Goal: Task Accomplishment & Management: Manage account settings

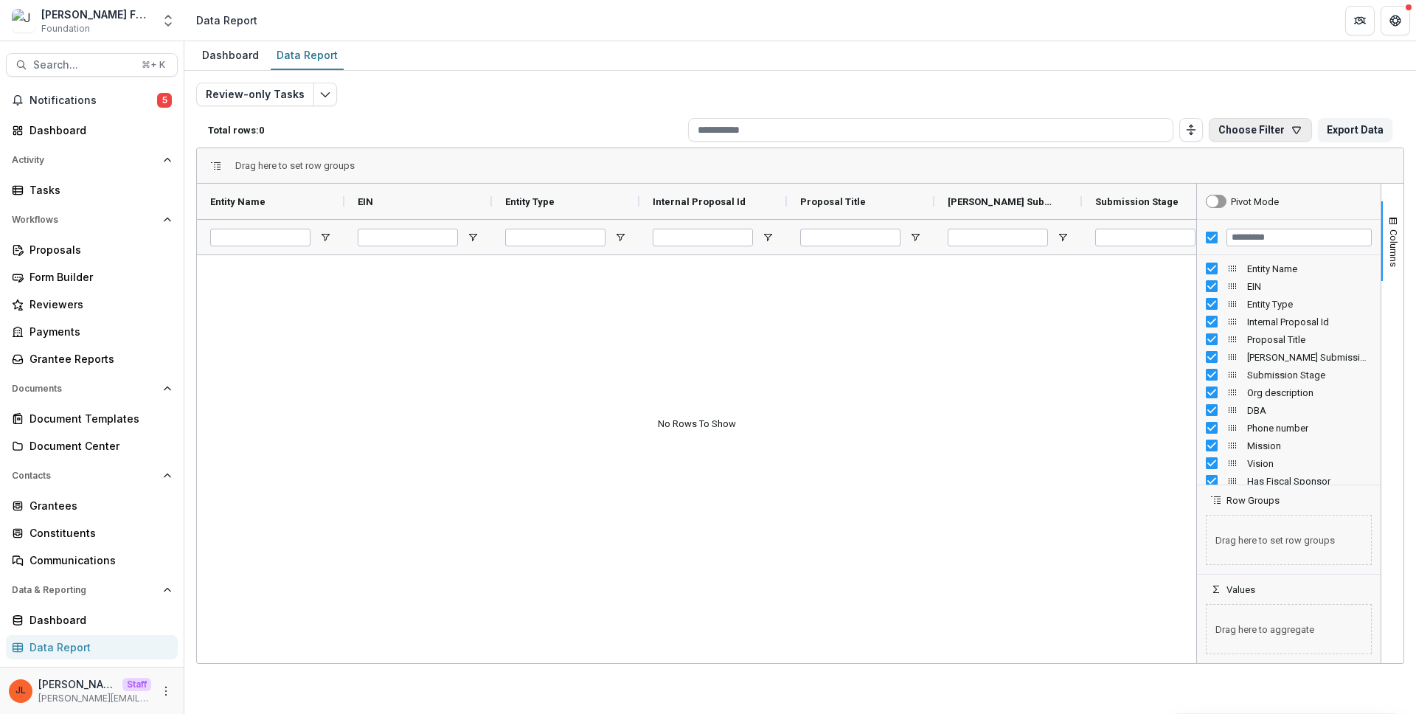
click at [1293, 125] on icon "button" at bounding box center [1296, 130] width 12 height 12
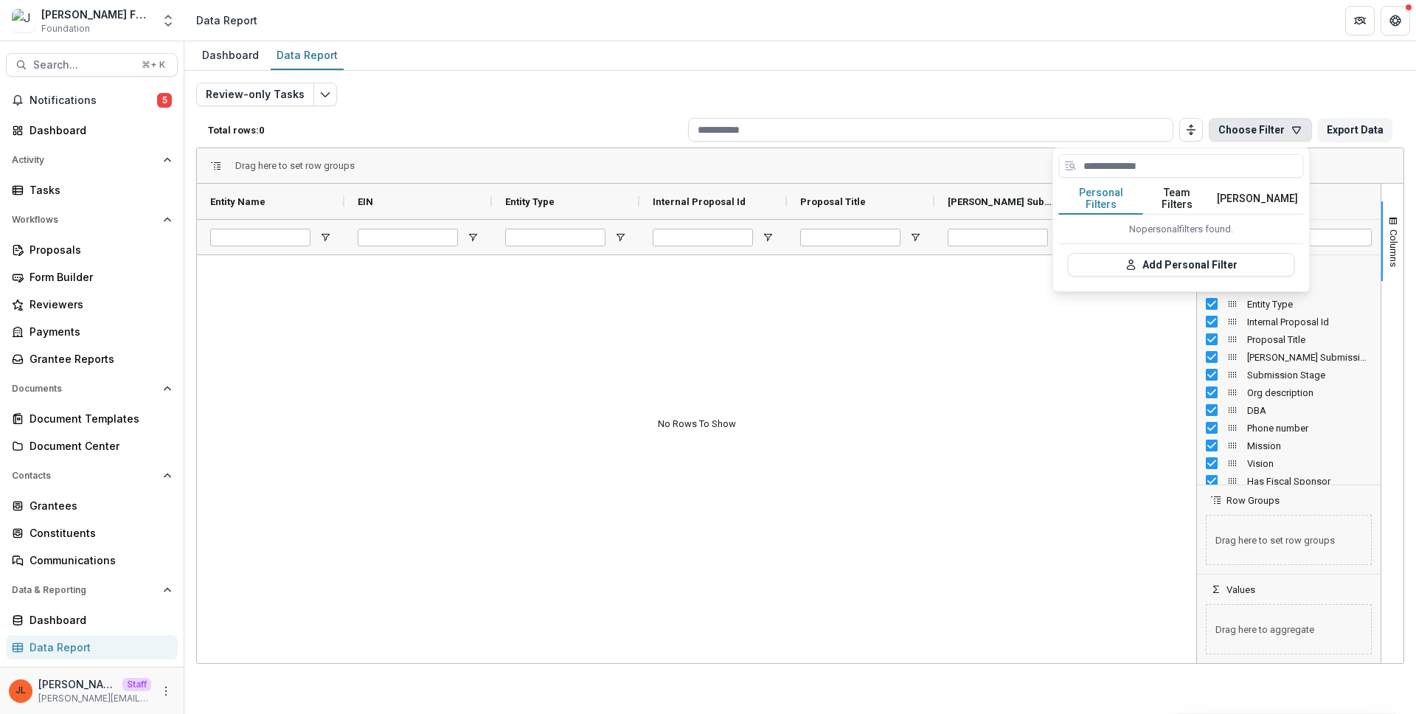
click at [1269, 202] on button "[PERSON_NAME]" at bounding box center [1257, 199] width 93 height 31
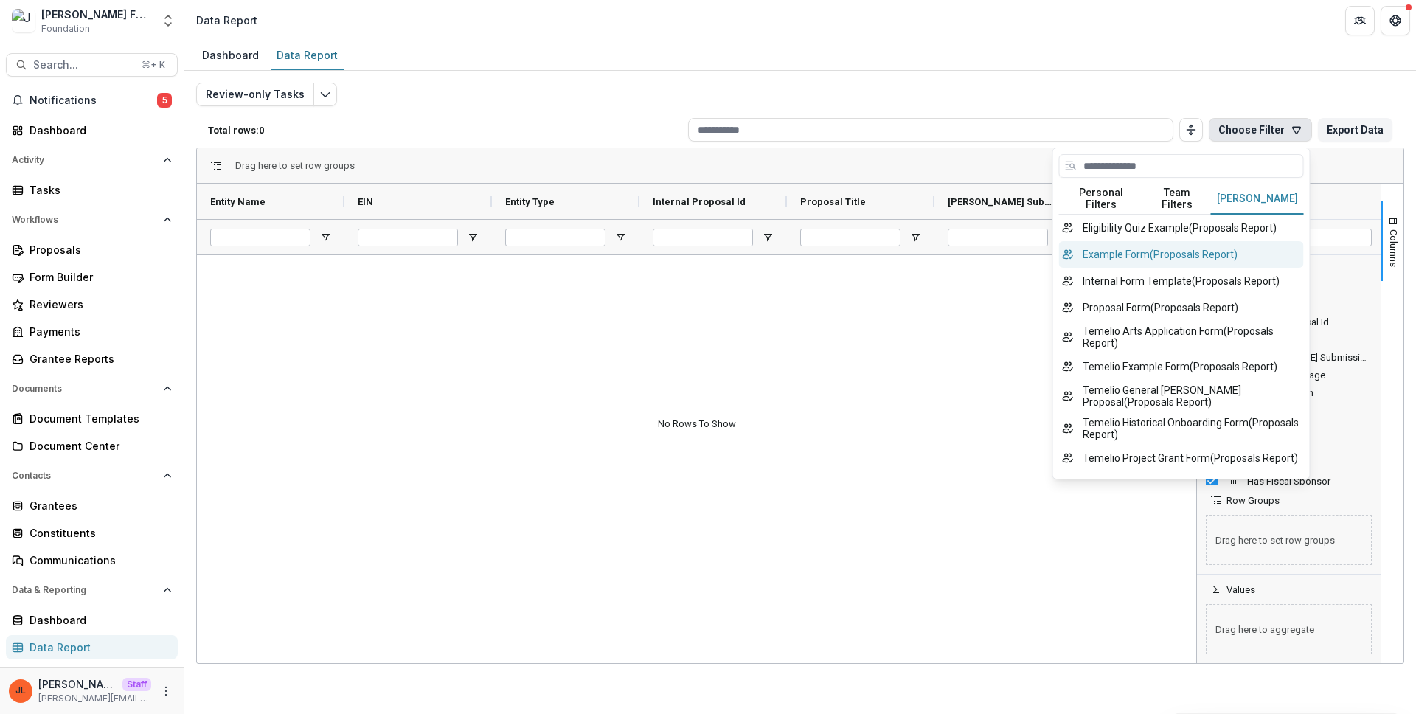
click at [1165, 241] on button "Example Form ( Proposals Report )" at bounding box center [1181, 254] width 245 height 27
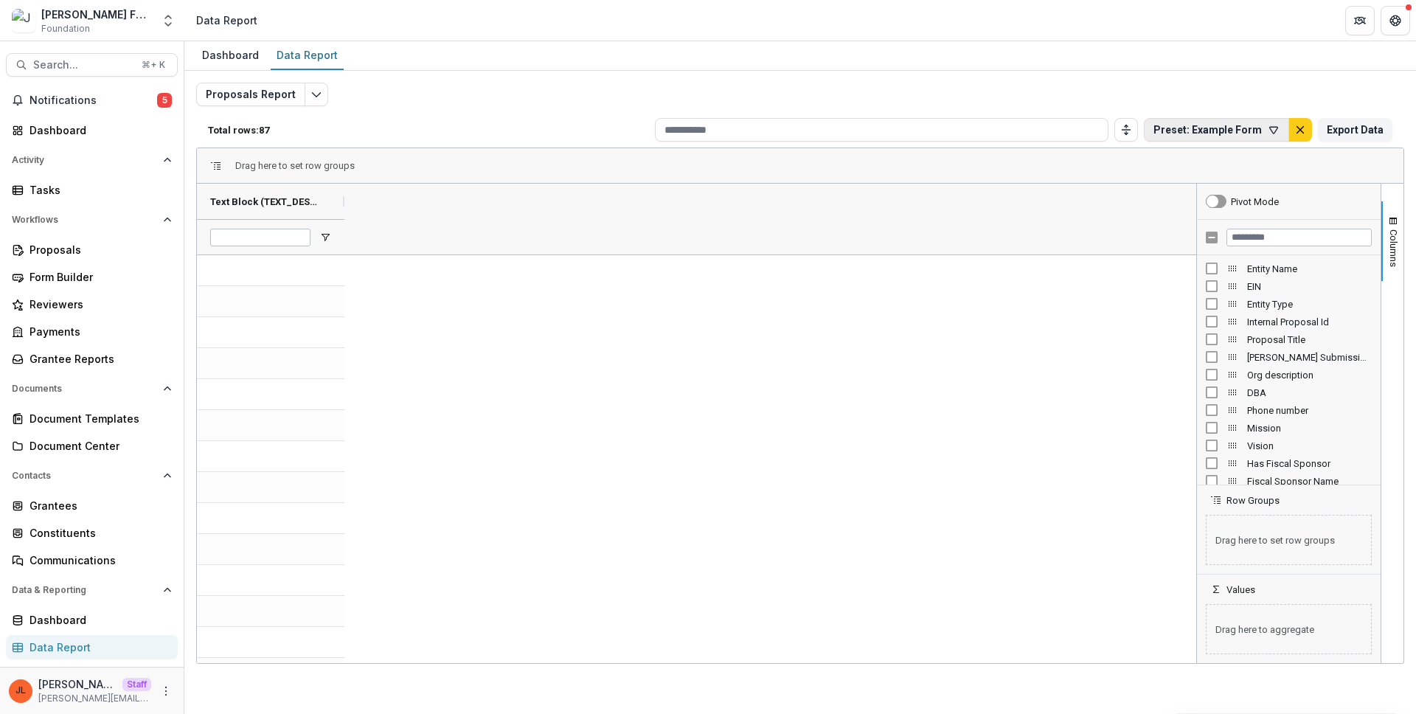
click at [1230, 129] on button "Preset: Example Form" at bounding box center [1216, 130] width 145 height 24
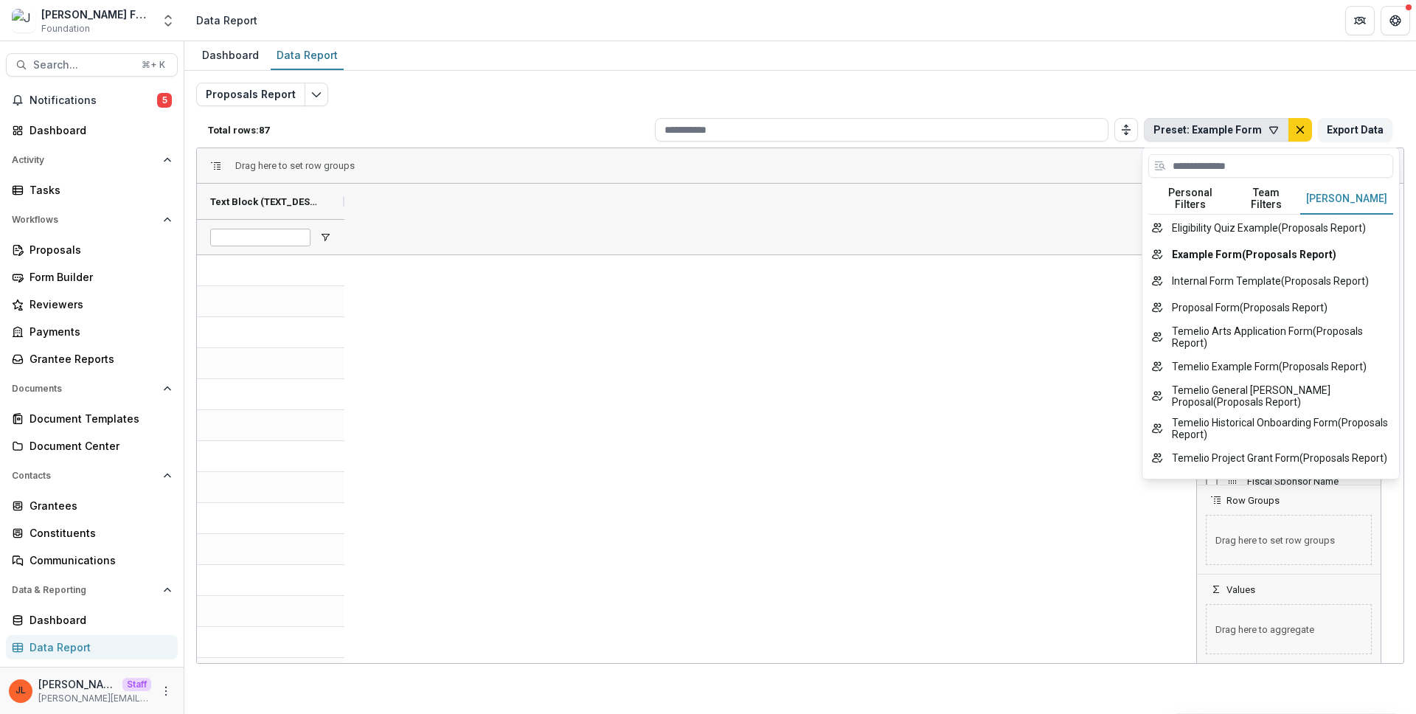
click at [1351, 195] on button "[PERSON_NAME]" at bounding box center [1346, 199] width 93 height 31
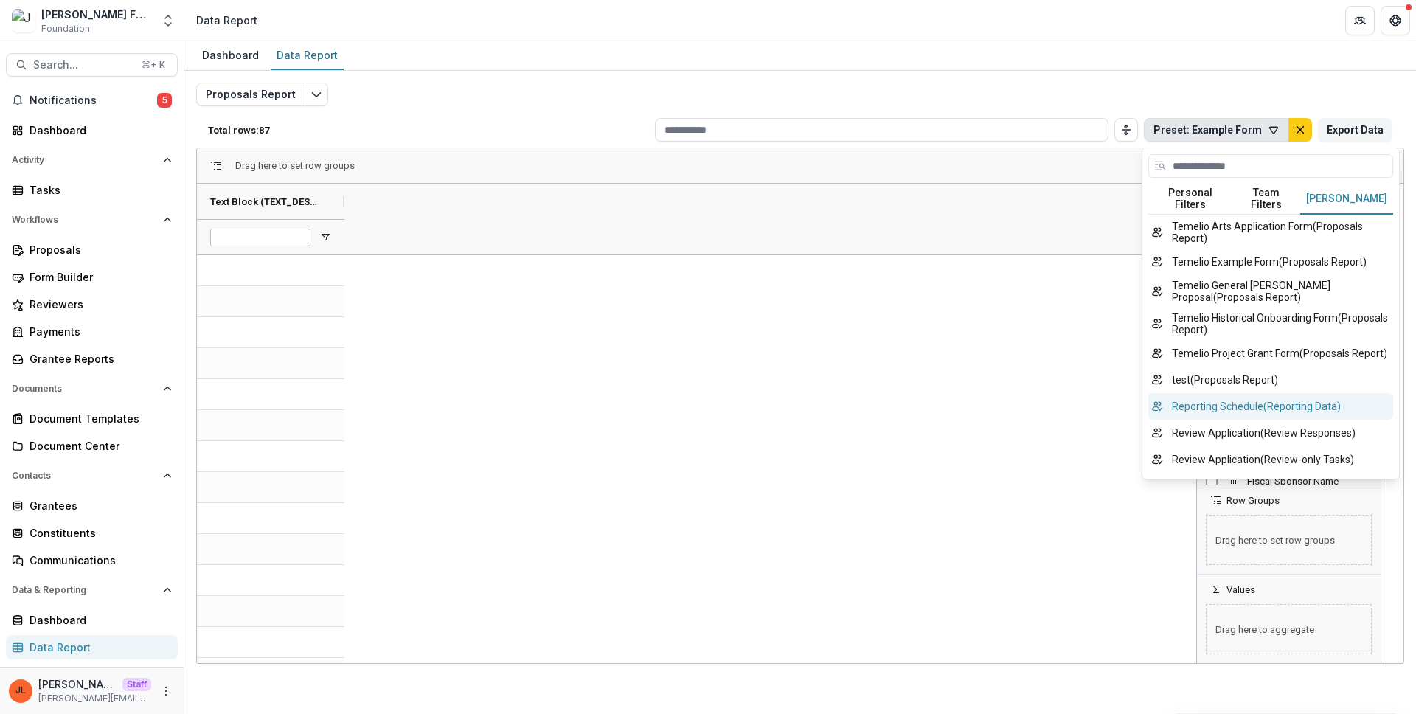
click at [1250, 393] on button "Reporting Schedule ( Reporting Data )" at bounding box center [1270, 406] width 245 height 27
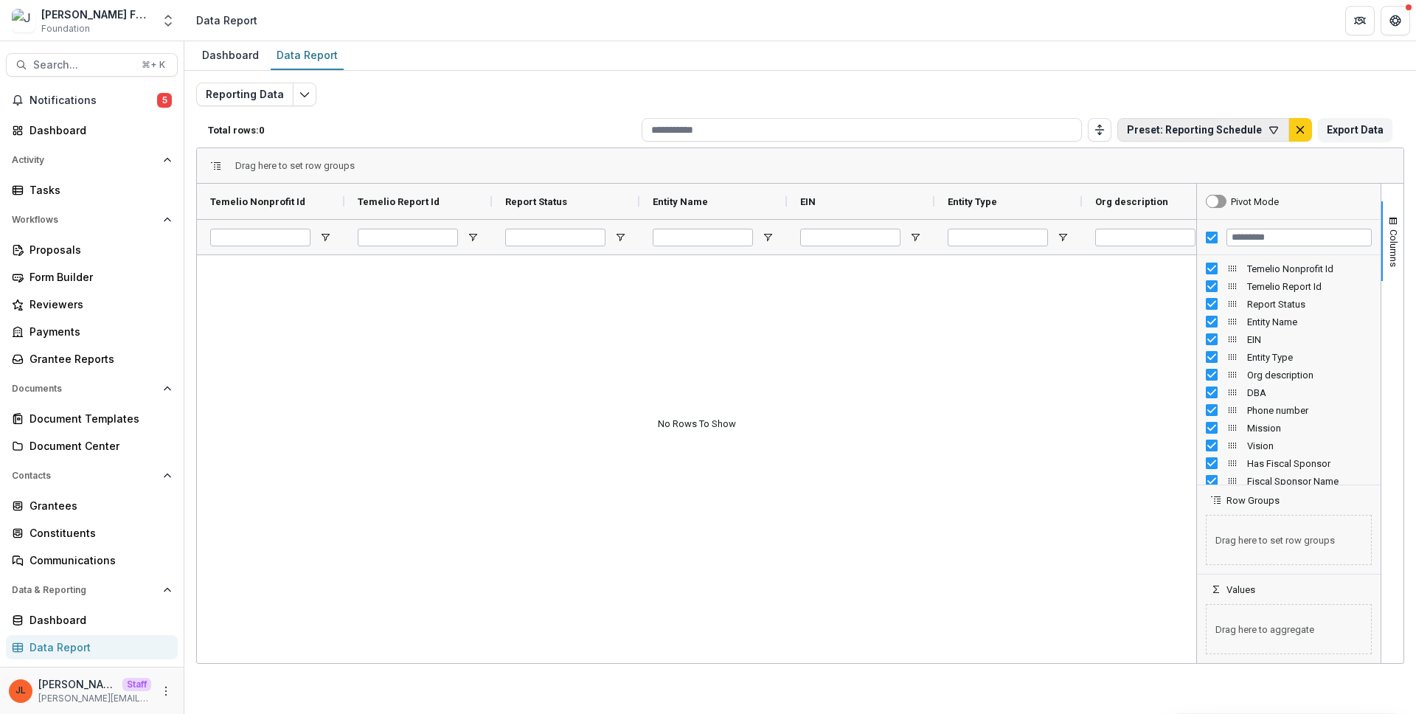
click at [1247, 136] on button "Preset: Reporting Schedule" at bounding box center [1203, 130] width 172 height 24
click at [1304, 182] on div at bounding box center [1243, 168] width 245 height 29
click at [1309, 195] on button "[PERSON_NAME]" at bounding box center [1319, 199] width 93 height 31
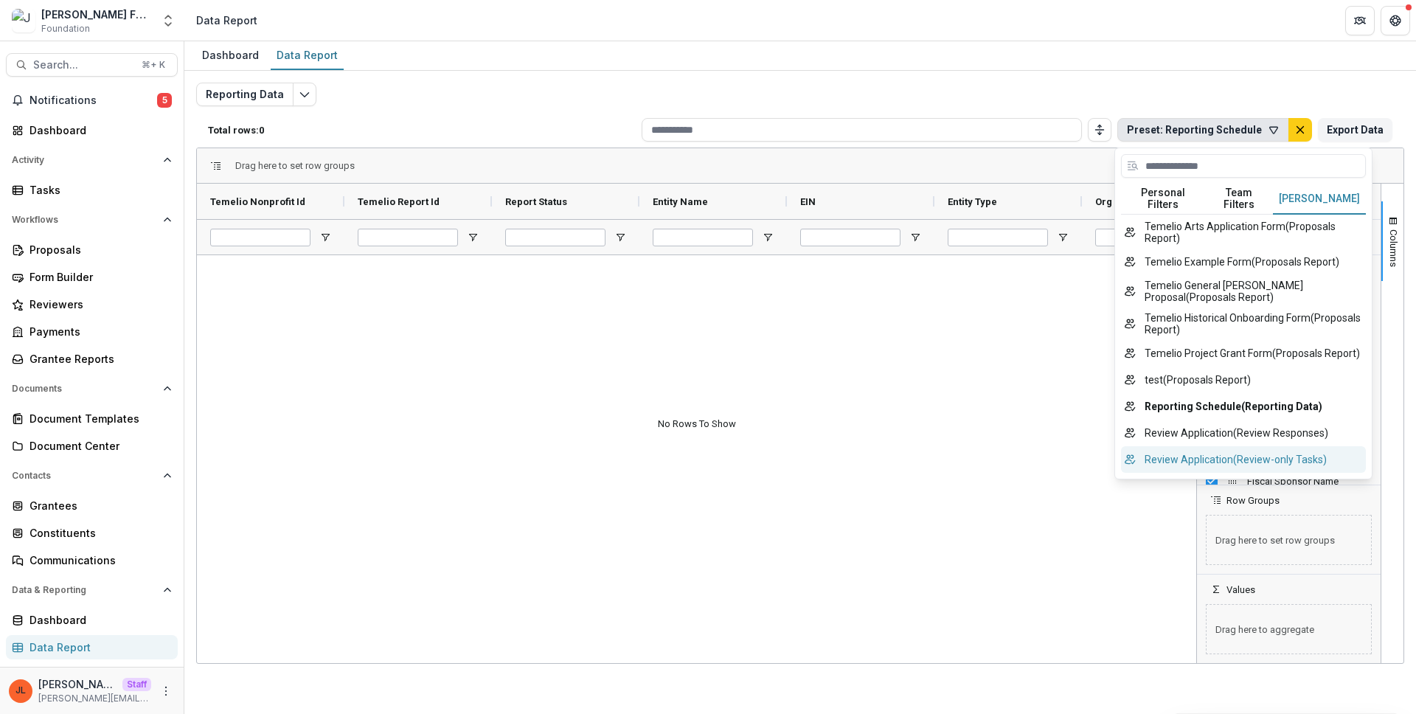
click at [1261, 450] on button "Review Application ( Review-only Tasks )" at bounding box center [1243, 459] width 245 height 27
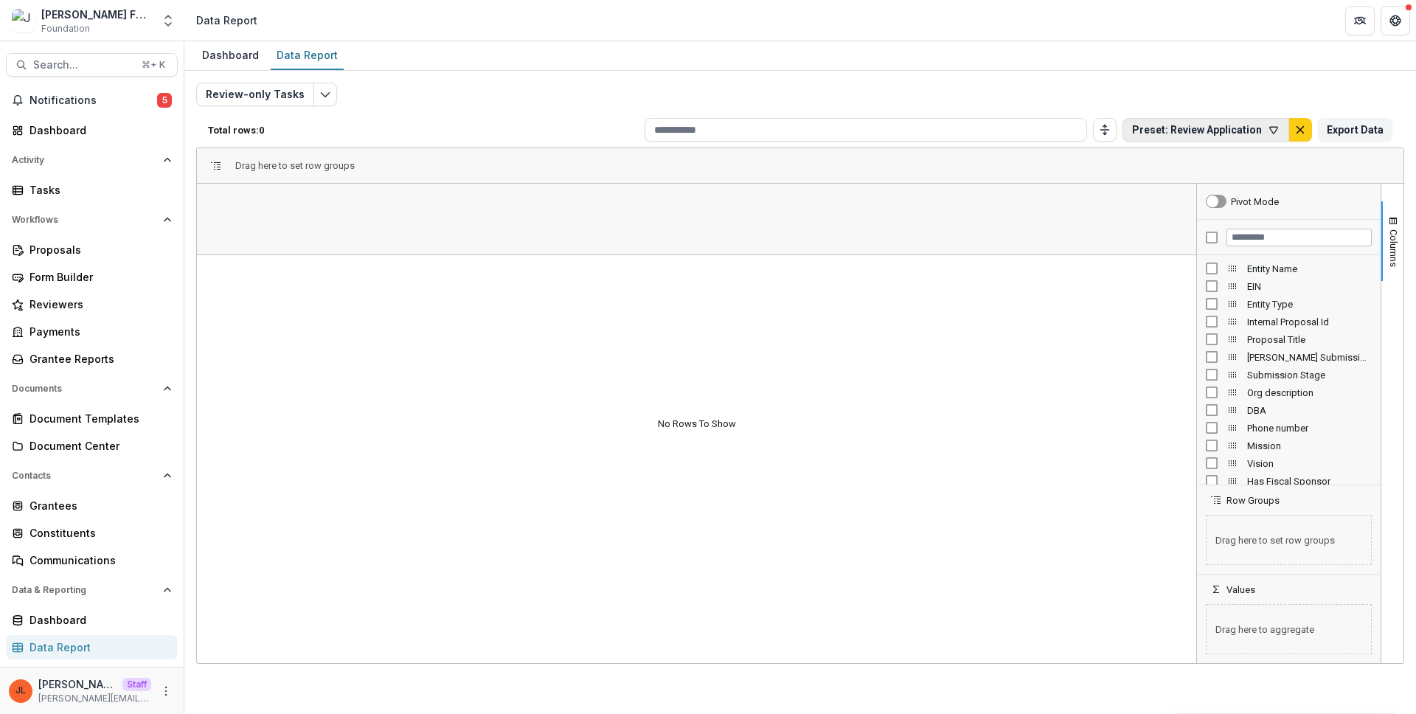
click at [1220, 119] on button "Preset: Review Application" at bounding box center [1205, 130] width 167 height 24
click at [1343, 192] on button "[PERSON_NAME]" at bounding box center [1322, 199] width 93 height 31
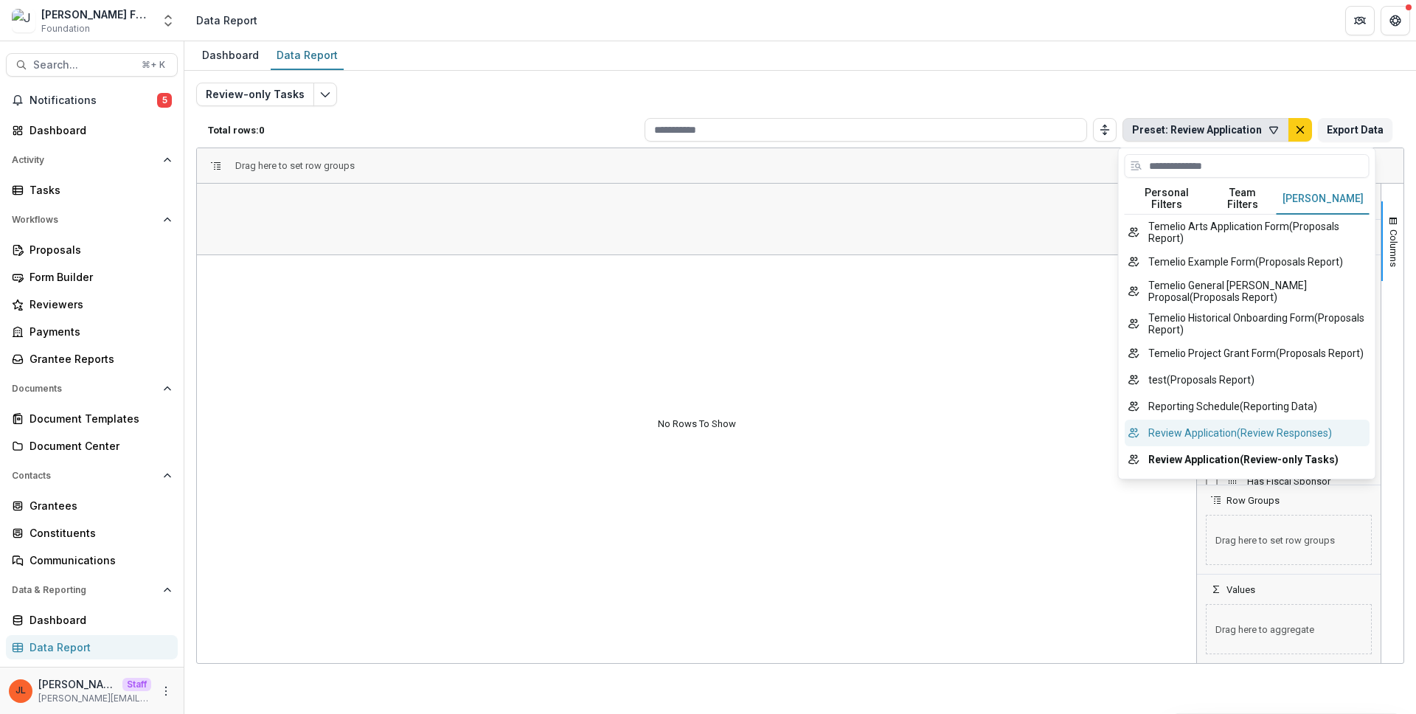
click at [1225, 427] on button "Review Application ( Review Responses )" at bounding box center [1246, 433] width 245 height 27
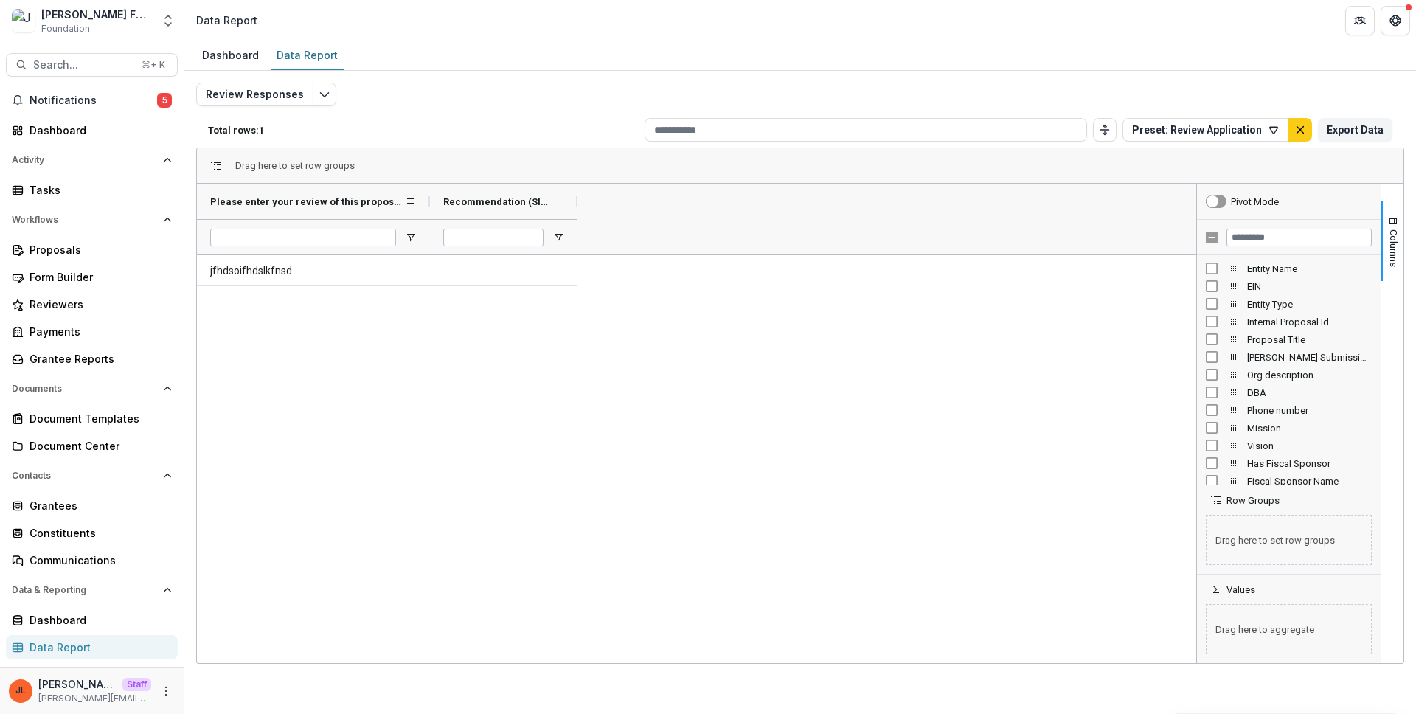
drag, startPoint x: 345, startPoint y: 197, endPoint x: 470, endPoint y: 195, distance: 124.6
click at [433, 195] on div at bounding box center [430, 201] width 6 height 35
drag, startPoint x: 615, startPoint y: 204, endPoint x: 769, endPoint y: 205, distance: 154.1
click at [759, 205] on div at bounding box center [757, 201] width 6 height 35
click at [319, 94] on icon "Edit selected report" at bounding box center [325, 94] width 12 height 12
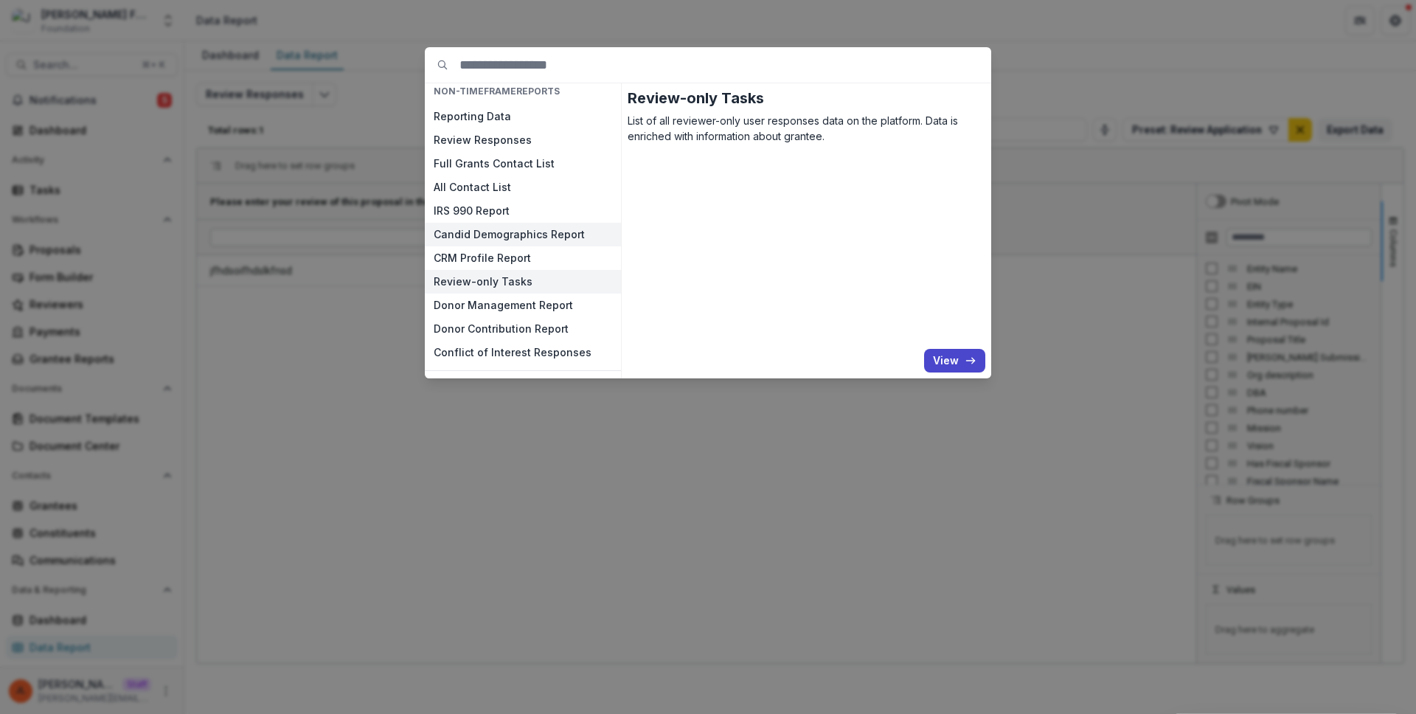
scroll to position [49, 0]
click at [761, 102] on h2 "Review-only Tasks" at bounding box center [806, 98] width 358 height 18
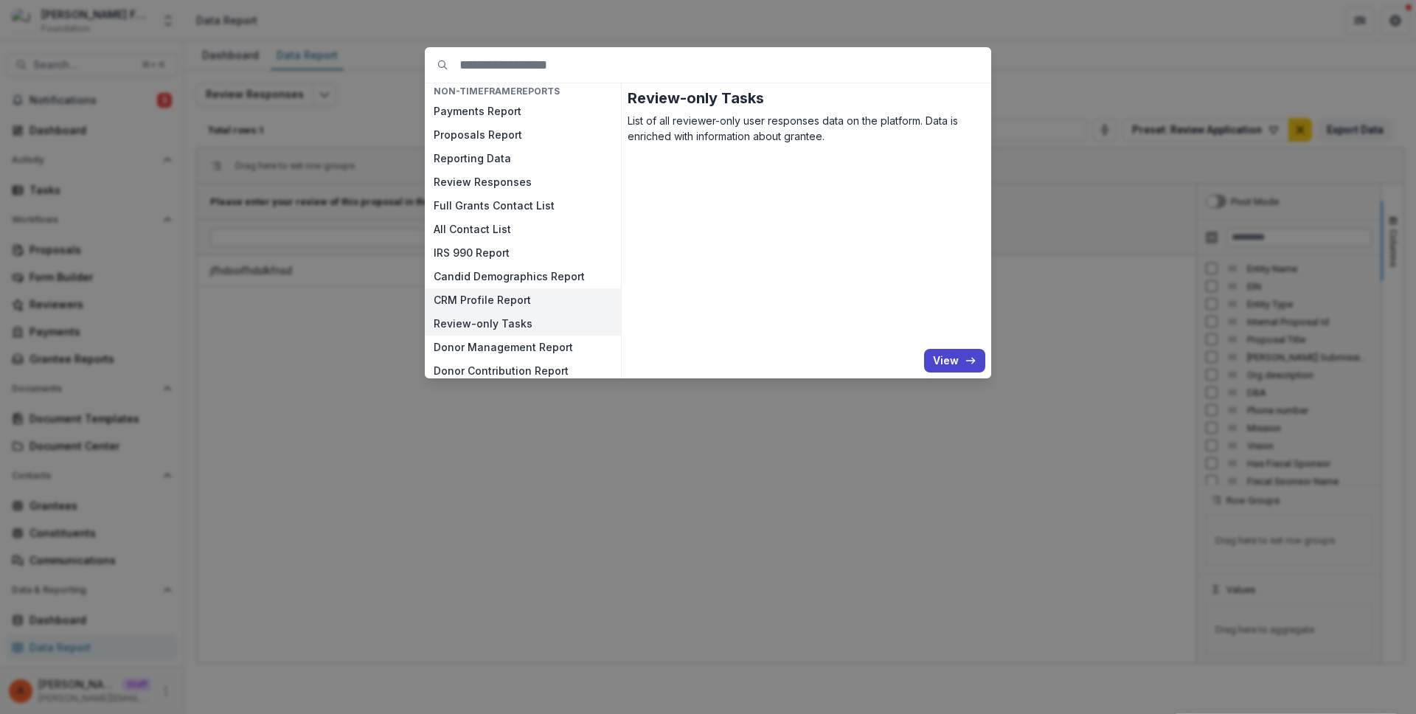
scroll to position [0, 0]
click at [1037, 186] on div "NON-TIMEFRAME Reports Payments Report Proposals Report Reporting Data Review Re…" at bounding box center [708, 357] width 1416 height 714
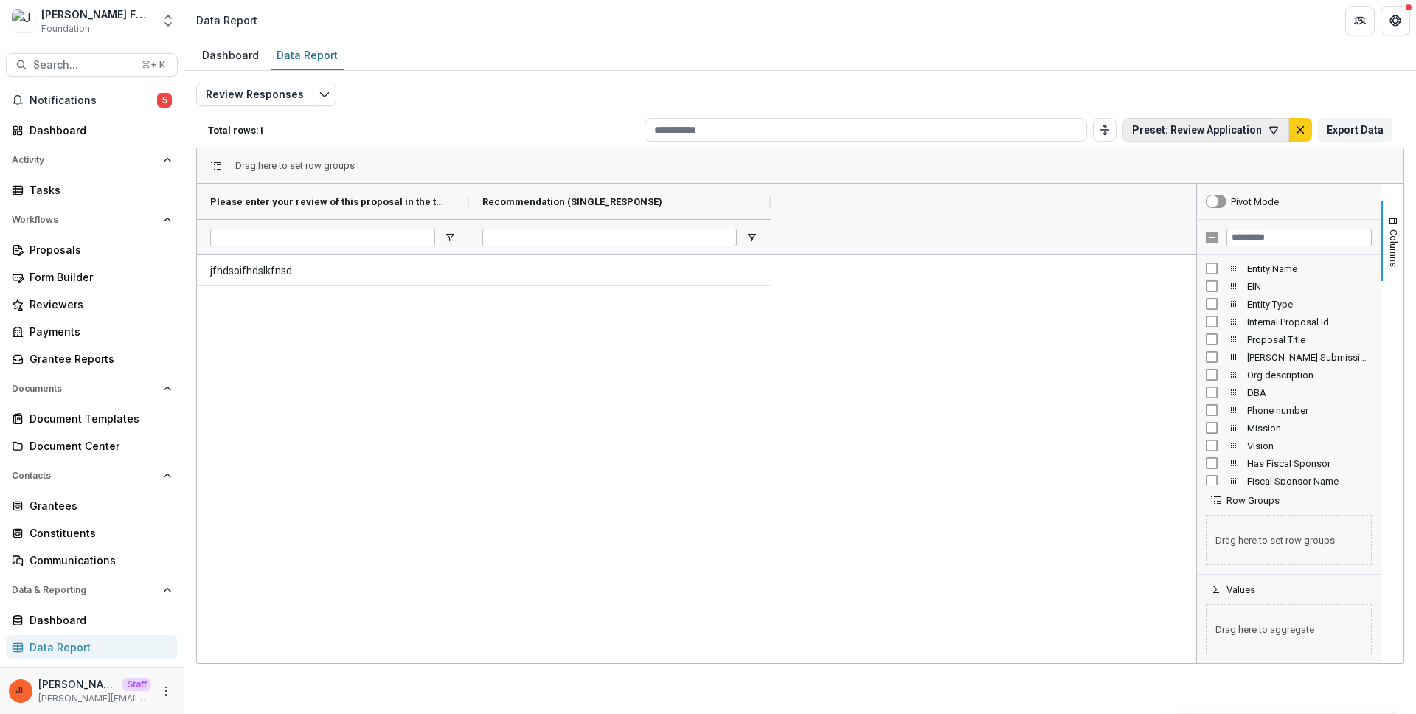
click at [1183, 133] on button "Preset: Review Application" at bounding box center [1205, 130] width 167 height 24
click at [1334, 194] on button "[PERSON_NAME]" at bounding box center [1322, 199] width 93 height 31
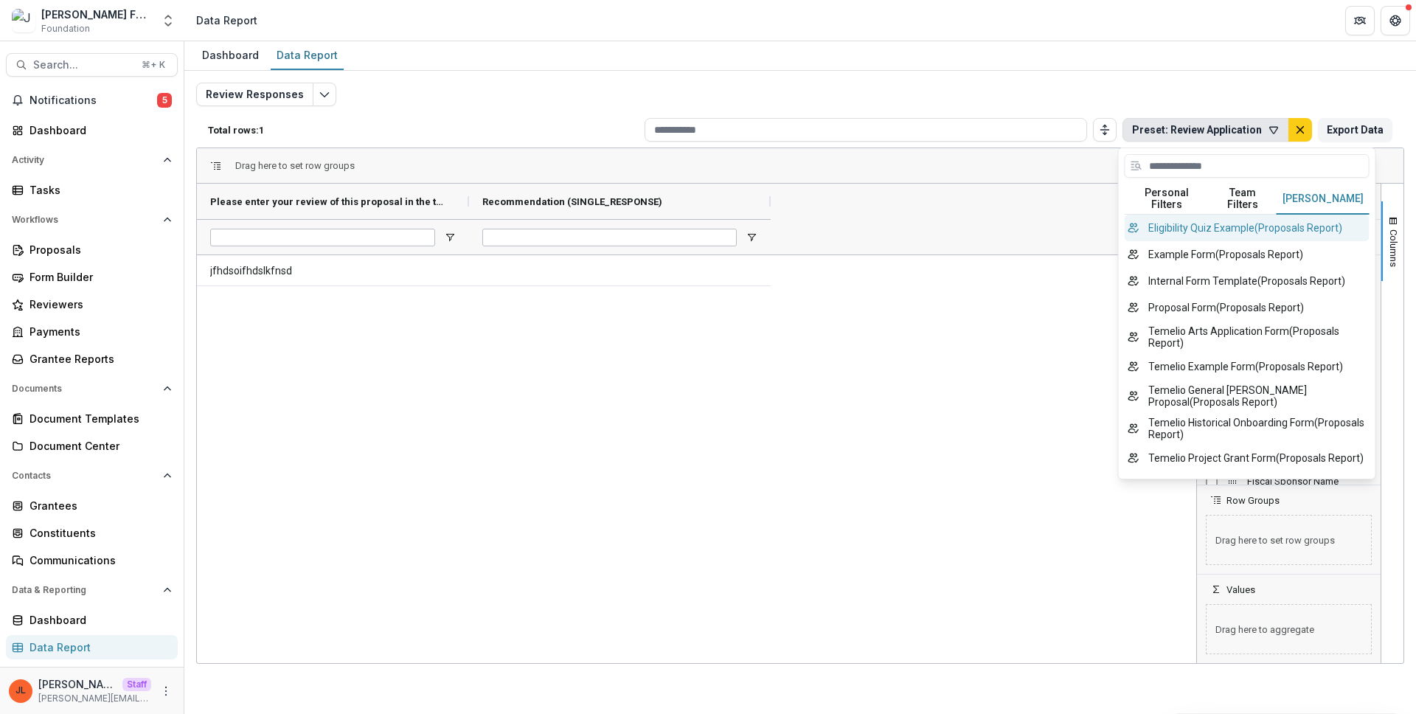
click at [1286, 215] on button "Eligibility Quiz Example ( Proposals Report )" at bounding box center [1246, 228] width 245 height 27
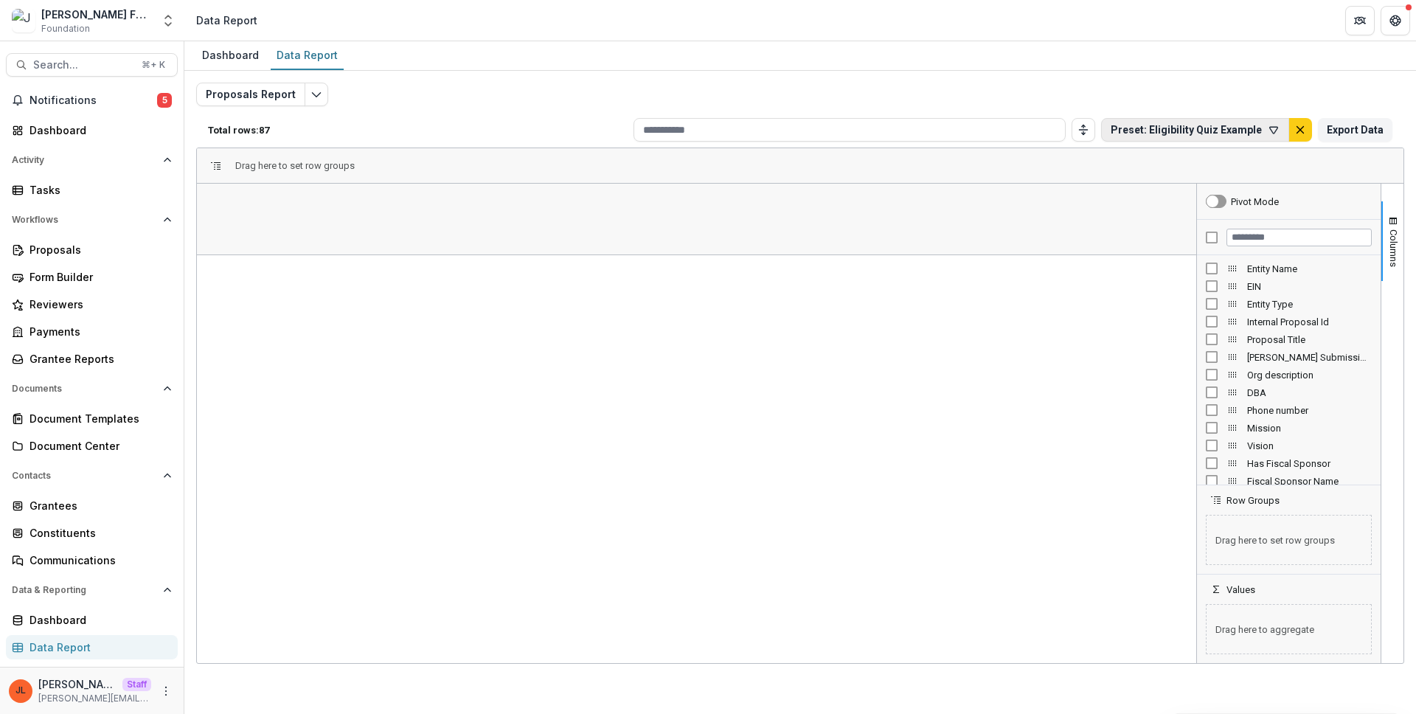
click at [1242, 130] on button "Preset: Eligibility Quiz Example" at bounding box center [1195, 130] width 188 height 24
click at [1298, 184] on button "[PERSON_NAME]" at bounding box center [1301, 199] width 93 height 31
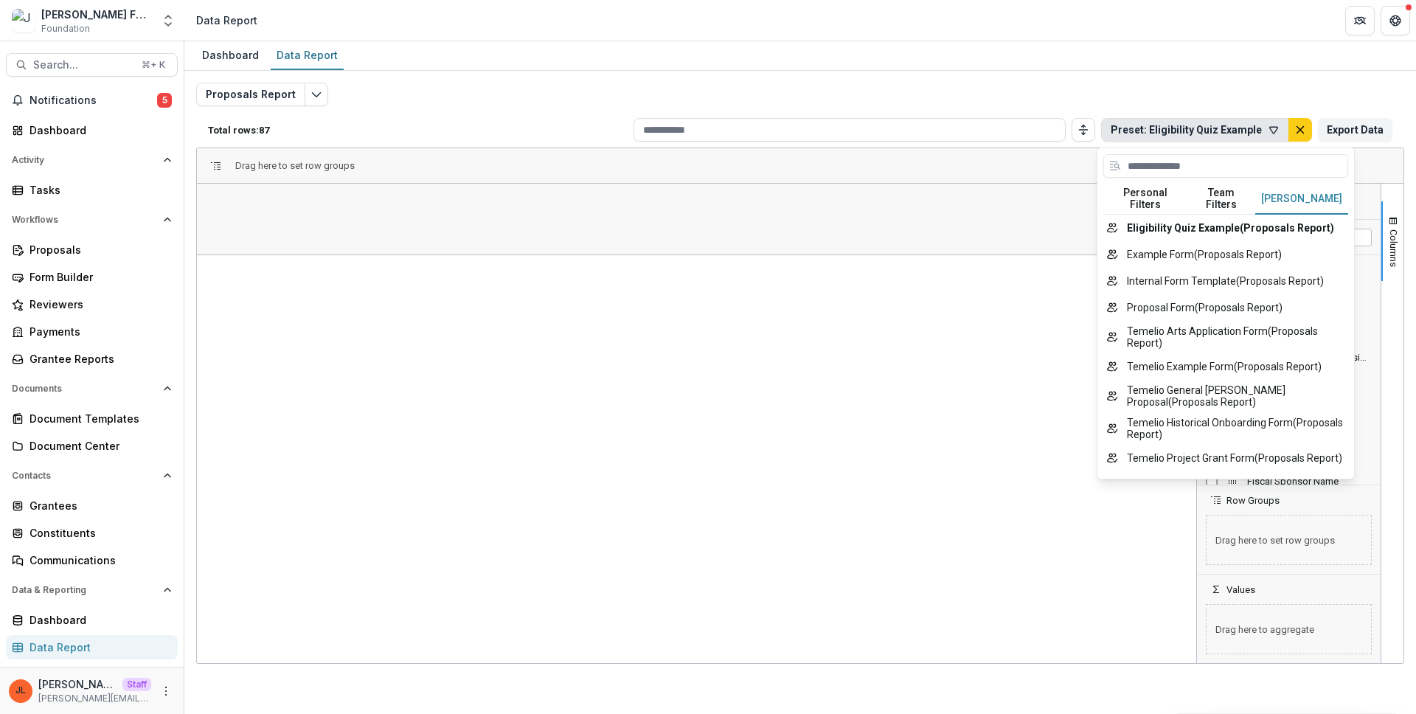
click at [1017, 209] on div at bounding box center [696, 219] width 999 height 71
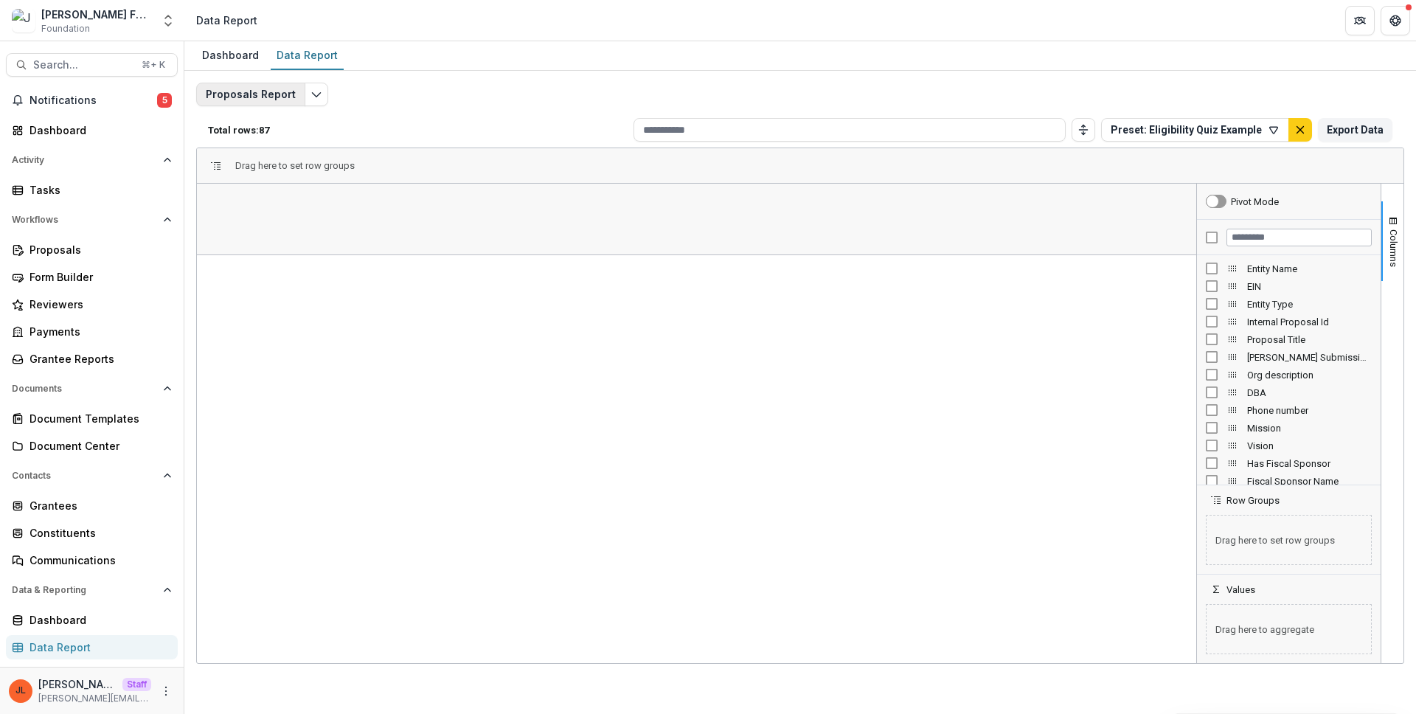
click at [251, 100] on button "Proposals Report" at bounding box center [250, 95] width 109 height 24
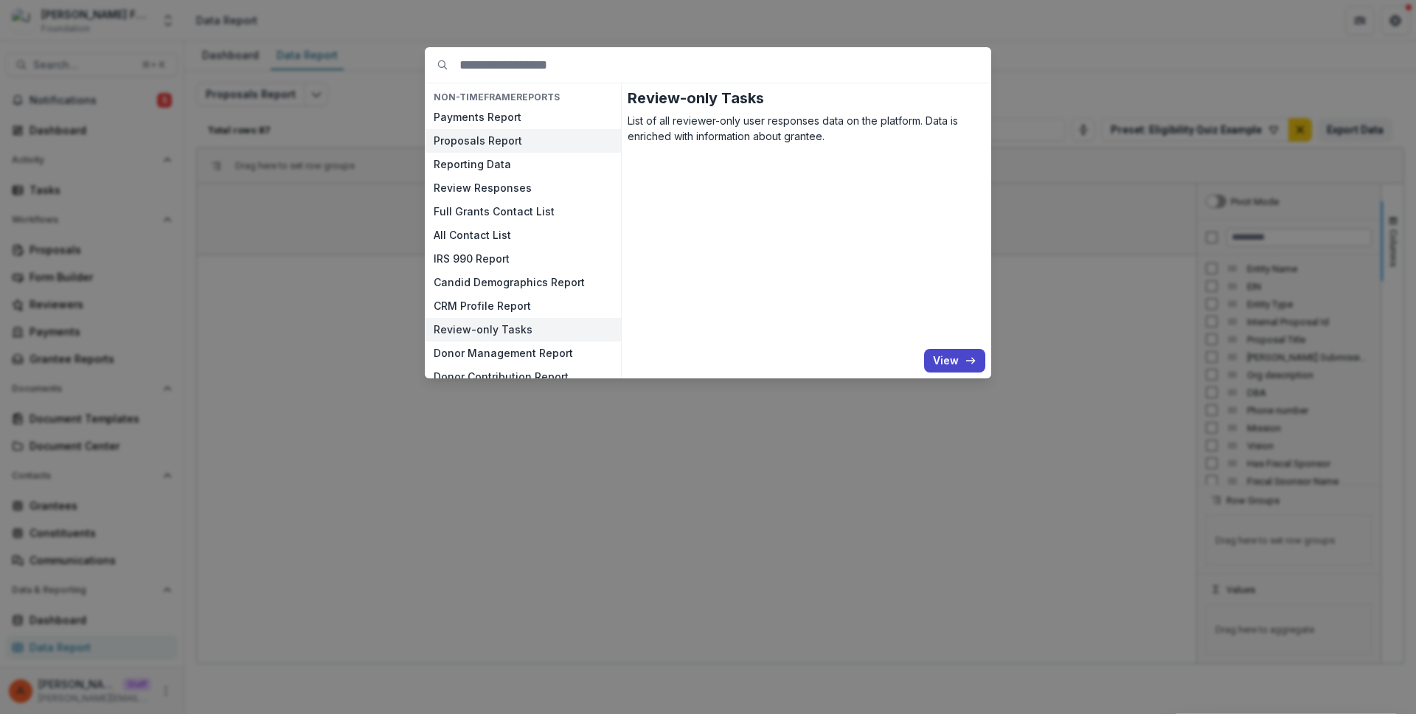
click at [511, 145] on button "Proposals Report" at bounding box center [523, 141] width 196 height 24
click at [950, 352] on button "View" at bounding box center [954, 361] width 61 height 24
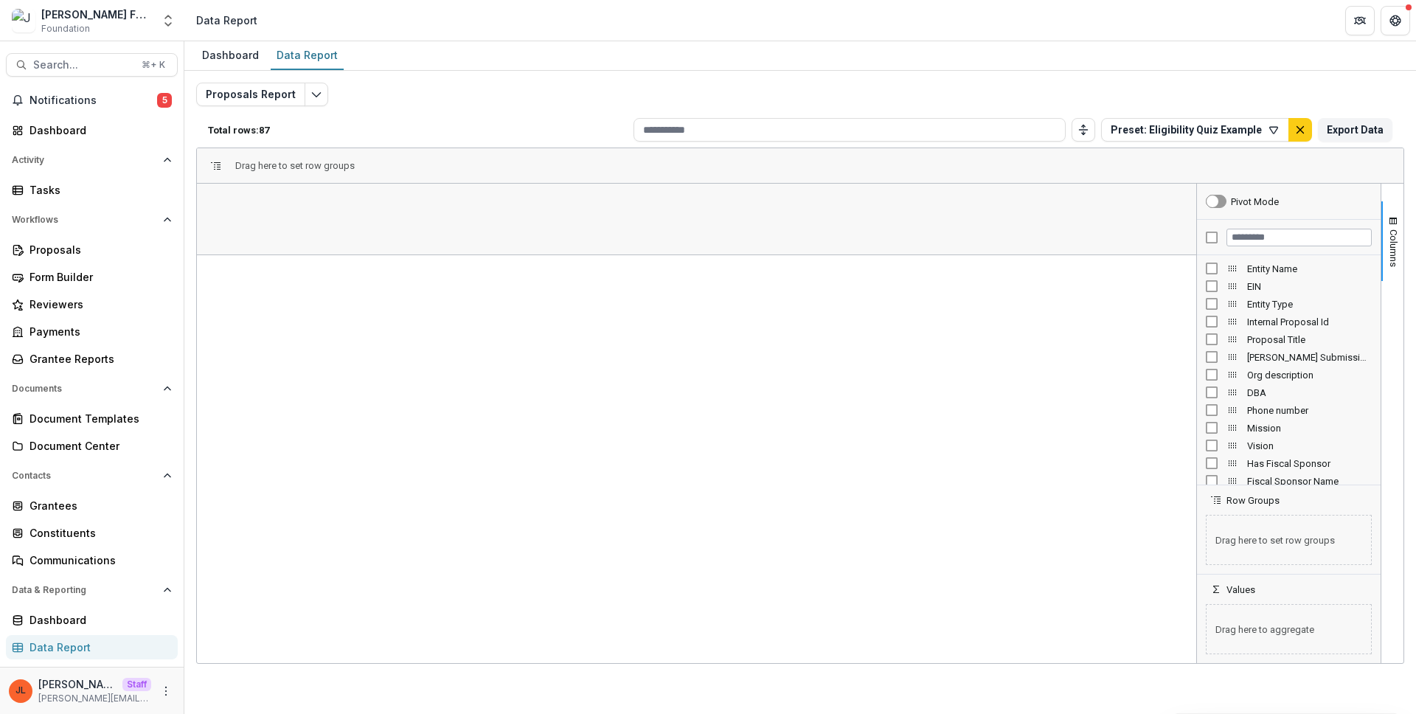
click at [1257, 133] on button "Preset: Eligibility Quiz Example" at bounding box center [1195, 130] width 188 height 24
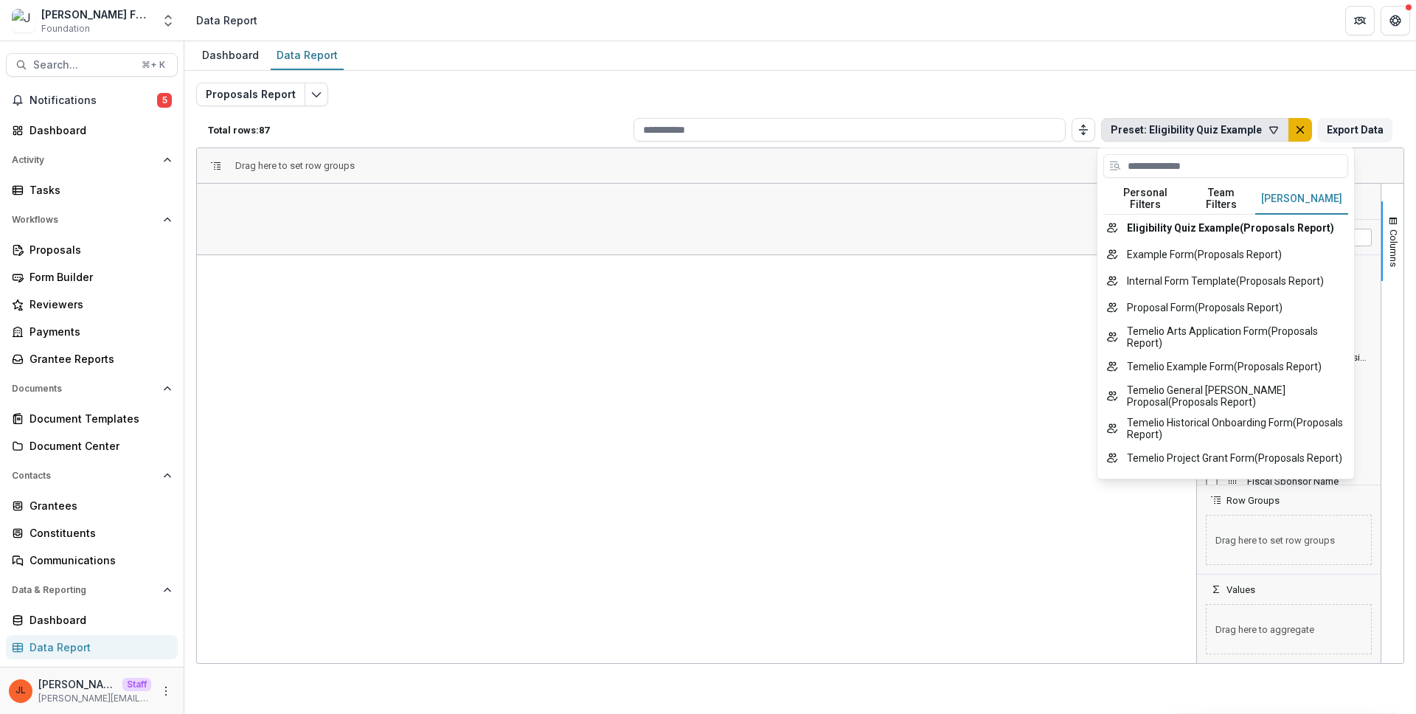
click at [1295, 136] on button "default" at bounding box center [1300, 130] width 24 height 24
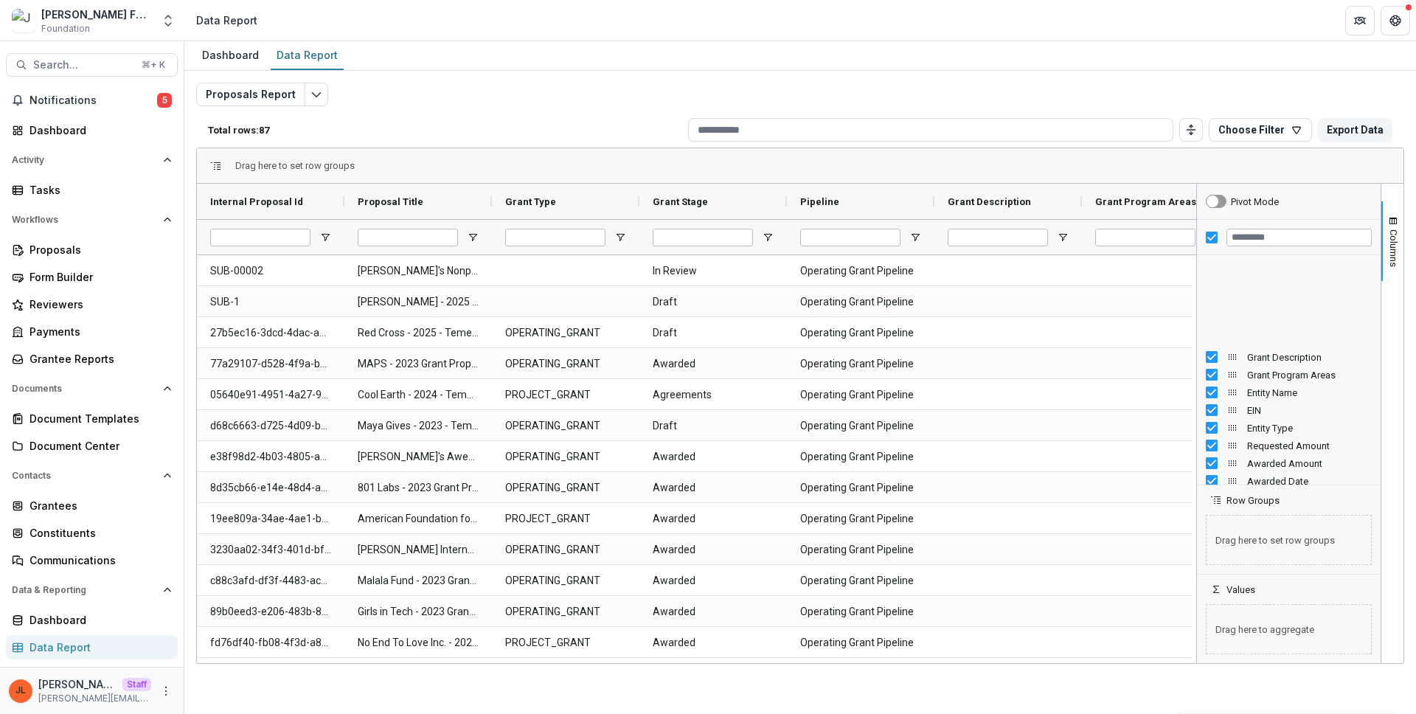
scroll to position [1177, 0]
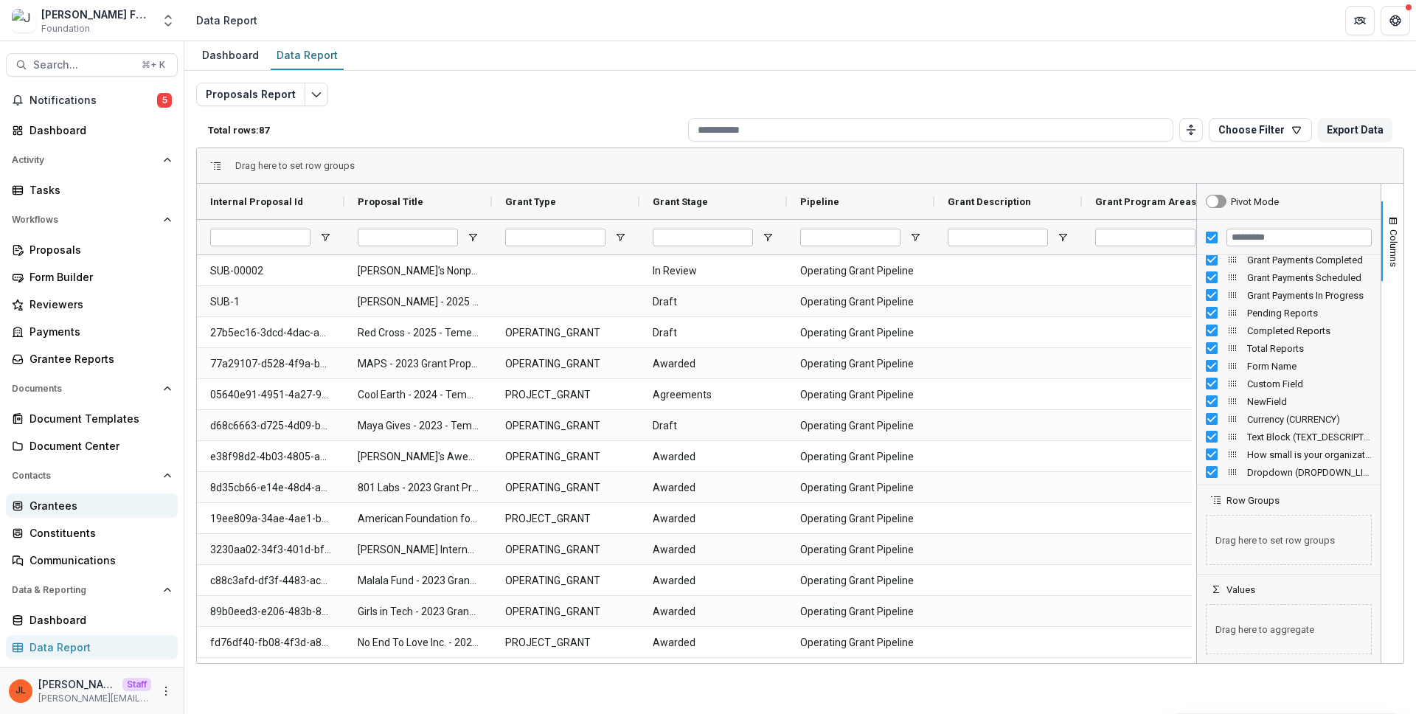
click at [112, 511] on div "Grantees" at bounding box center [97, 505] width 136 height 15
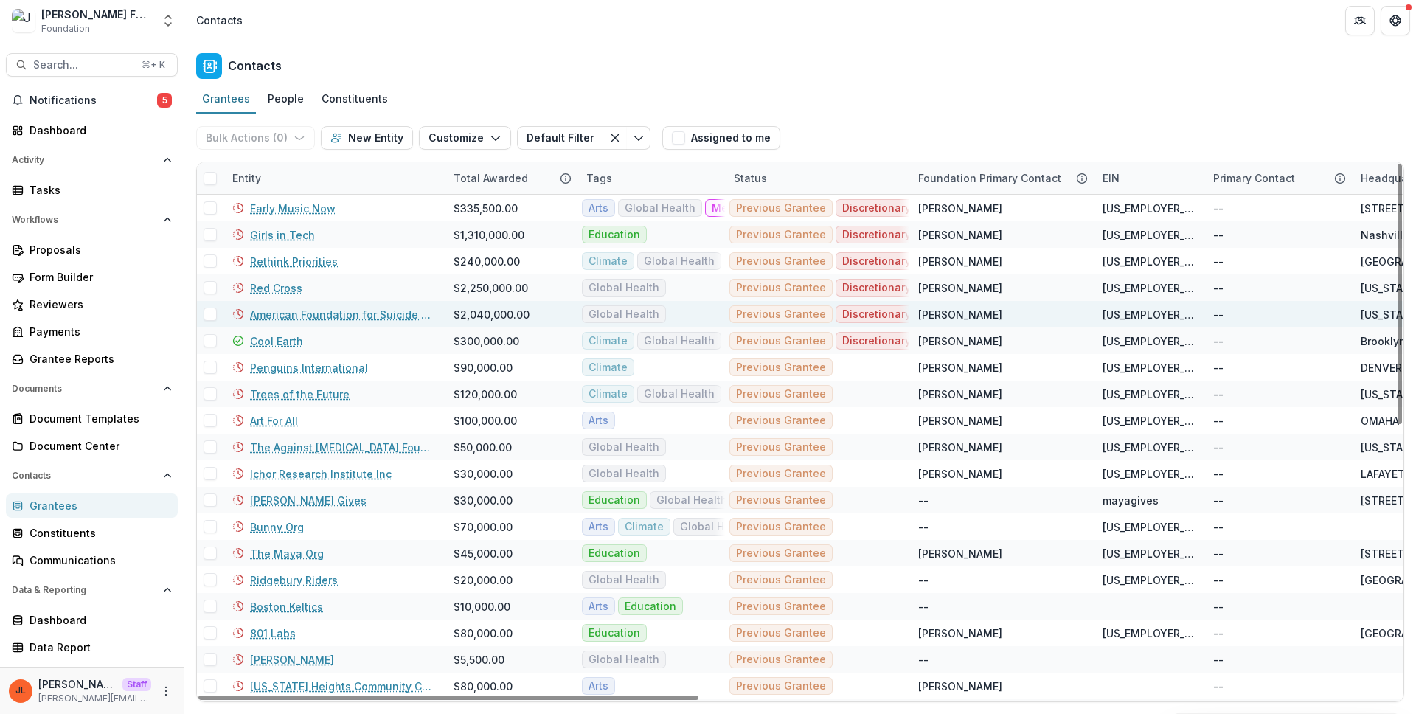
click at [312, 319] on link "American Foundation for Suicide Prevention" at bounding box center [343, 314] width 186 height 15
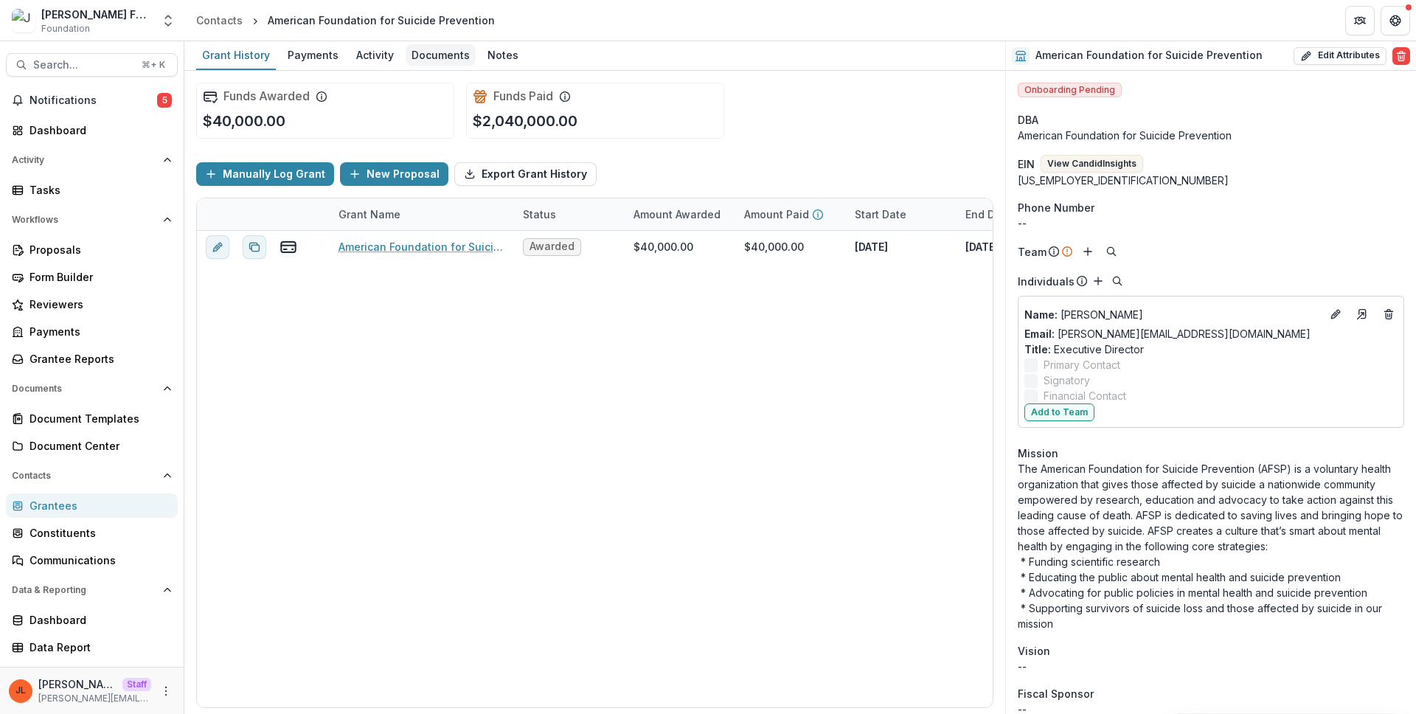
click at [430, 53] on div "Documents" at bounding box center [441, 54] width 70 height 21
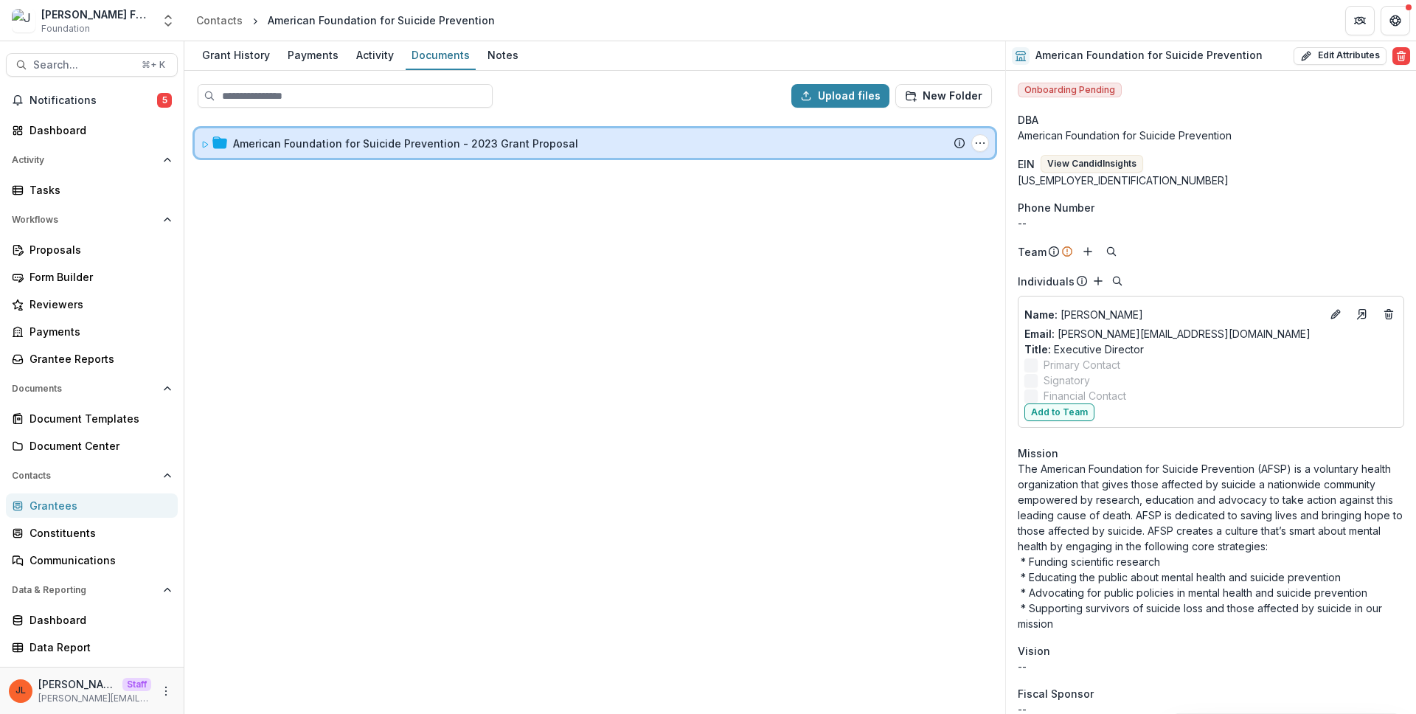
click at [199, 143] on div "American Foundation for Suicide Prevention - 2023 Grant Proposal Submission Tem…" at bounding box center [595, 142] width 800 height 29
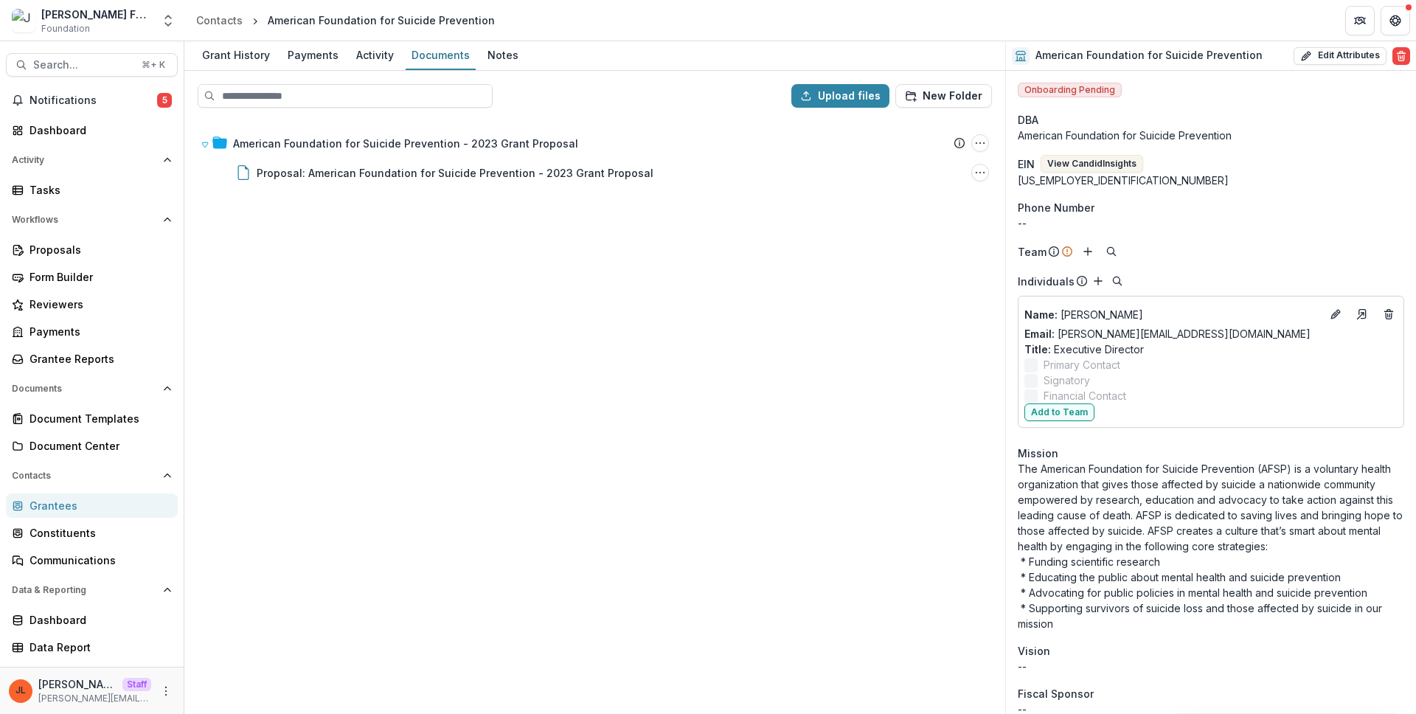
click at [368, 274] on div "American Foundation for Suicide Prevention - 2023 Grant Proposal Submission Tem…" at bounding box center [595, 415] width 818 height 593
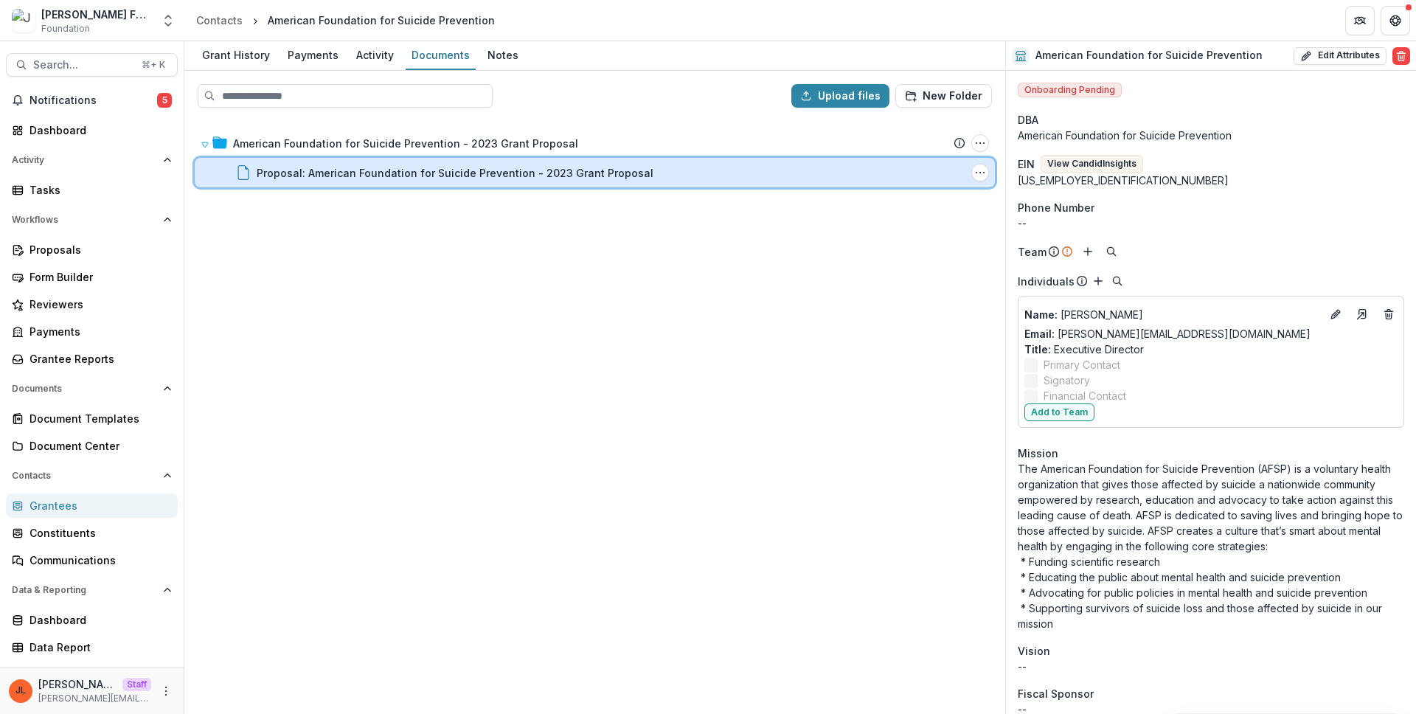
click at [317, 180] on div "Proposal: American Foundation for Suicide Prevention - 2023 Grant Proposal File…" at bounding box center [595, 172] width 800 height 29
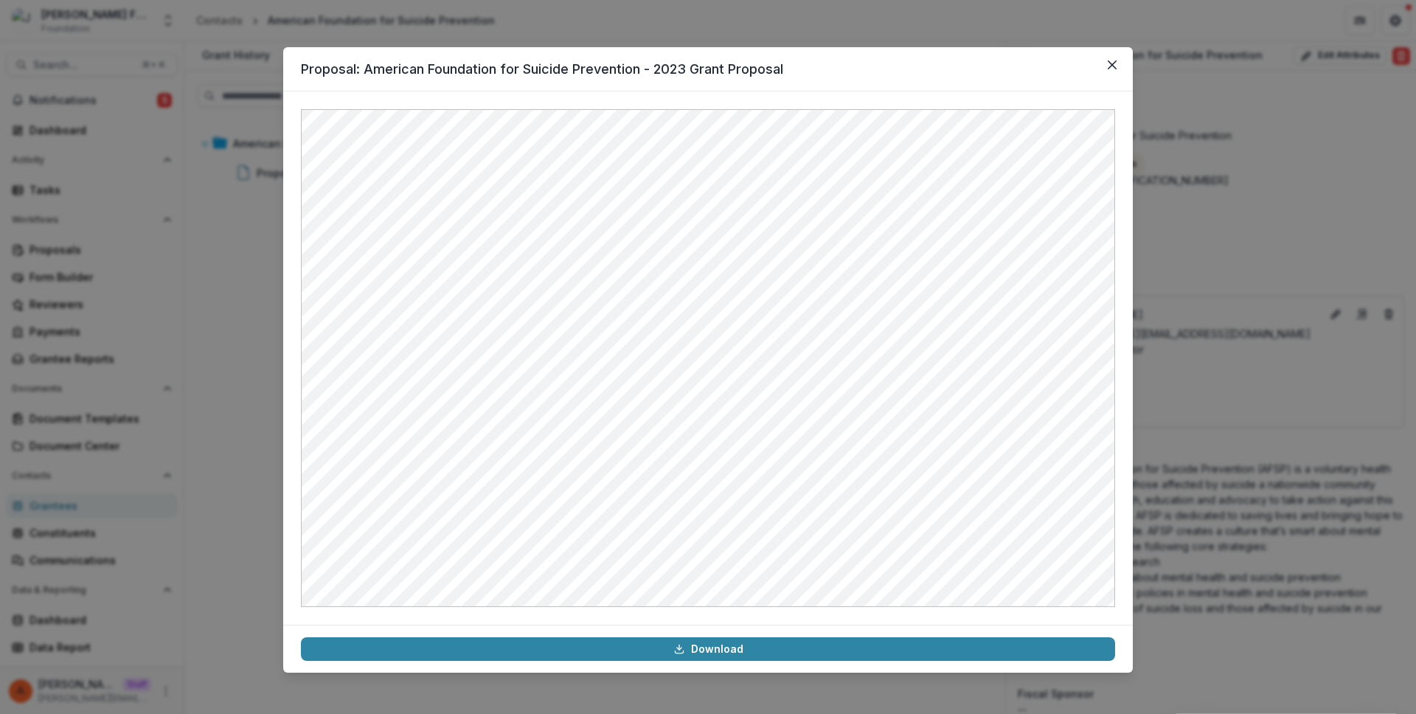
click at [237, 307] on div "Proposal: American Foundation for Suicide Prevention - 2023 Grant Proposal Down…" at bounding box center [708, 357] width 1416 height 714
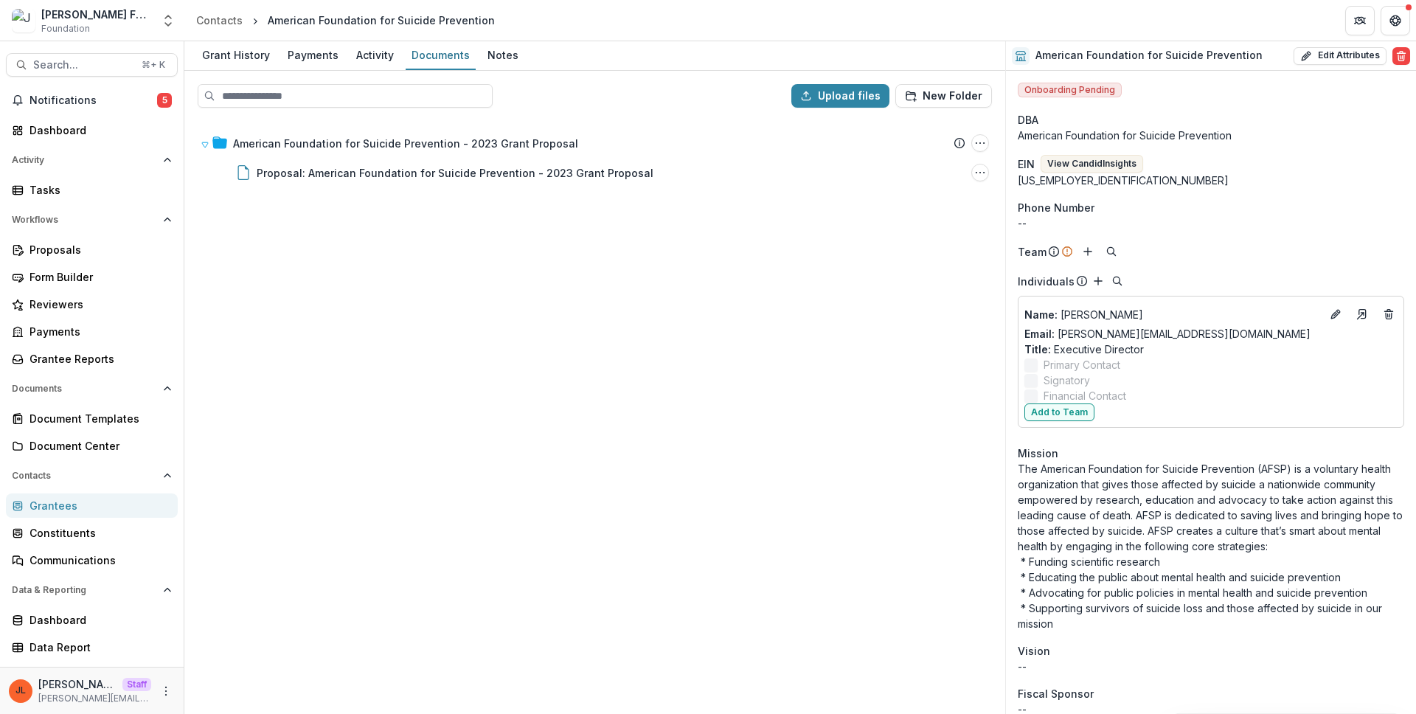
click at [511, 379] on div "American Foundation for Suicide Prevention - 2023 Grant Proposal Submission Tem…" at bounding box center [595, 415] width 818 height 593
click at [462, 316] on div "American Foundation for Suicide Prevention - 2023 Grant Proposal Submission Tem…" at bounding box center [595, 415] width 818 height 593
drag, startPoint x: 531, startPoint y: 324, endPoint x: 496, endPoint y: 306, distance: 38.9
click at [531, 321] on div "American Foundation for Suicide Prevention - 2023 Grant Proposal Submission Tem…" at bounding box center [595, 415] width 818 height 593
click at [414, 215] on div "American Foundation for Suicide Prevention - 2023 Grant Proposal Submission Tem…" at bounding box center [595, 415] width 818 height 593
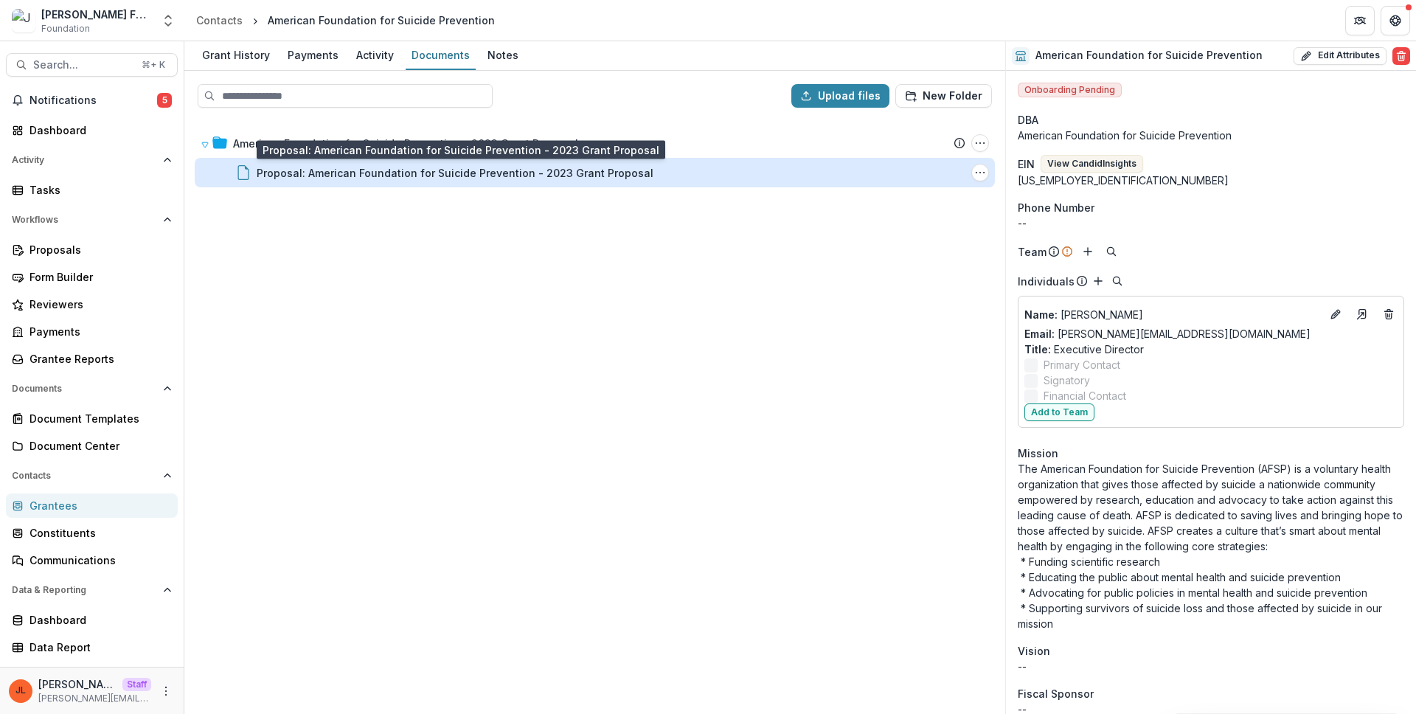
click at [309, 166] on div "Proposal: American Foundation for Suicide Prevention - 2023 Grant Proposal" at bounding box center [455, 172] width 397 height 15
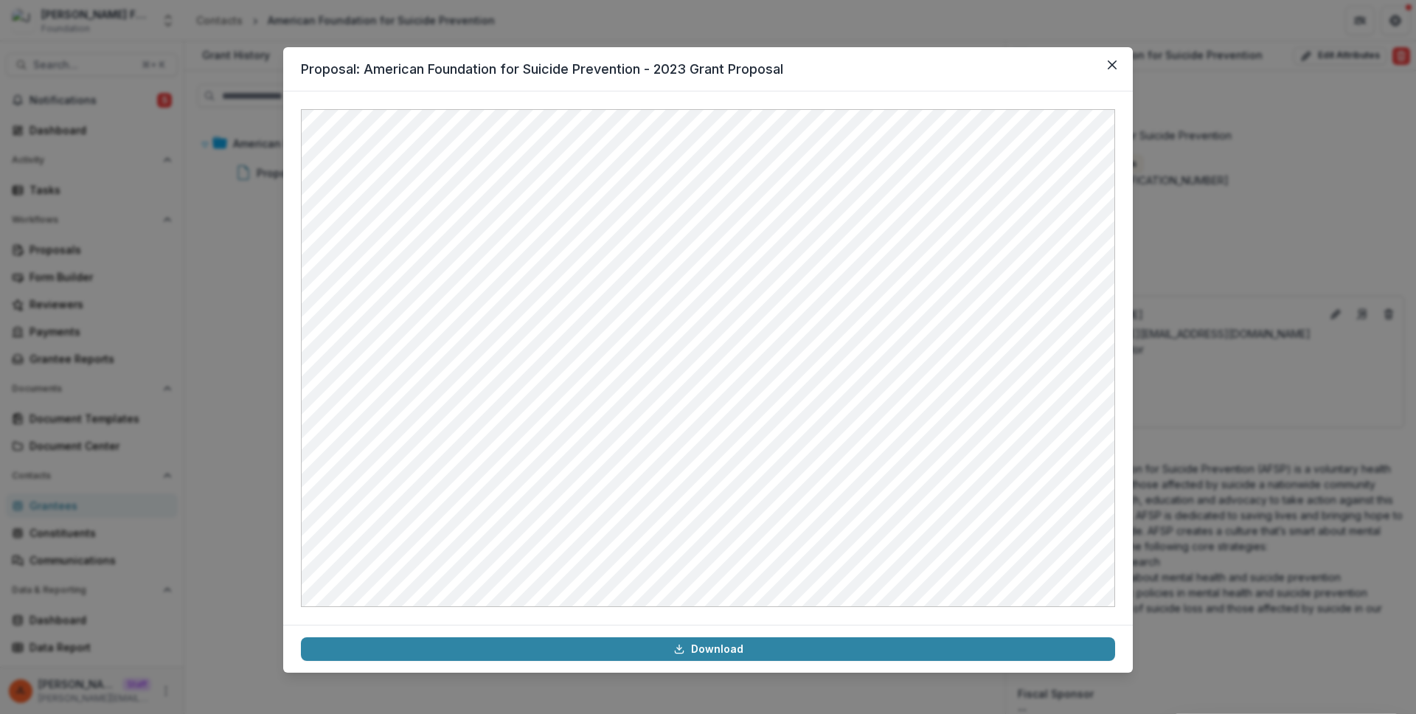
click at [243, 184] on div "Proposal: American Foundation for Suicide Prevention - 2023 Grant Proposal Down…" at bounding box center [708, 357] width 1416 height 714
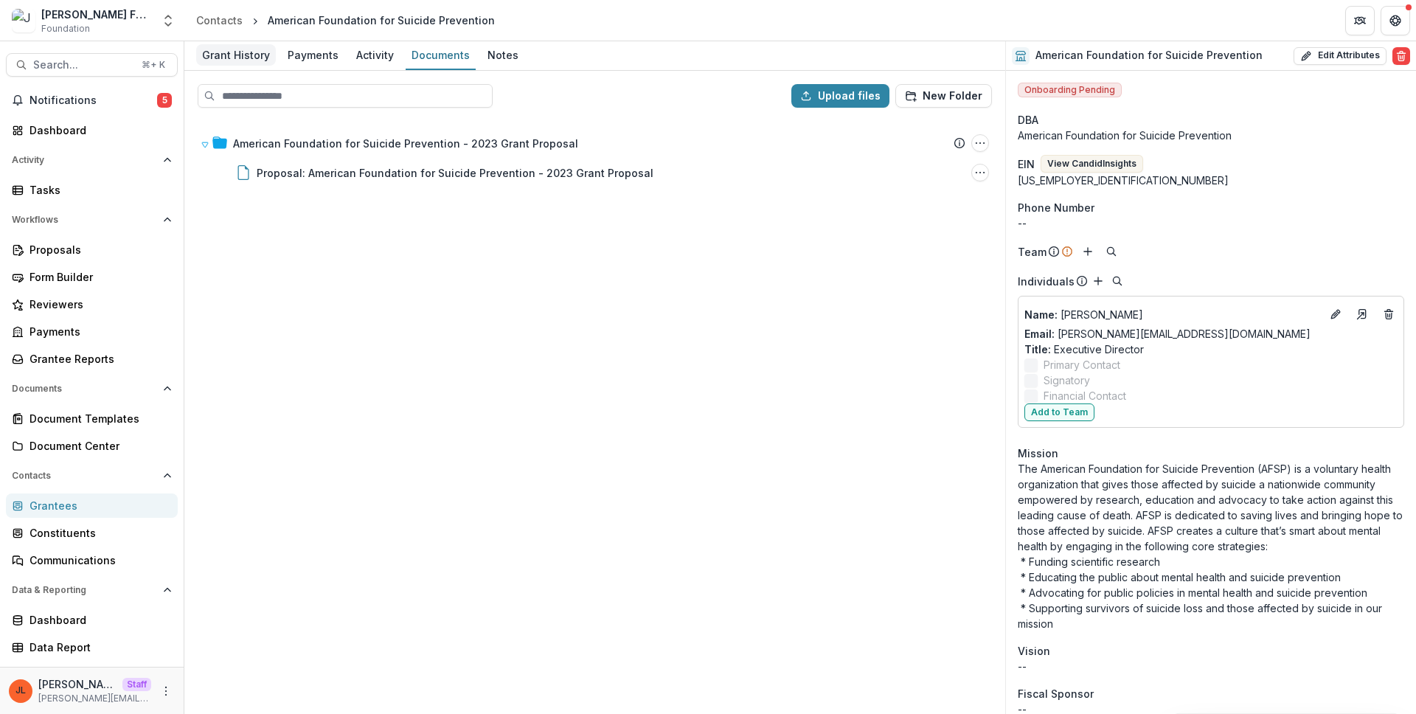
click at [246, 58] on div "Grant History" at bounding box center [236, 54] width 80 height 21
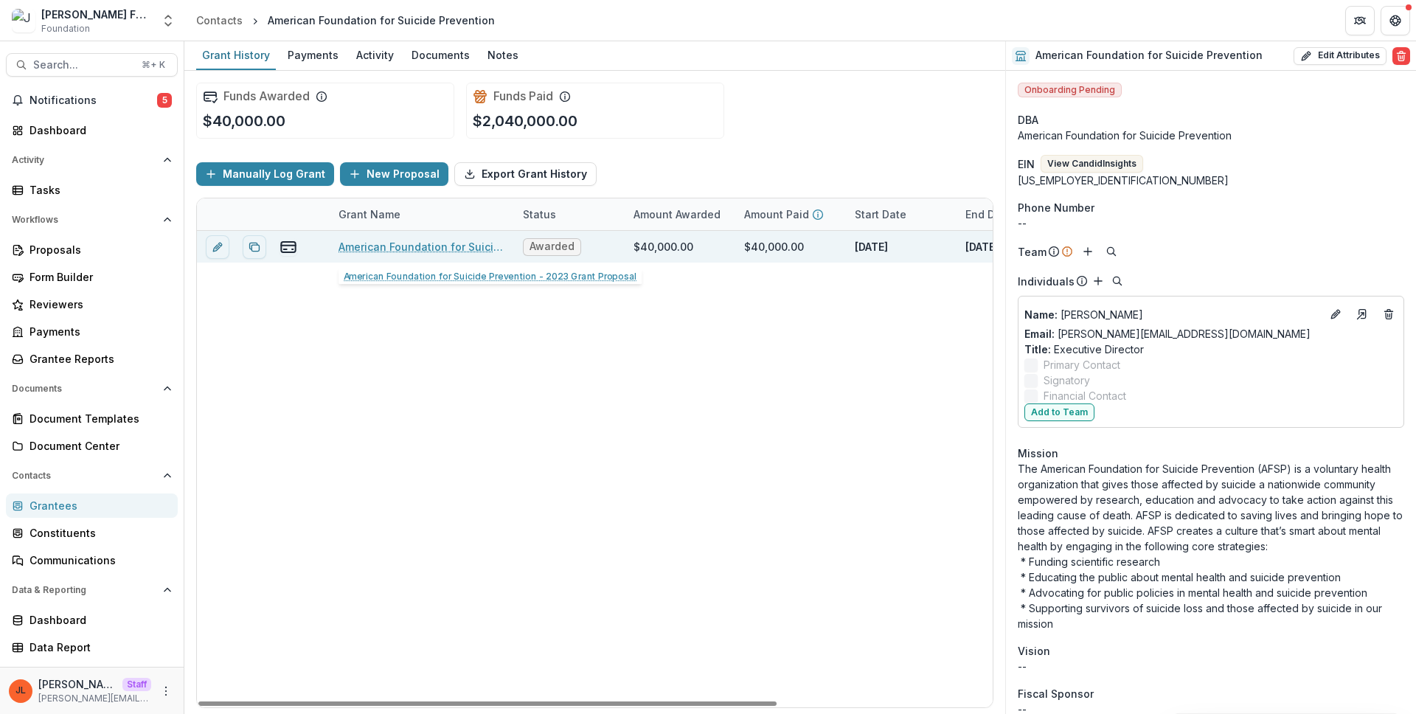
click at [381, 244] on link "American Foundation for Suicide Prevention - 2023 Grant Proposal" at bounding box center [421, 246] width 167 height 15
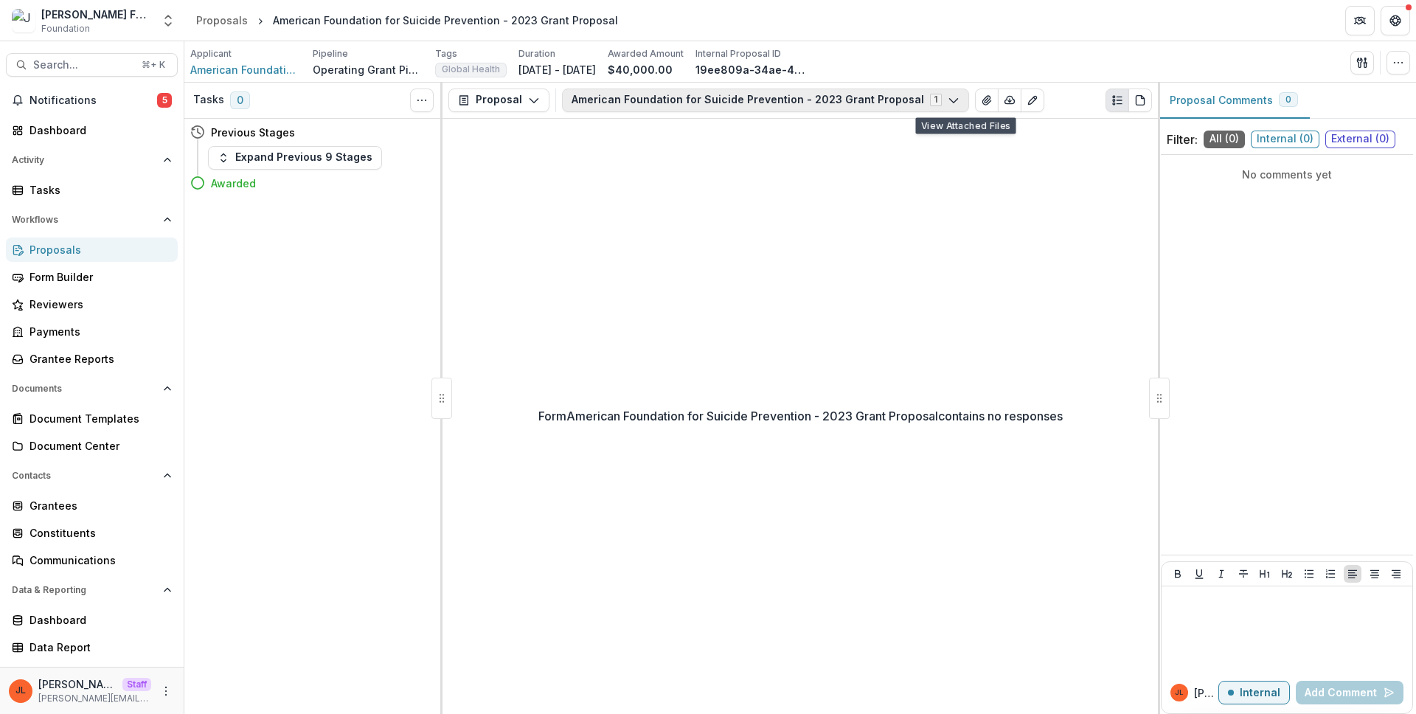
click at [947, 97] on icon "button" at bounding box center [953, 100] width 12 height 12
click at [981, 179] on div "Form American Foundation for Suicide Prevention - 2023 Grant Proposal contains …" at bounding box center [799, 417] width 715 height 596
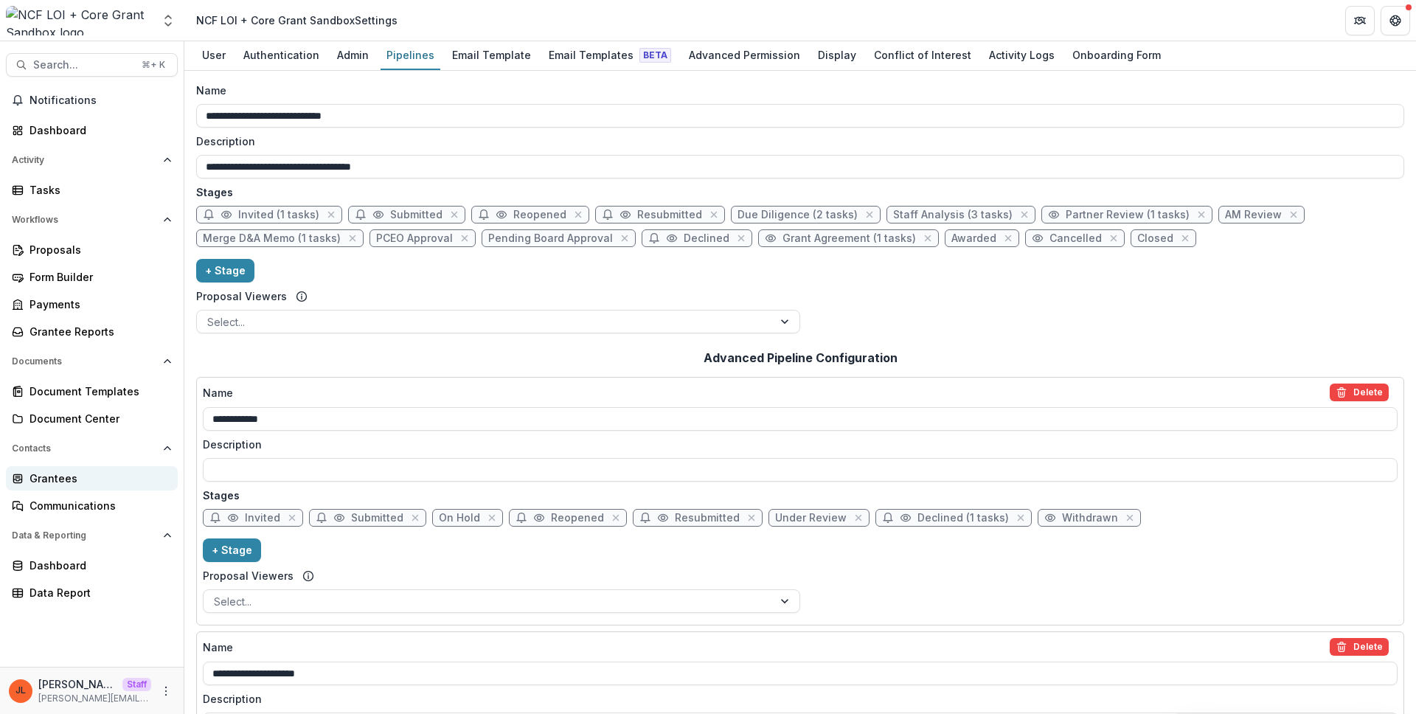
click at [88, 471] on div "Grantees" at bounding box center [97, 477] width 136 height 15
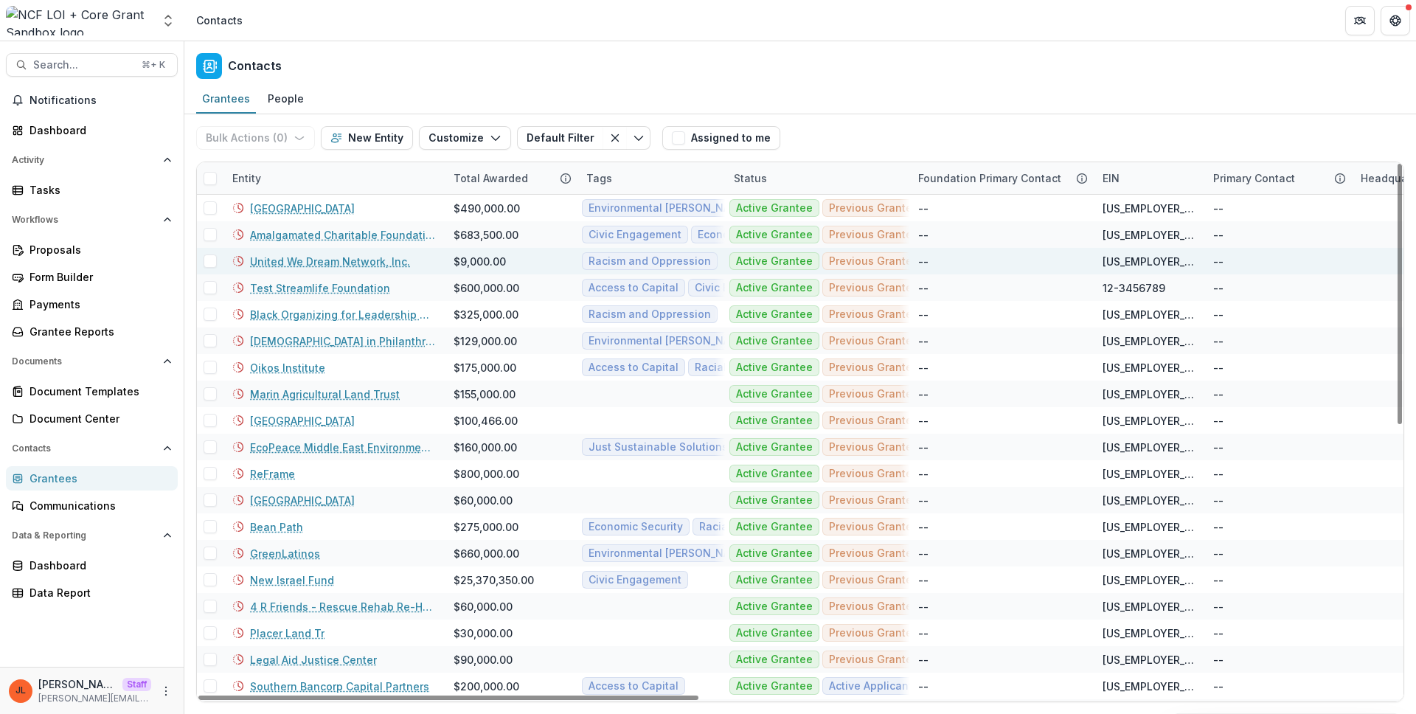
click at [313, 261] on link "United We Dream Network, Inc." at bounding box center [330, 261] width 160 height 15
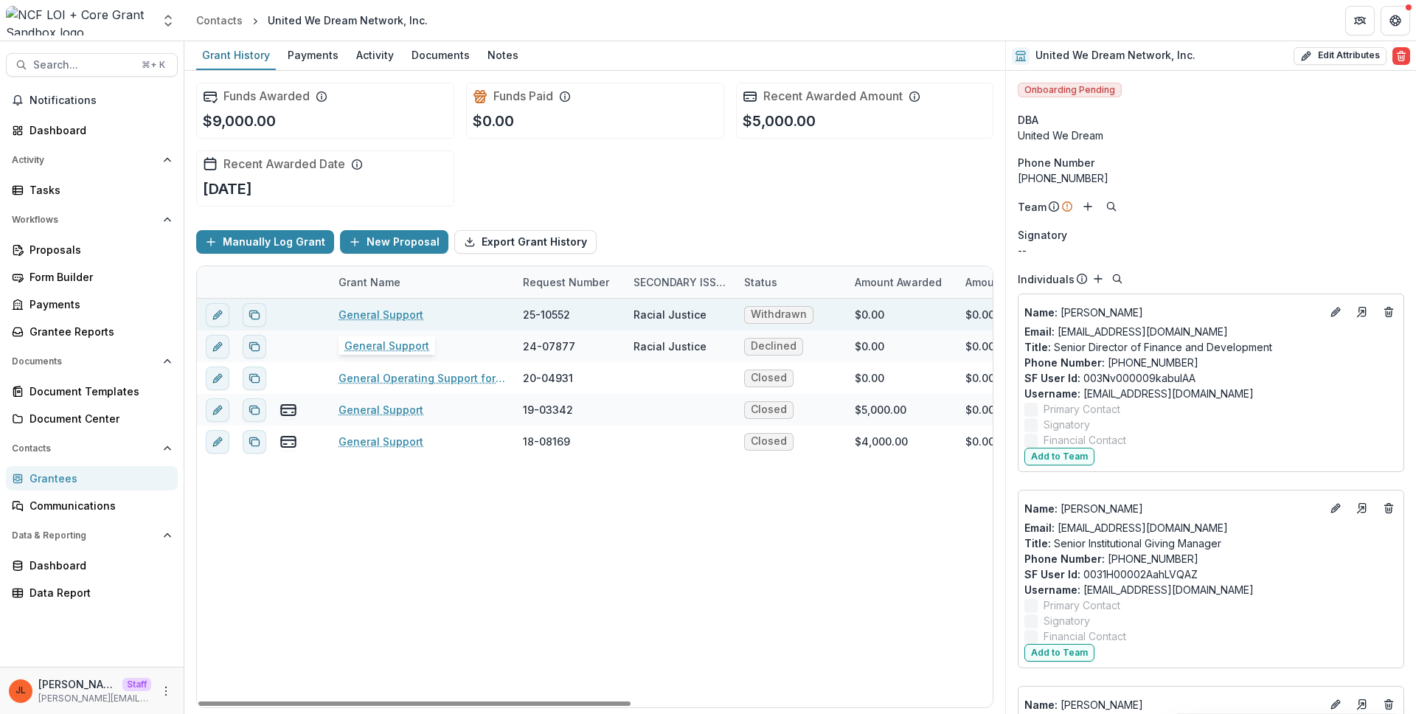
click at [354, 319] on link "General Support" at bounding box center [380, 314] width 85 height 15
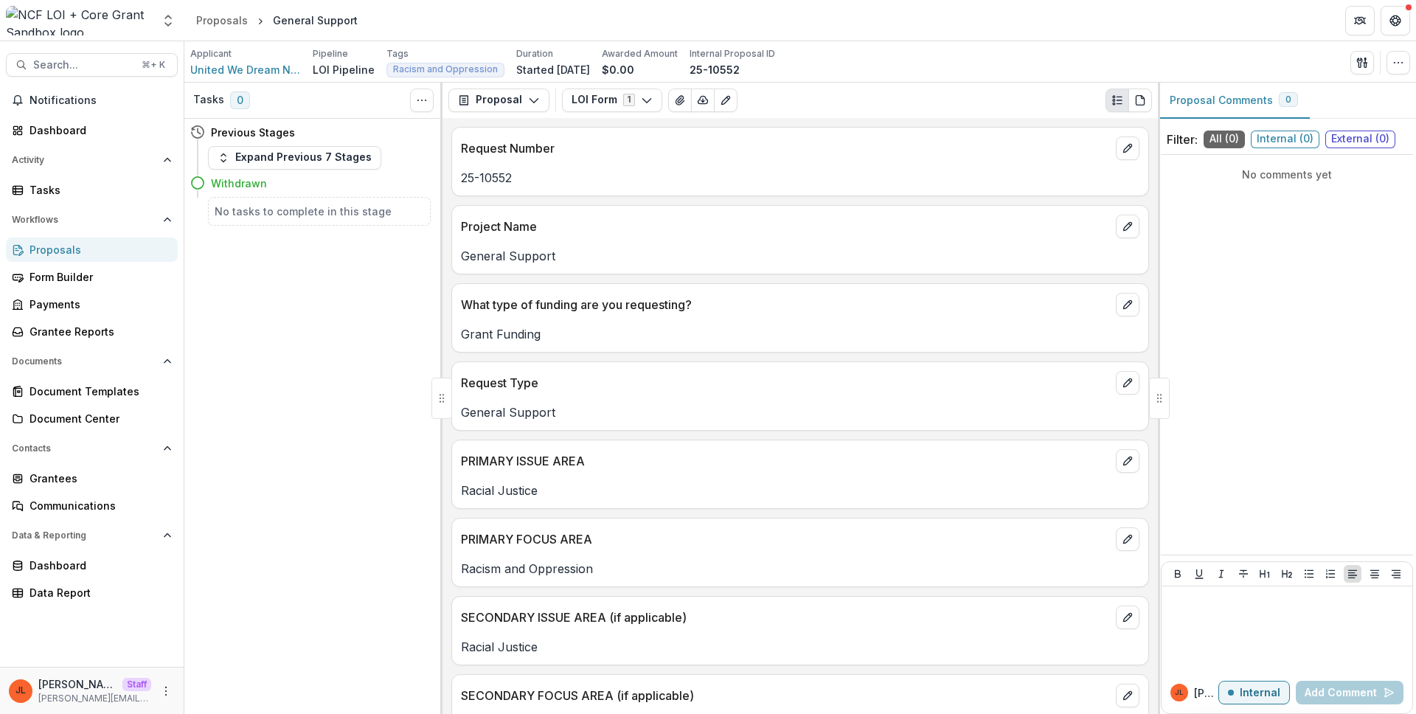
click at [94, 253] on div "Proposals" at bounding box center [97, 249] width 136 height 15
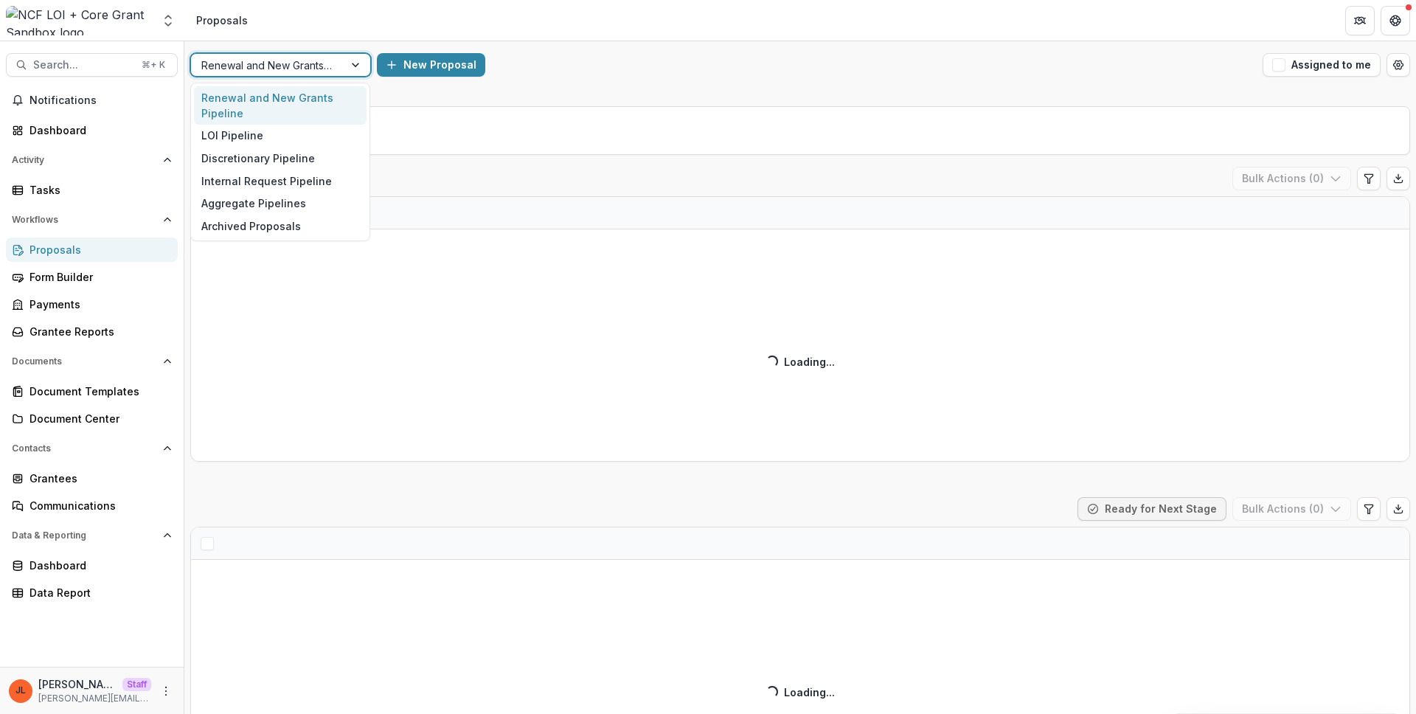
click at [246, 62] on div at bounding box center [267, 65] width 132 height 18
click at [536, 77] on div "Renewal and New Grants Pipeline selected, 1 of 6. 6 results available. Use Up a…" at bounding box center [799, 64] width 1231 height 47
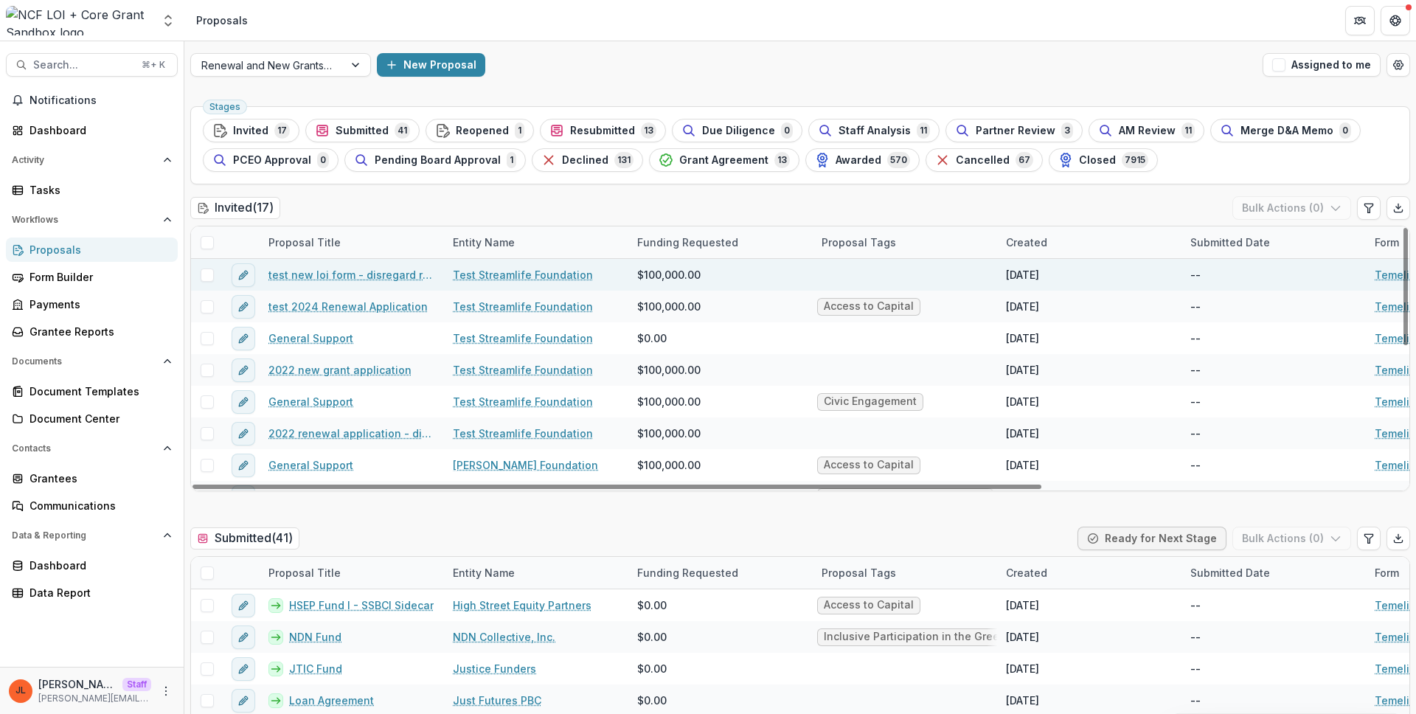
click at [509, 275] on link "Test Streamlife Foundation" at bounding box center [523, 274] width 140 height 15
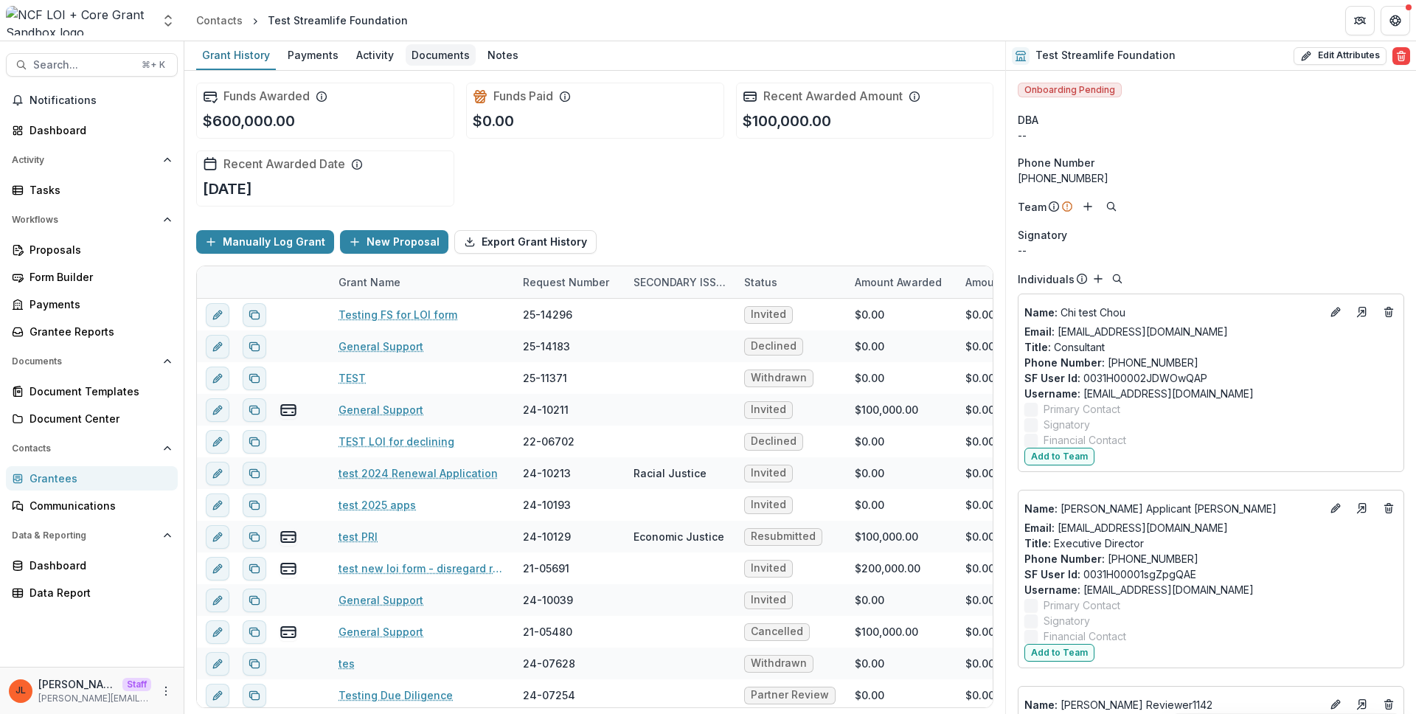
click at [446, 57] on div "Documents" at bounding box center [441, 54] width 70 height 21
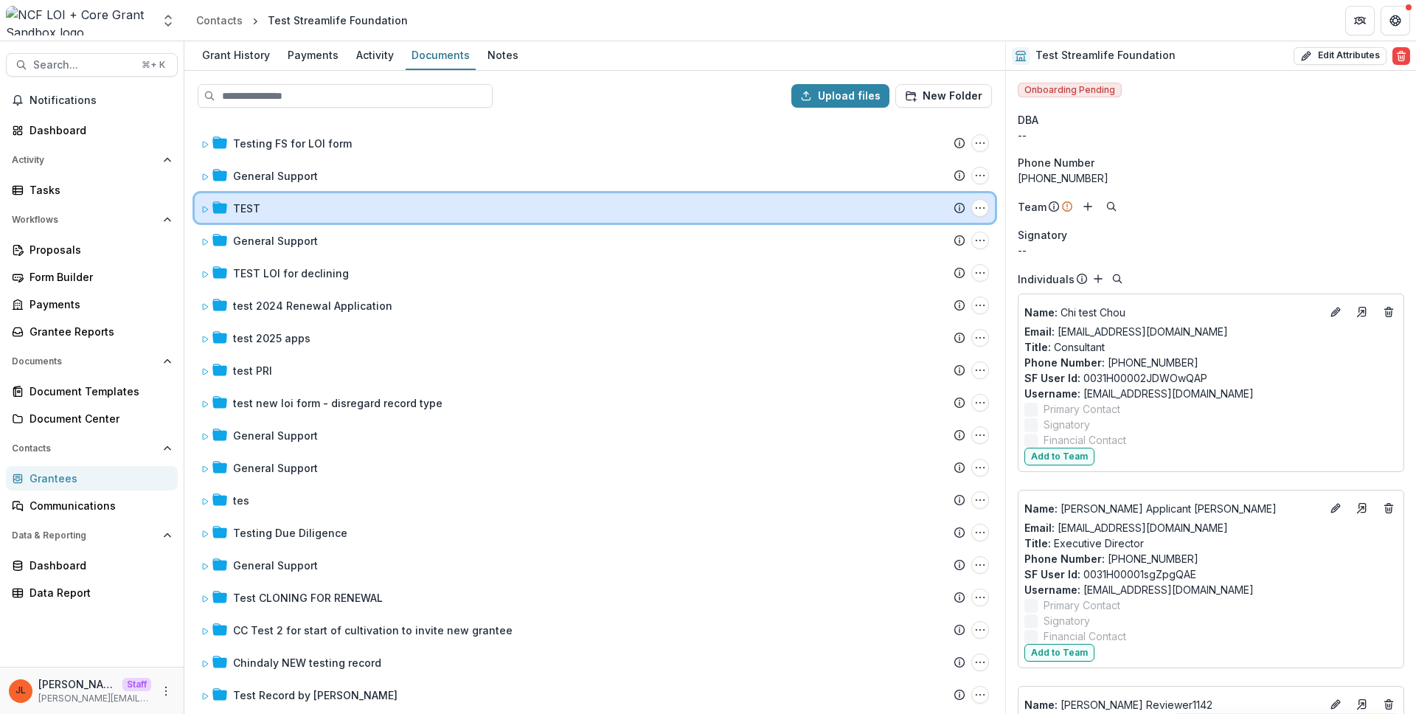
click at [288, 211] on div "TEST" at bounding box center [599, 208] width 732 height 15
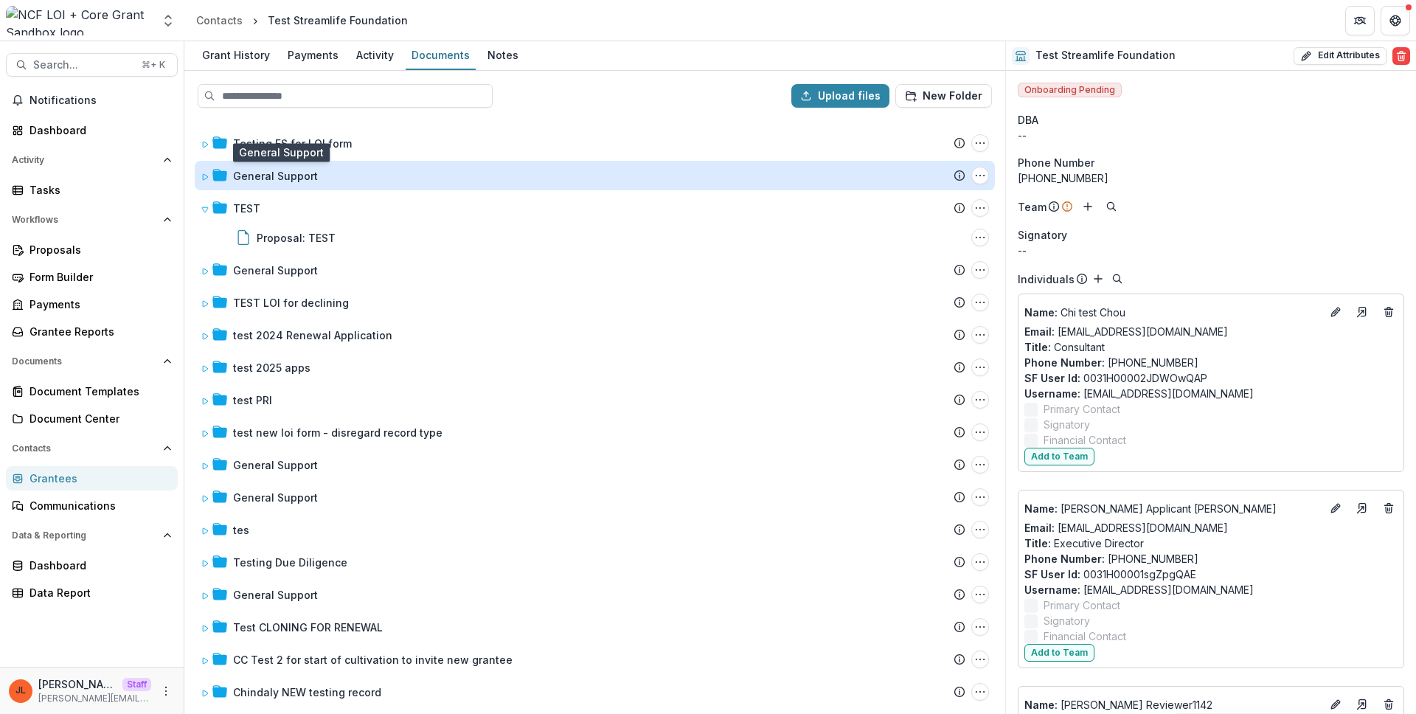
click at [298, 181] on div "General Support" at bounding box center [275, 175] width 85 height 15
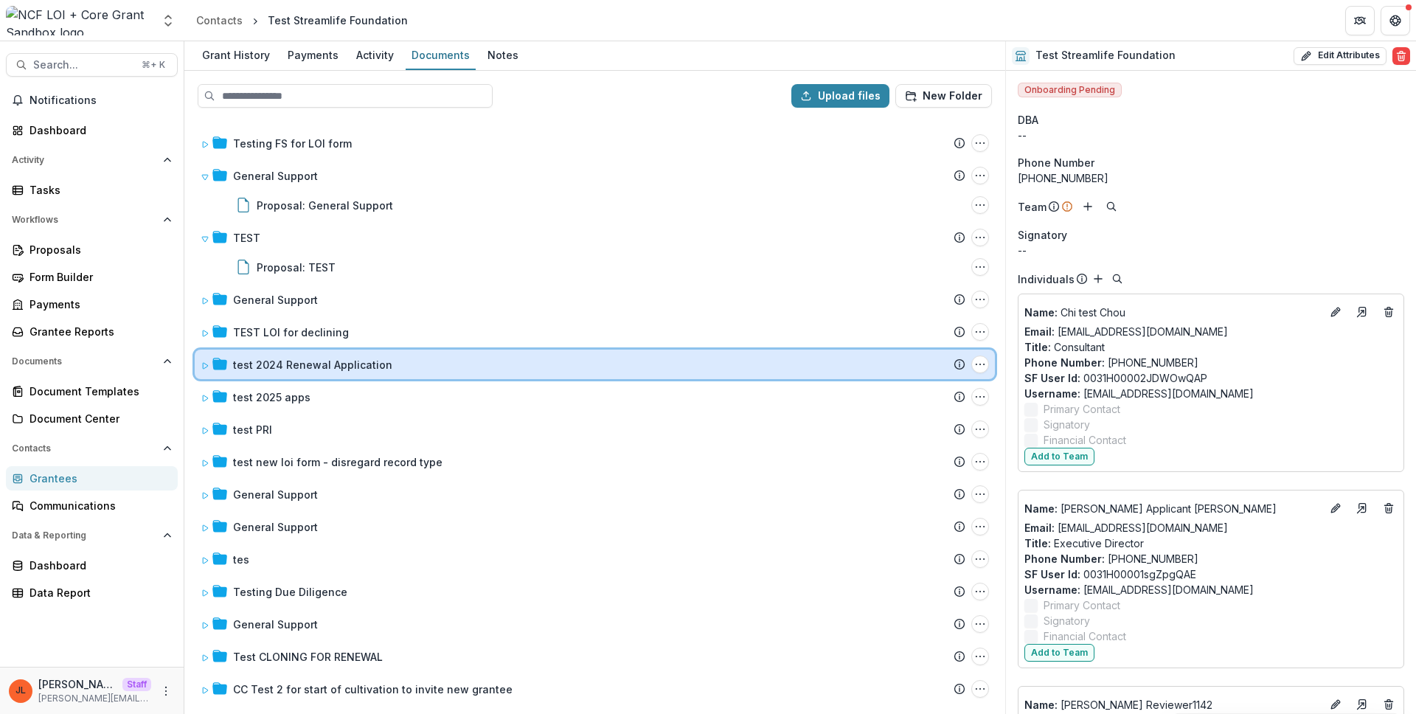
click at [339, 353] on div "test 2024 Renewal Application Submission Temelio Proposal Attached proposal doc…" at bounding box center [595, 363] width 800 height 29
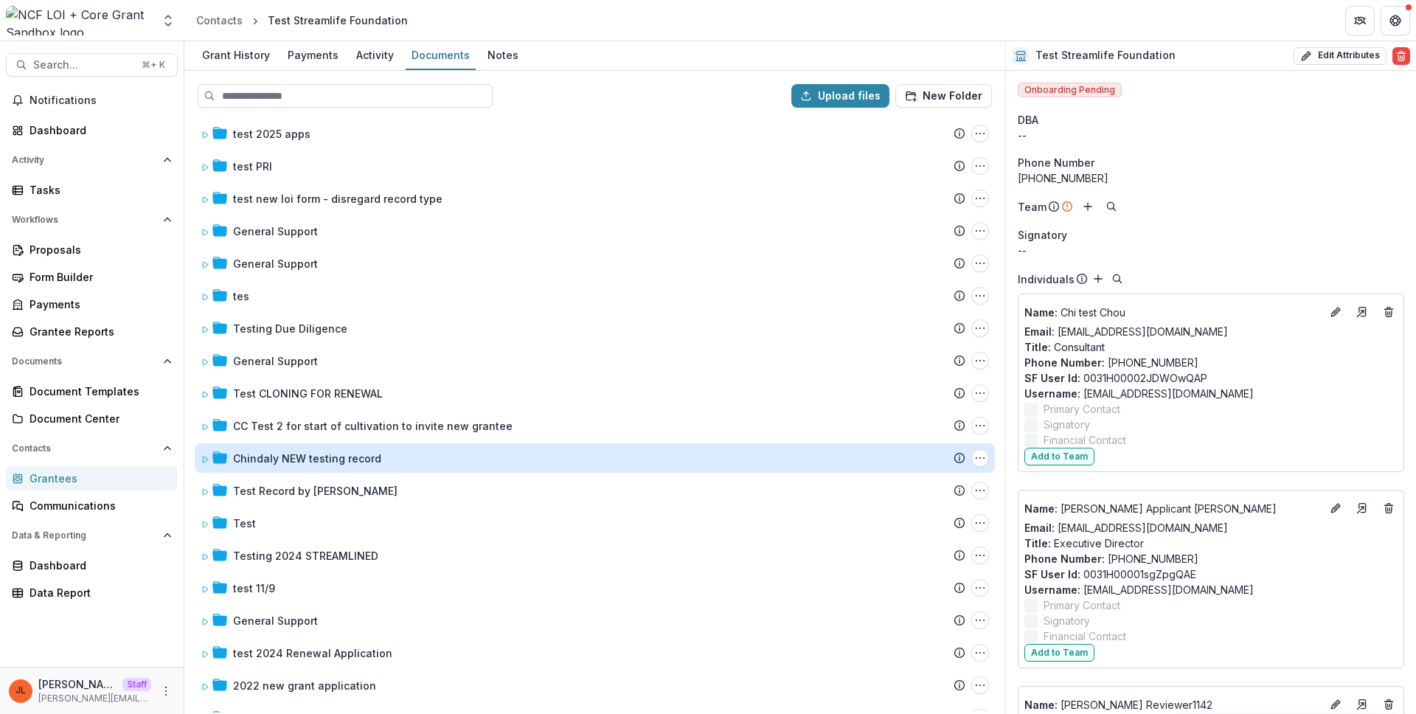
scroll to position [386, 0]
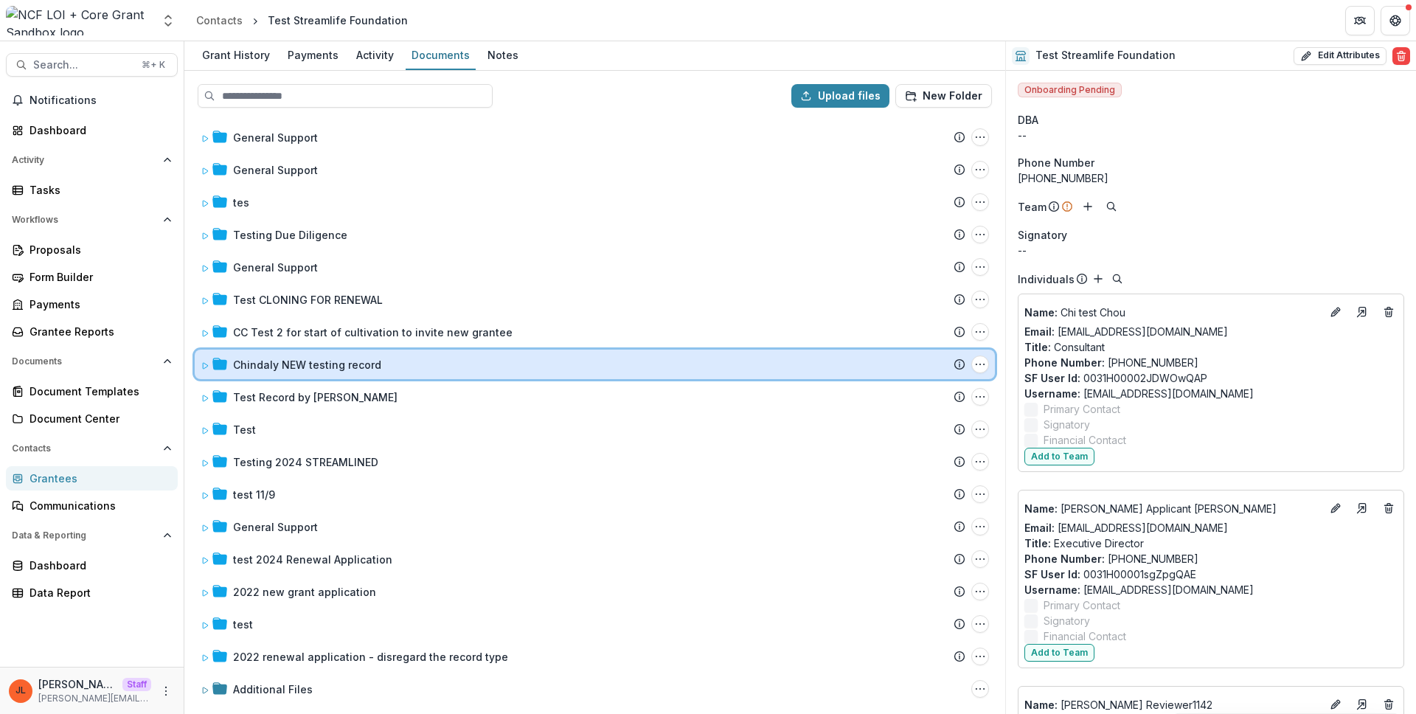
click at [375, 360] on div "Chindaly NEW testing record" at bounding box center [599, 364] width 732 height 15
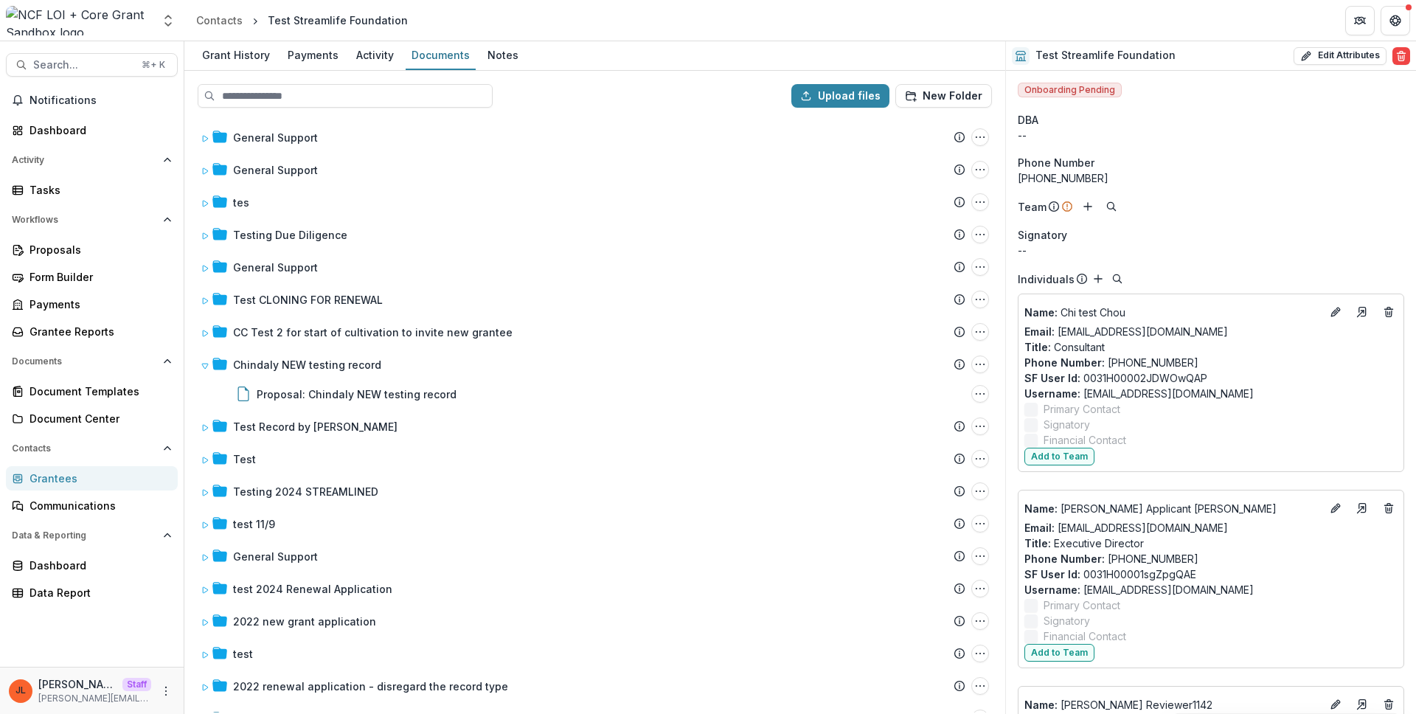
click at [265, 39] on header "Contacts Test Streamlife Foundation" at bounding box center [799, 20] width 1231 height 41
click at [260, 44] on div "Grant History" at bounding box center [236, 54] width 80 height 21
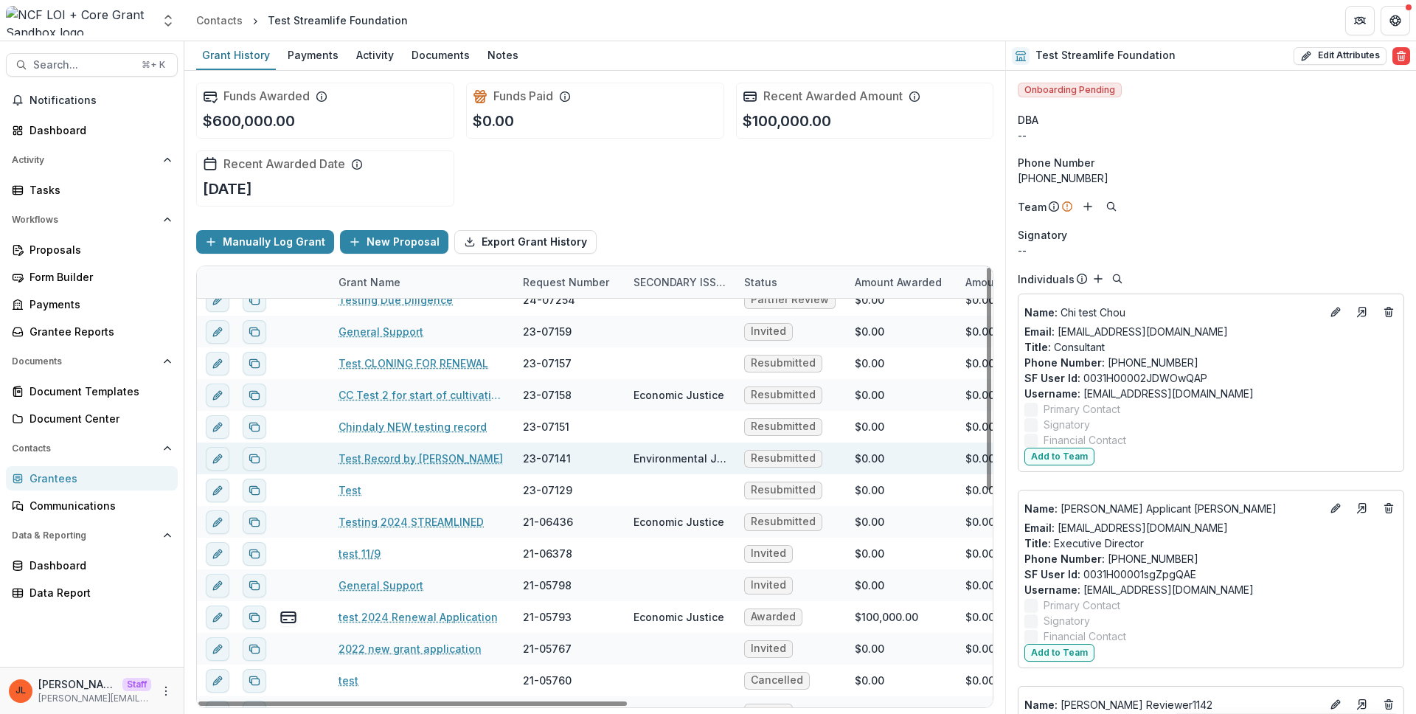
scroll to position [416, 0]
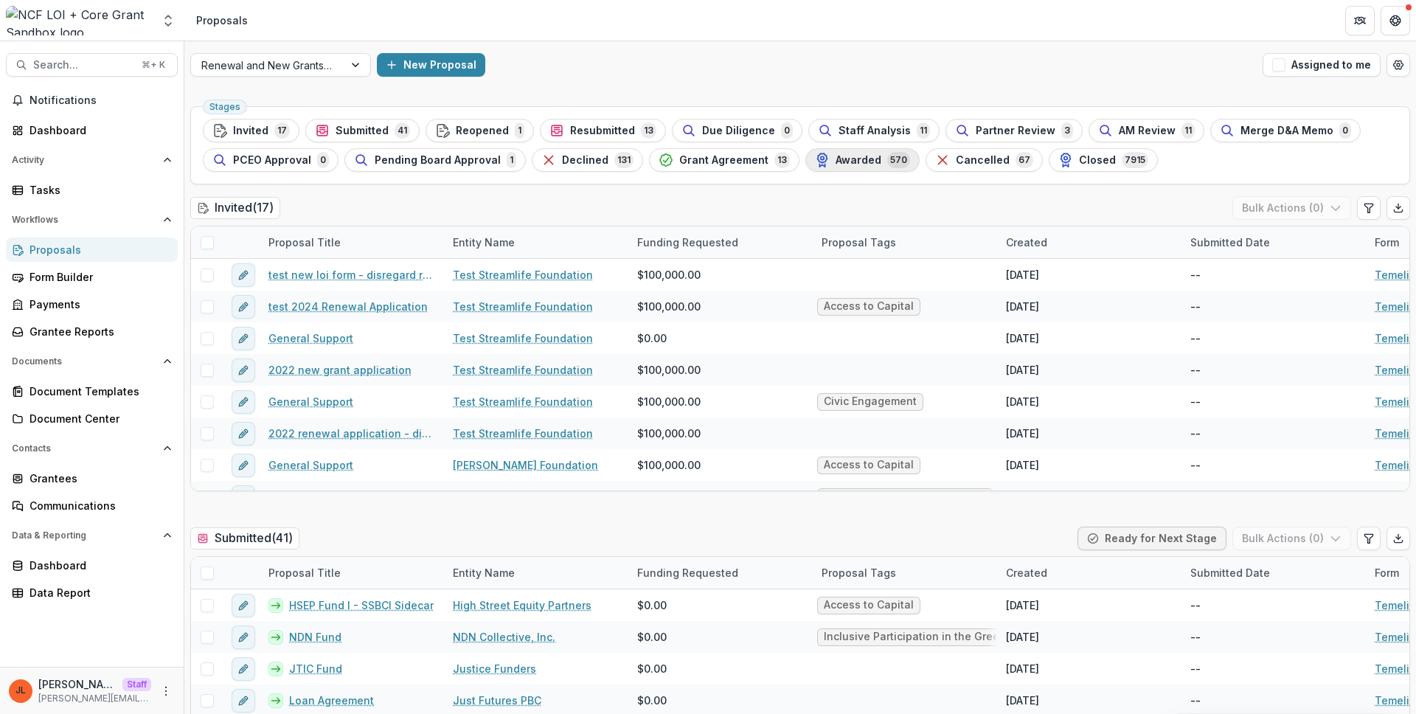
click at [867, 161] on div "Awarded 570" at bounding box center [862, 160] width 95 height 16
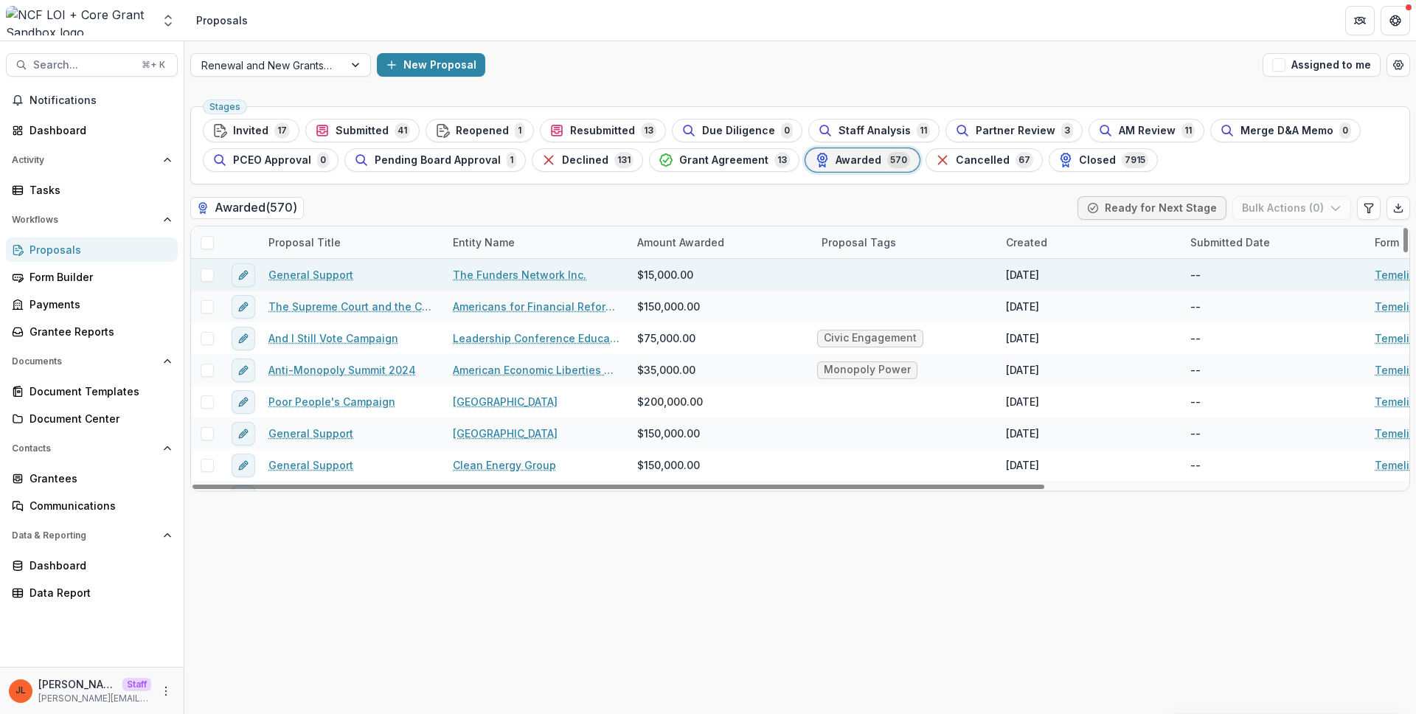
click at [495, 279] on link "The Funders Network Inc." at bounding box center [519, 274] width 133 height 15
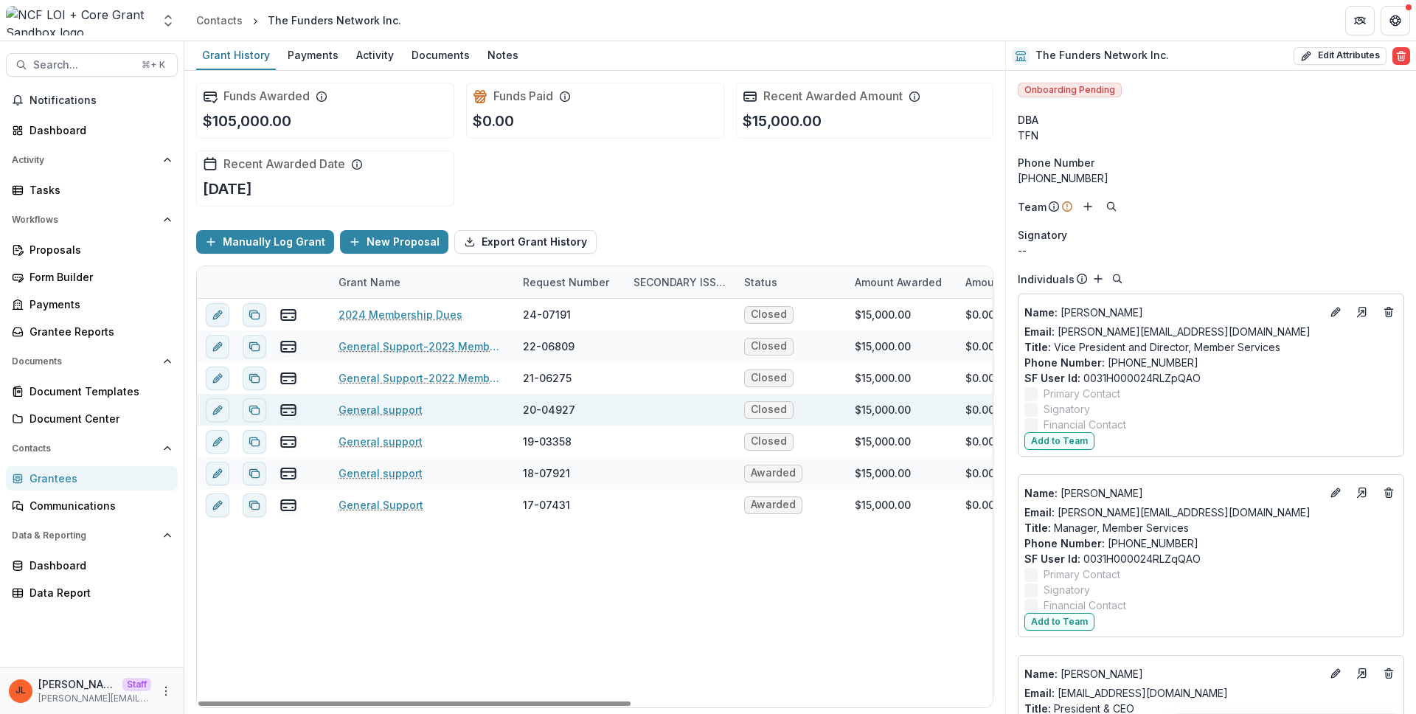
click at [387, 408] on link "General support" at bounding box center [380, 409] width 84 height 15
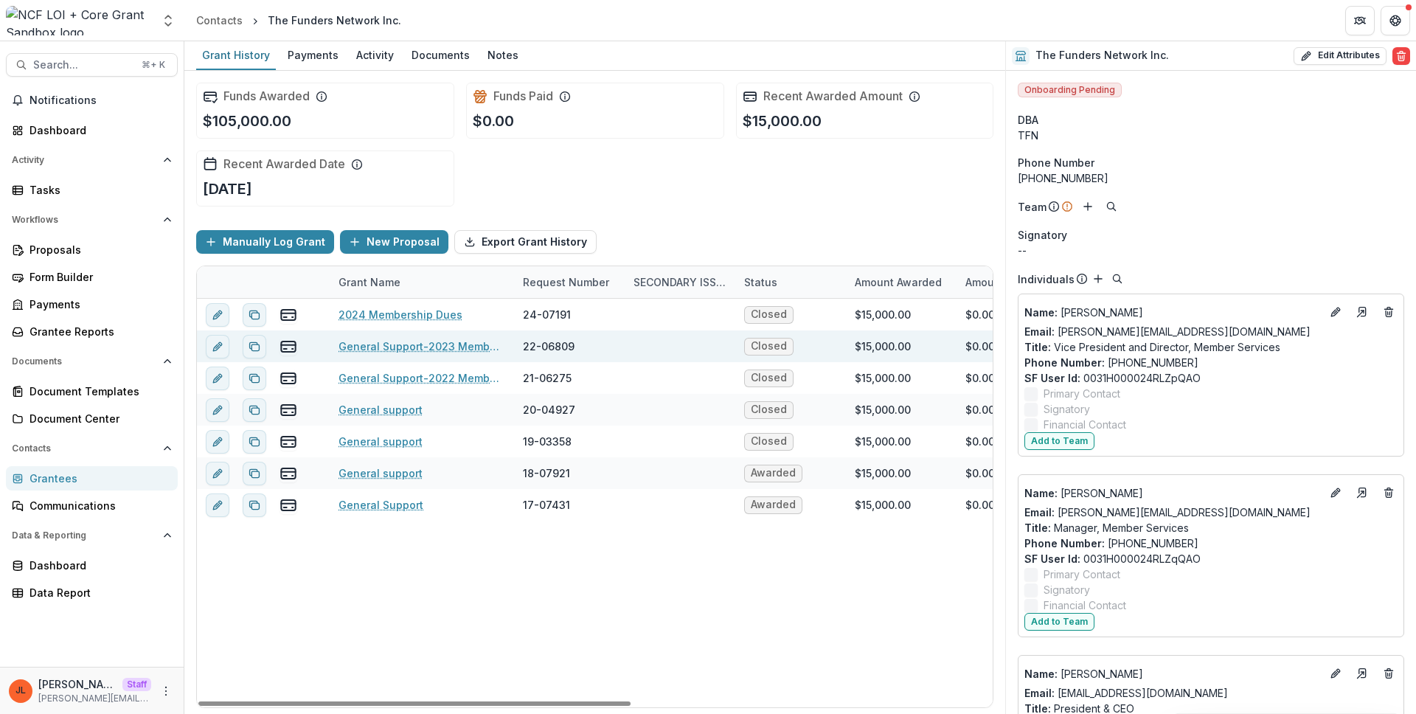
click at [401, 345] on link "General Support-2023 Membership" at bounding box center [421, 345] width 167 height 15
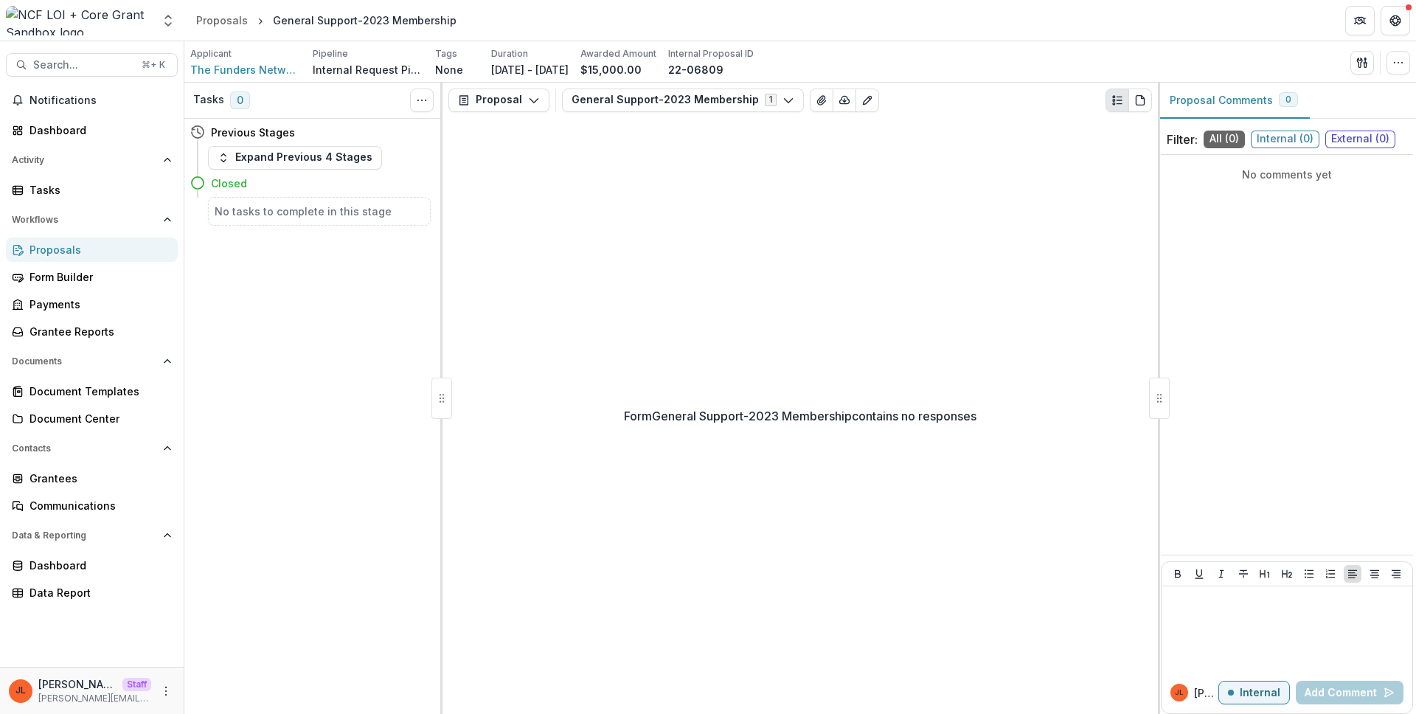
click at [520, 355] on div "Form General Support-2023 Membership contains no responses" at bounding box center [799, 416] width 715 height 596
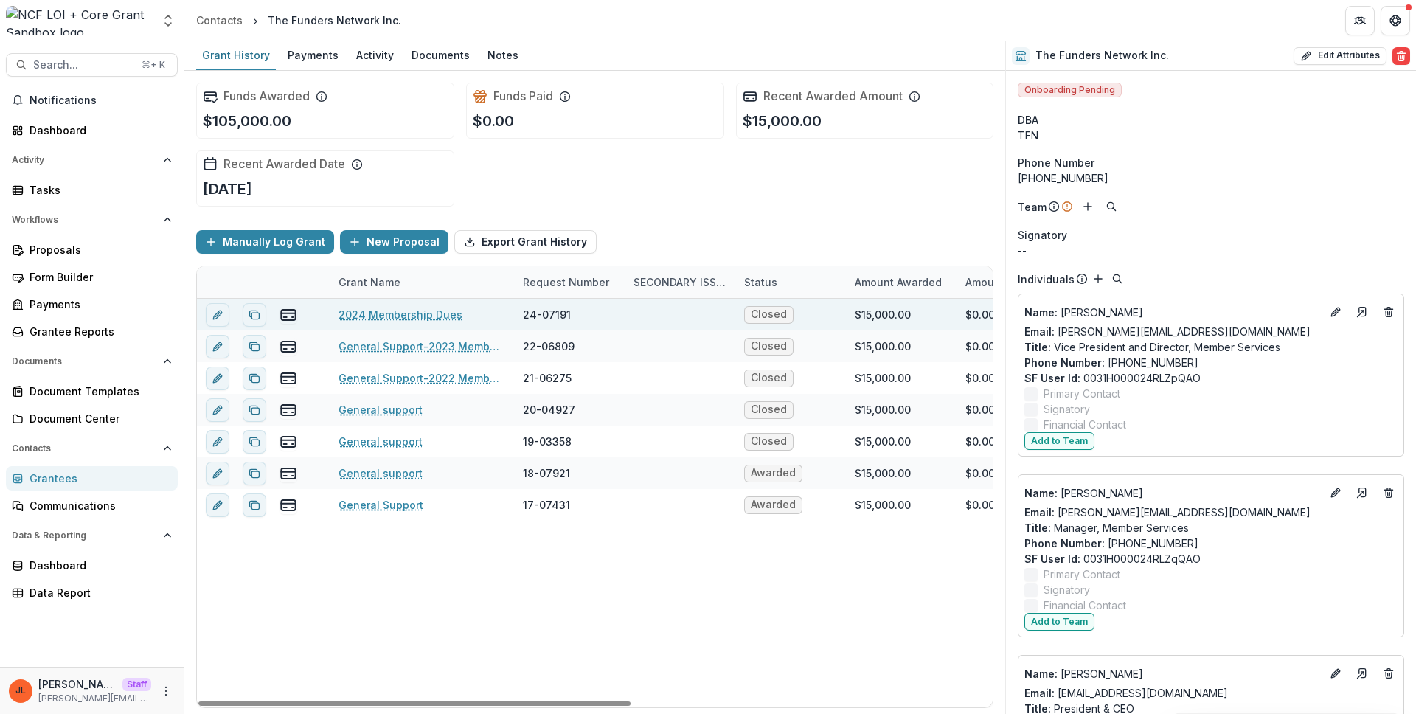
click at [375, 308] on link "2024 Membership Dues" at bounding box center [400, 314] width 124 height 15
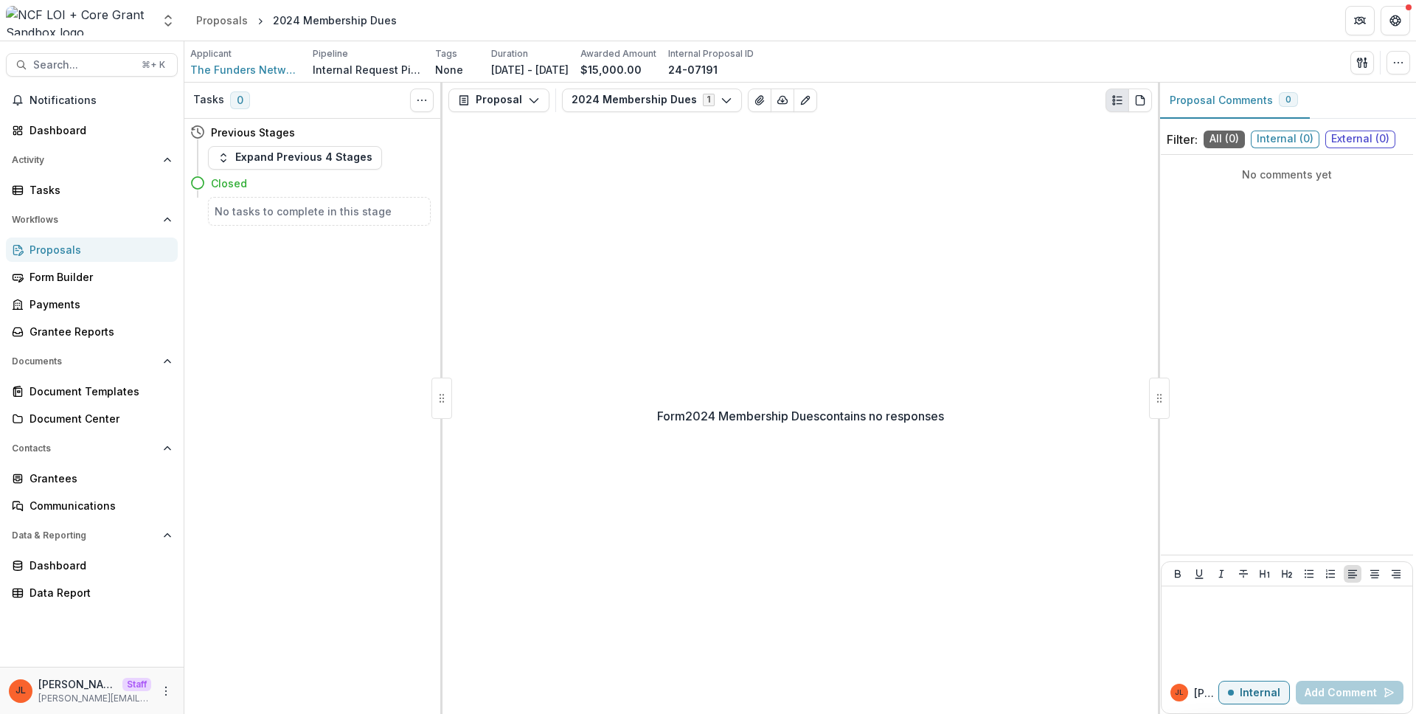
click at [599, 180] on div "Form 2024 Membership Dues contains no responses" at bounding box center [799, 416] width 715 height 596
click at [532, 182] on div "Form 2024 Membership Dues contains no responses" at bounding box center [799, 416] width 715 height 596
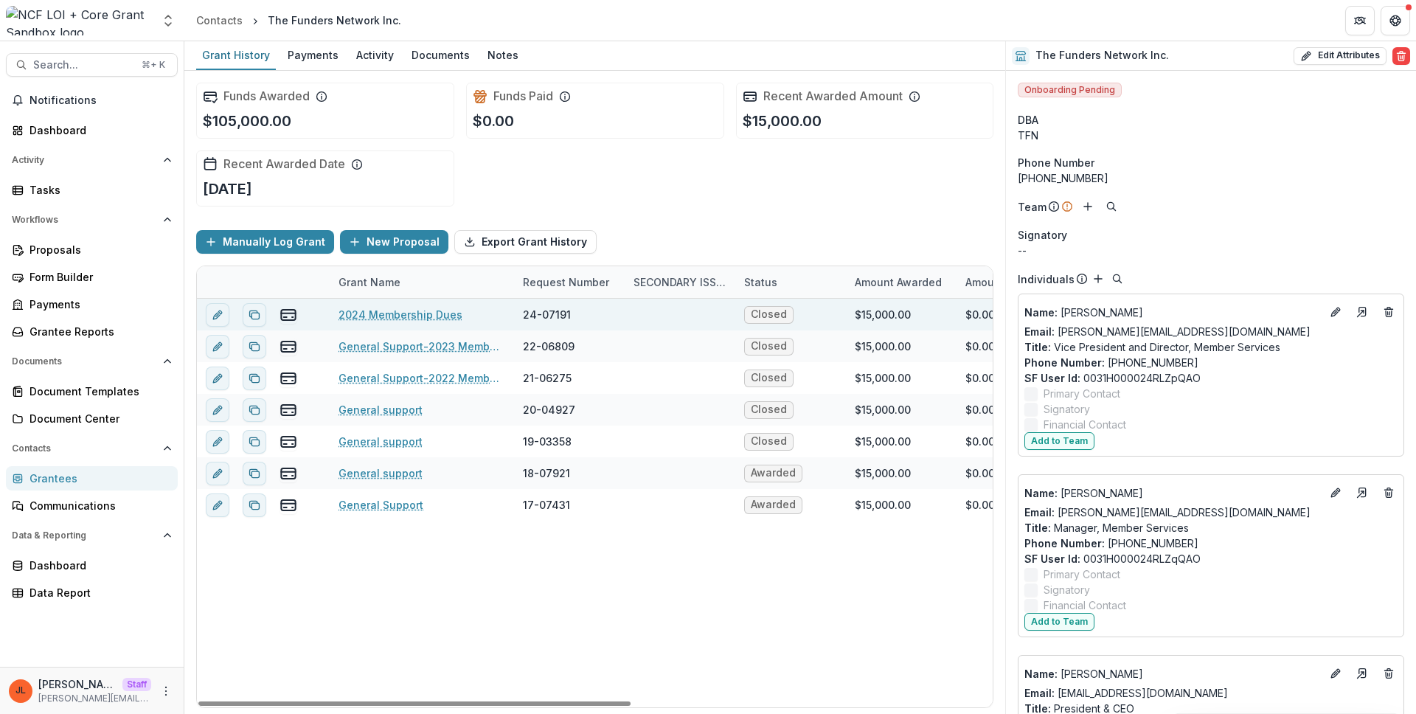
click at [383, 309] on link "2024 Membership Dues" at bounding box center [400, 314] width 124 height 15
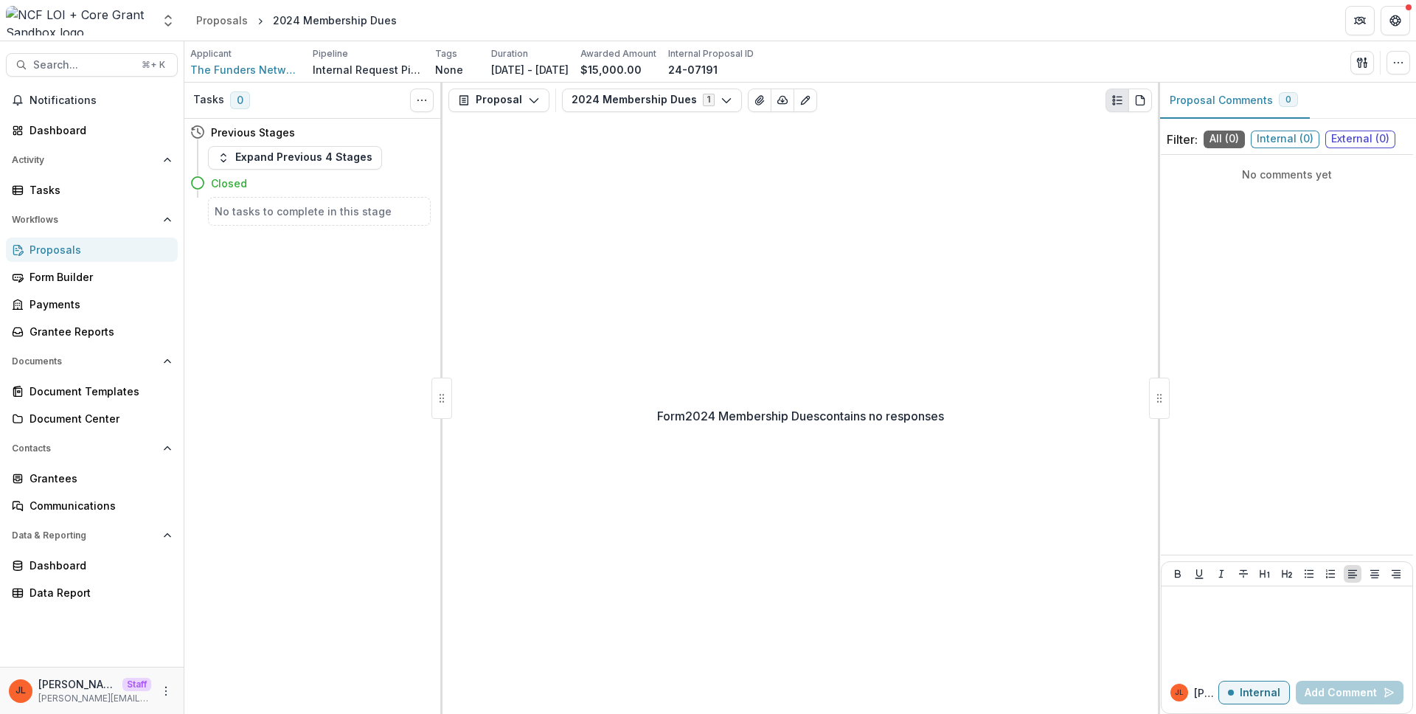
click at [618, 181] on div "Form 2024 Membership Dues contains no responses" at bounding box center [799, 416] width 715 height 596
click at [629, 118] on div "Form 2024 Membership Dues contains no responses" at bounding box center [799, 416] width 715 height 596
click at [625, 108] on button "2024 Membership Dues 1" at bounding box center [652, 100] width 180 height 24
click at [503, 161] on div "Form 2024 Membership Dues contains no responses" at bounding box center [799, 416] width 715 height 596
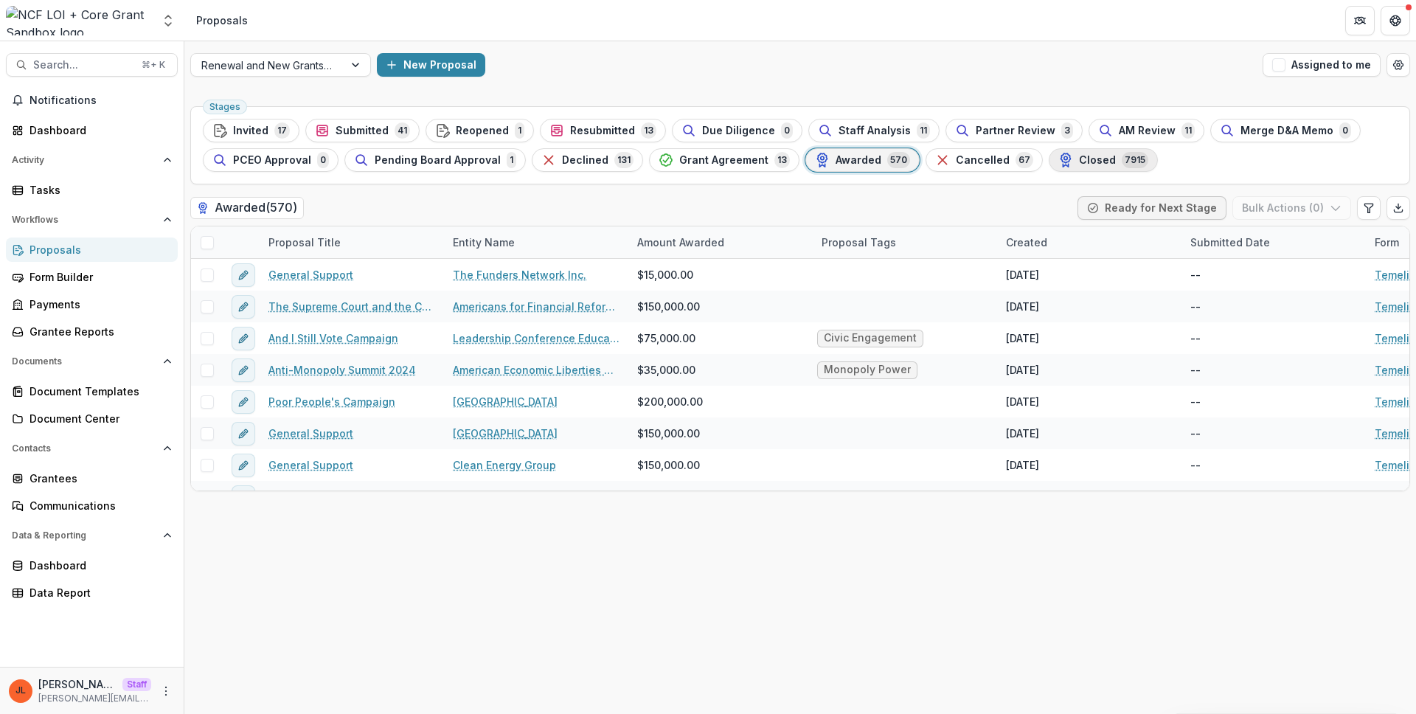
click at [1096, 162] on div "Closed 7915" at bounding box center [1103, 160] width 90 height 16
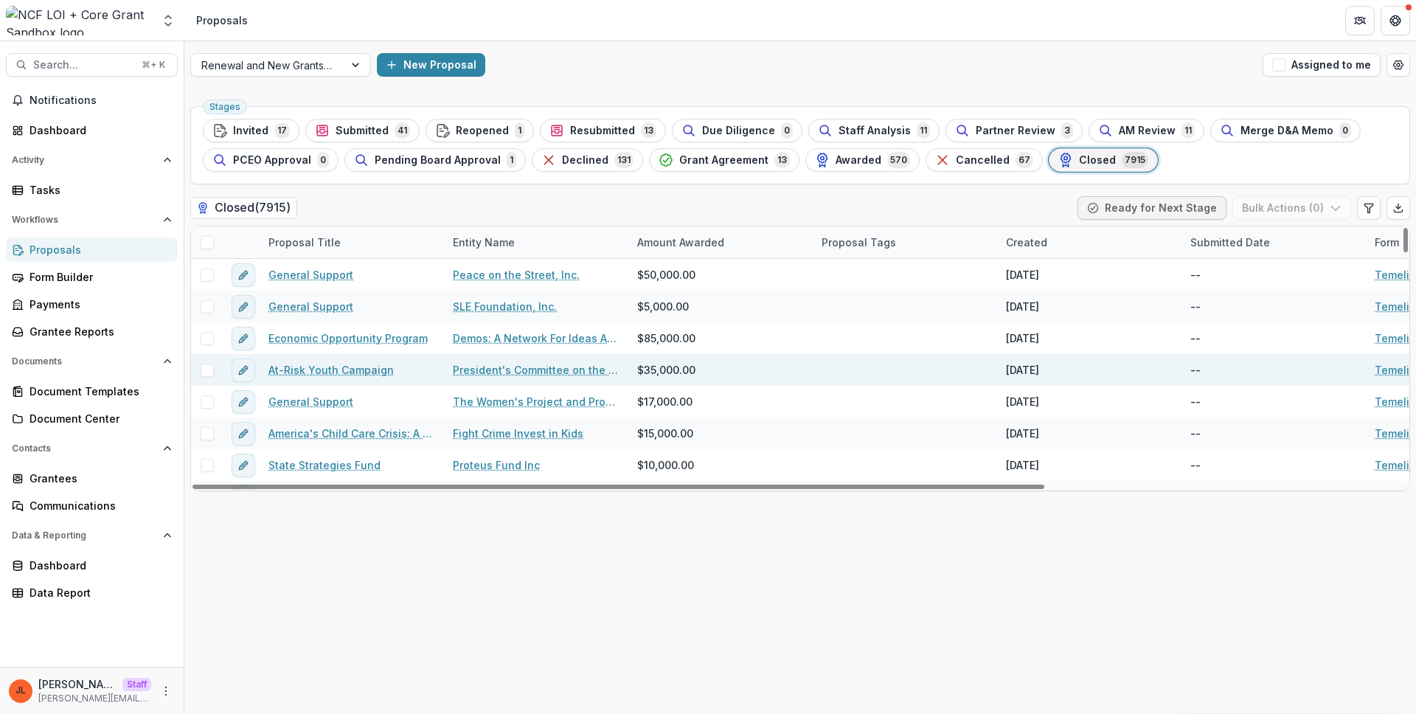
click at [486, 361] on div "President's Committee on the Arts and Humanities" at bounding box center [536, 370] width 184 height 32
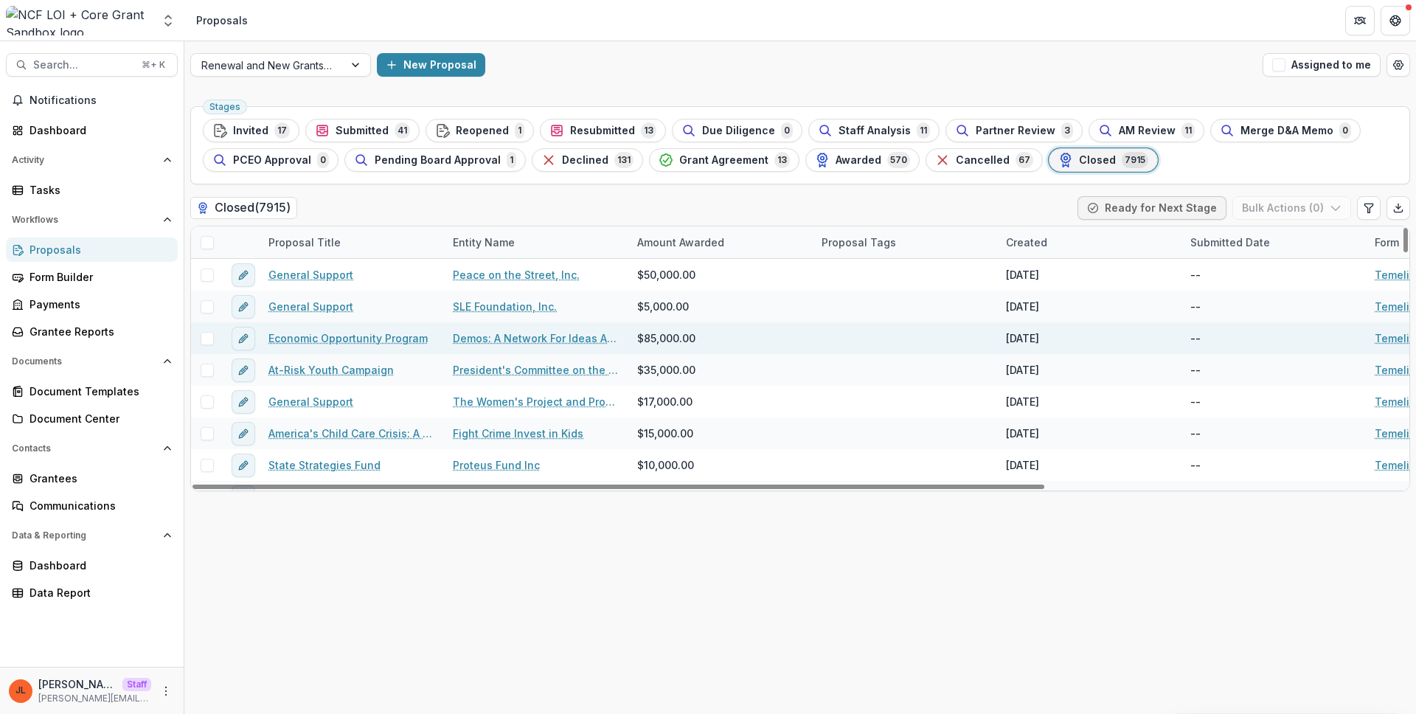
click at [352, 353] on div "Economic Opportunity Program" at bounding box center [352, 338] width 184 height 32
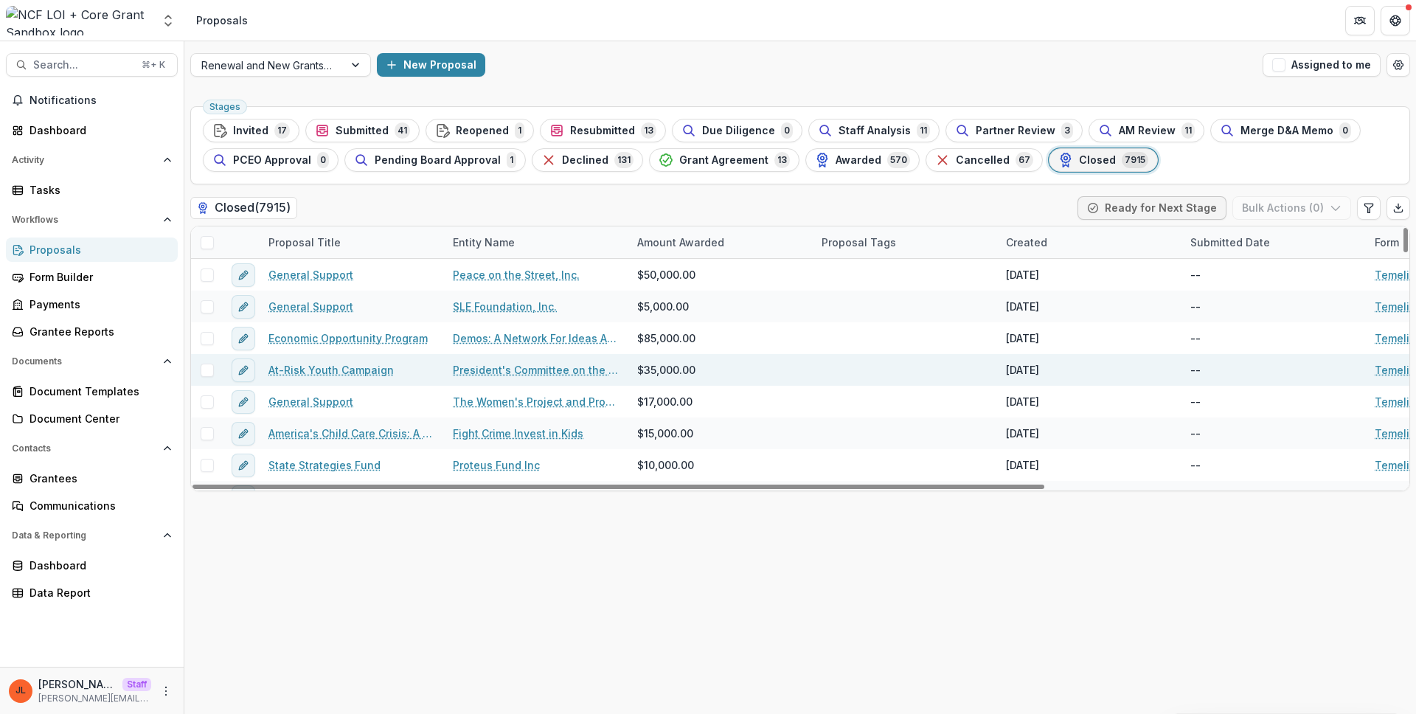
click at [354, 366] on link "At-Risk Youth Campaign" at bounding box center [330, 369] width 125 height 15
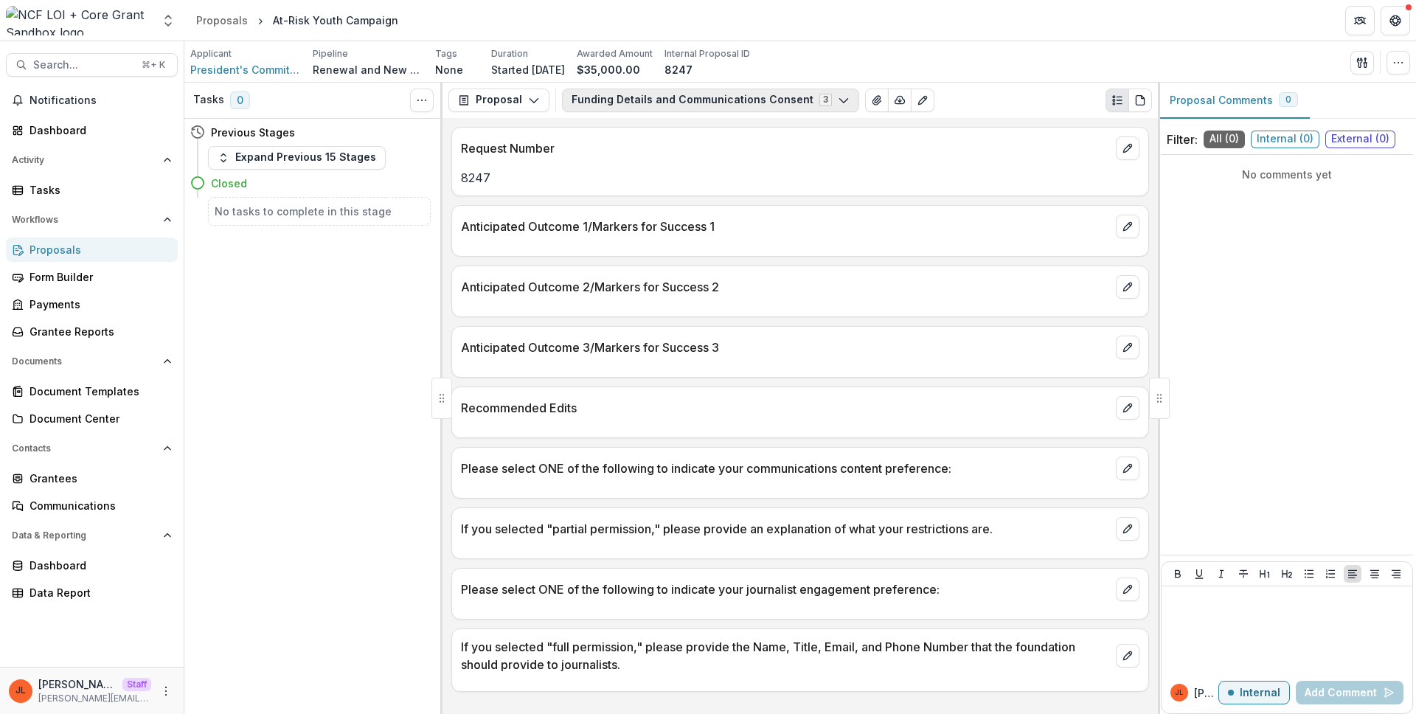
click at [777, 88] on button "Funding Details and Communications Consent 3" at bounding box center [710, 100] width 297 height 24
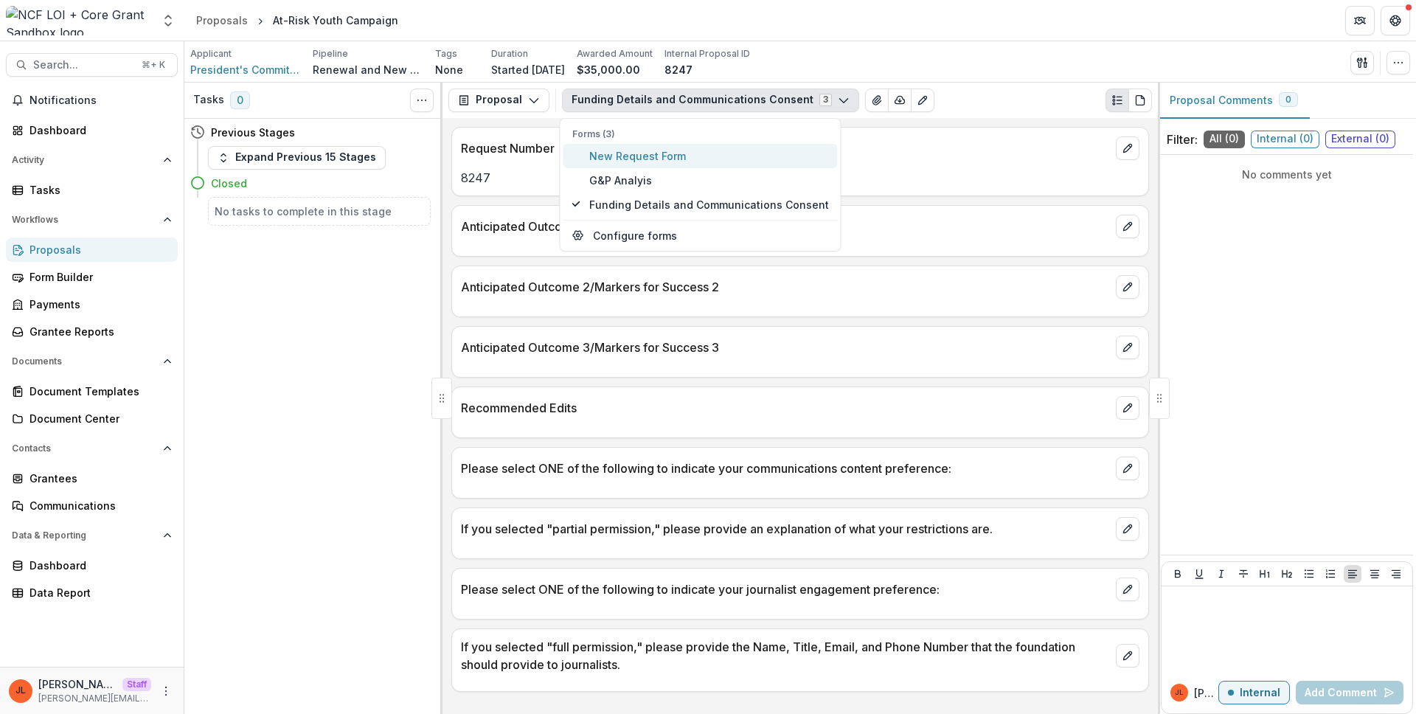
click at [695, 162] on span "New Request Form" at bounding box center [709, 155] width 240 height 15
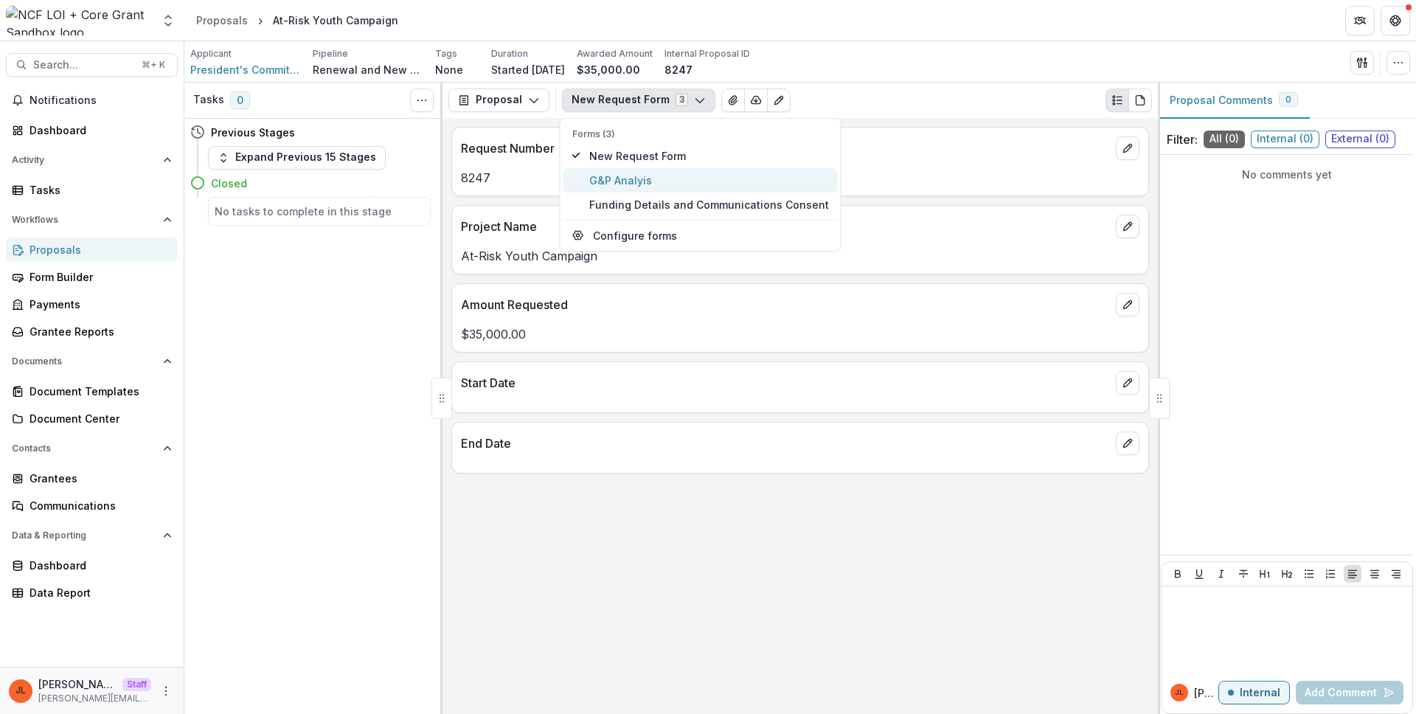
click at [685, 176] on span "G&P Analyis" at bounding box center [709, 180] width 240 height 15
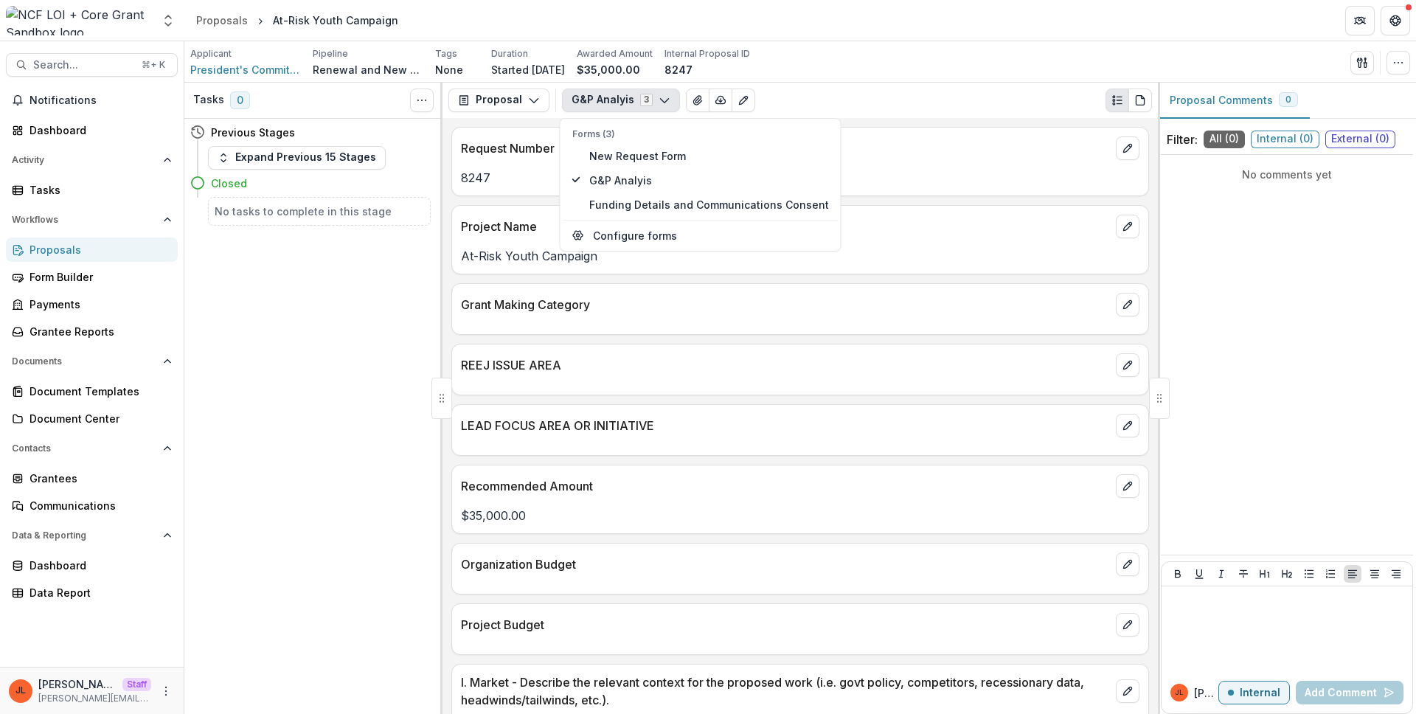
click at [493, 193] on div "Request Number 8247" at bounding box center [799, 161] width 697 height 69
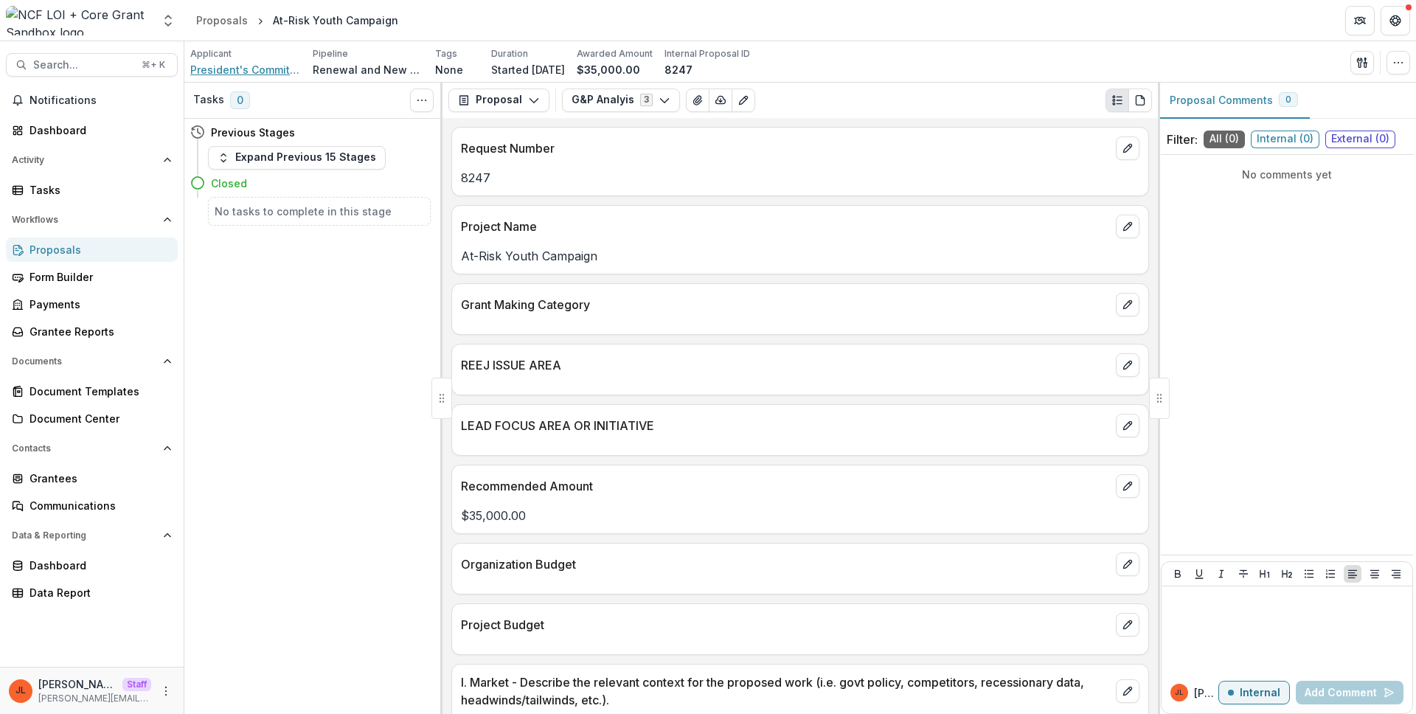
click at [224, 70] on span "President's Committee on the Arts and Humanities" at bounding box center [245, 69] width 111 height 15
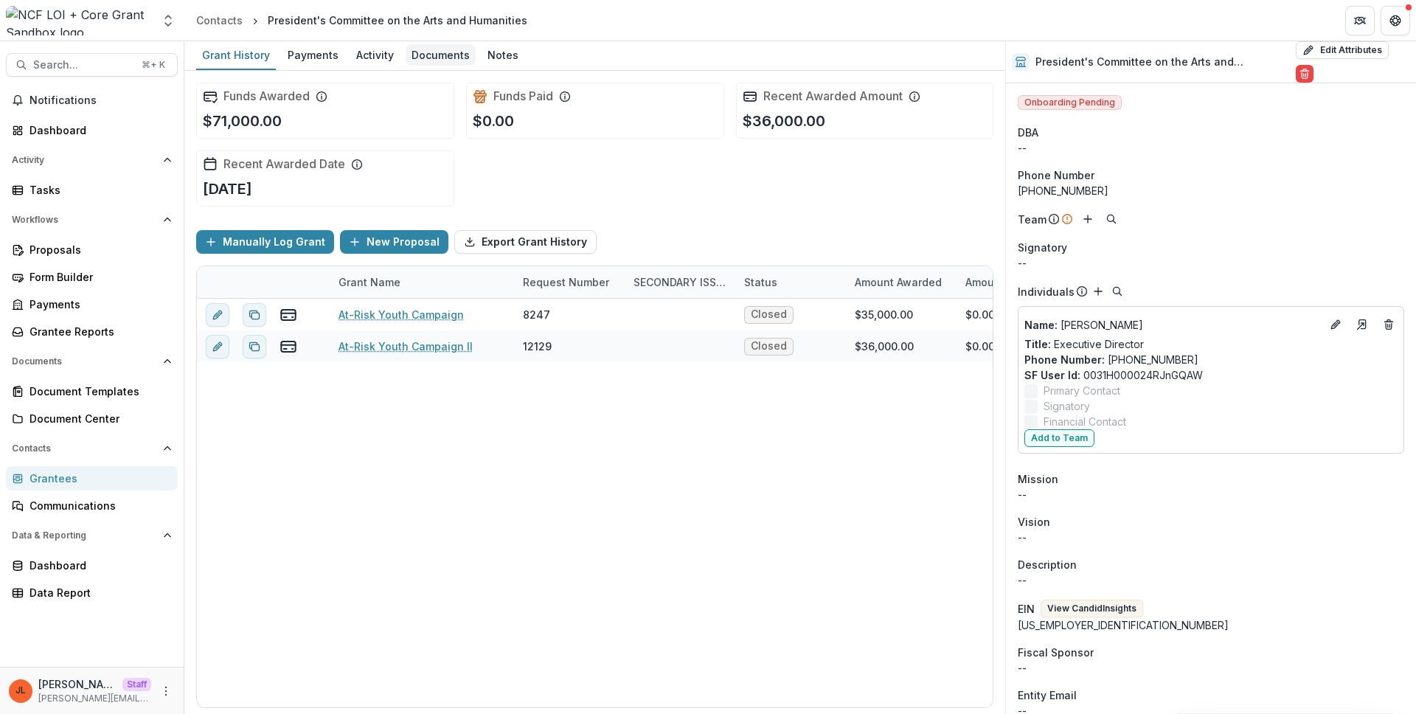
click at [419, 55] on div "Documents" at bounding box center [441, 54] width 70 height 21
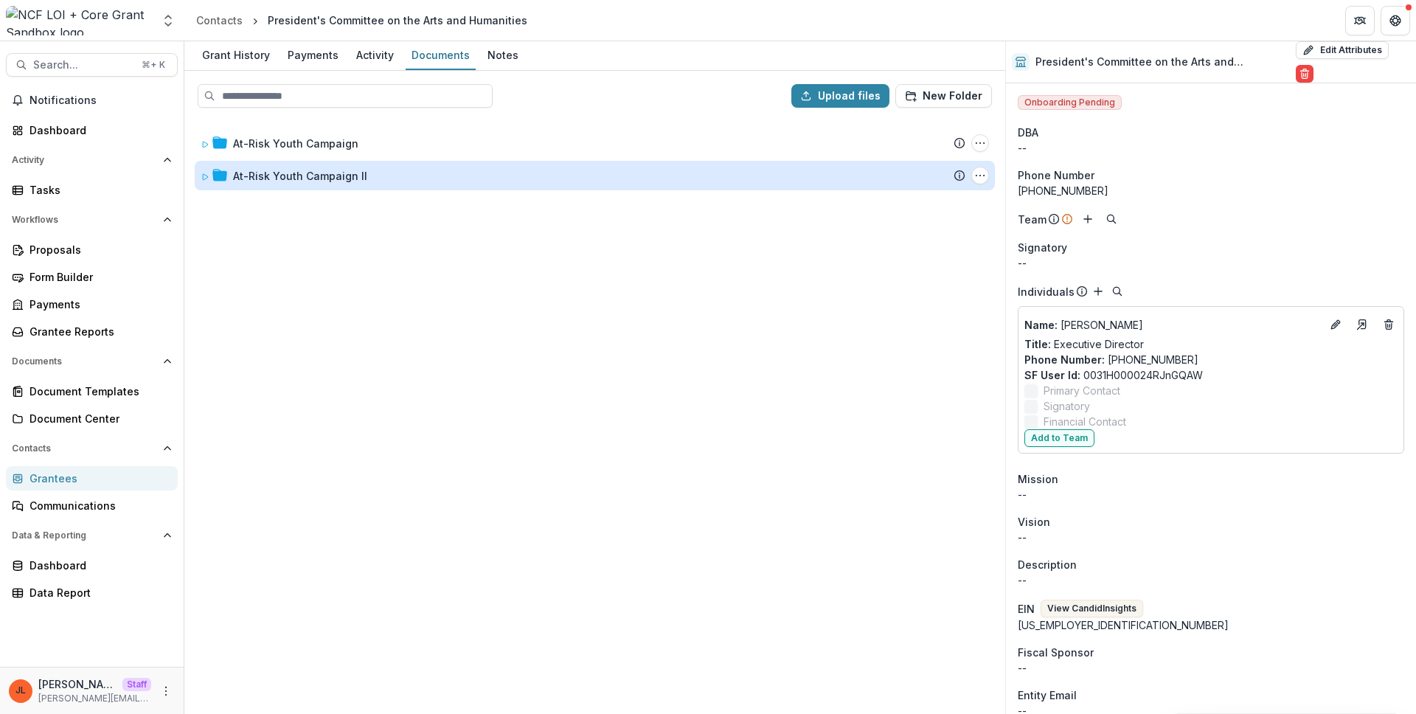
click at [275, 176] on div "At-Risk Youth Campaign II" at bounding box center [300, 175] width 134 height 15
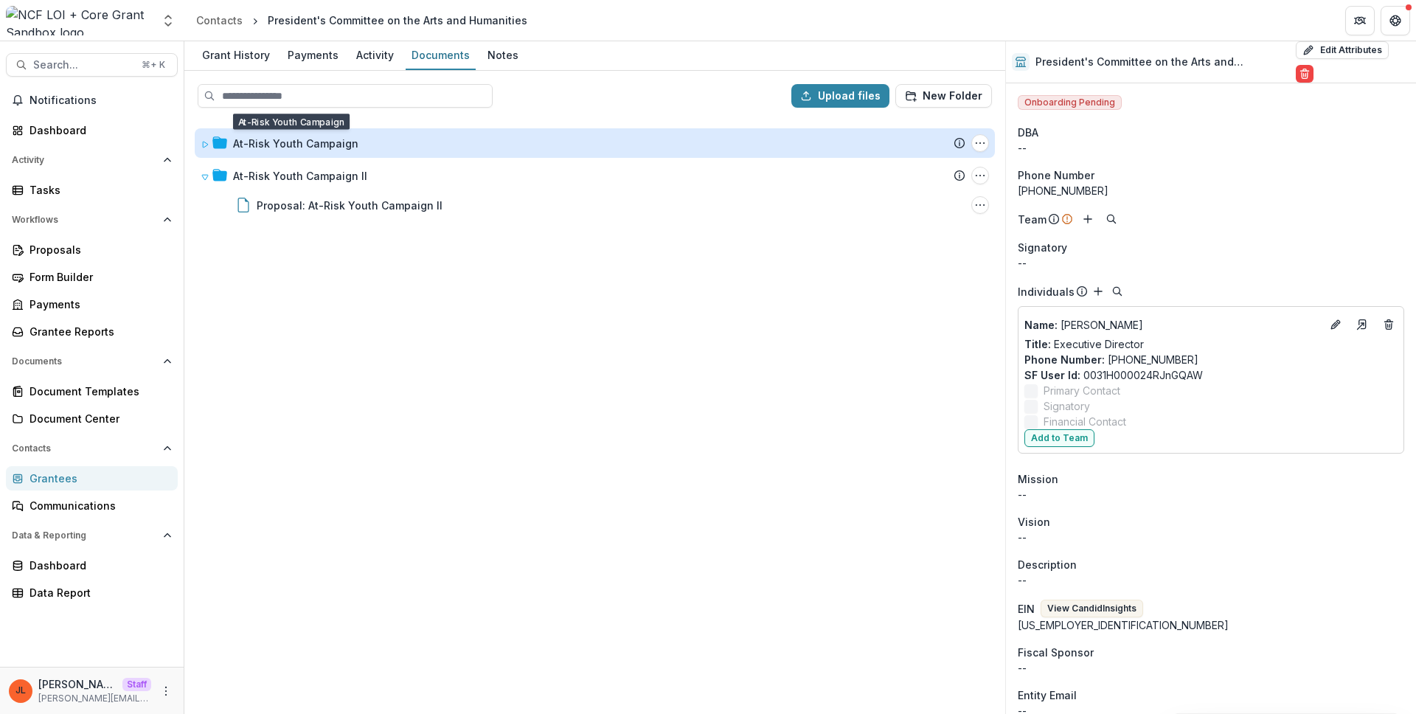
click at [237, 137] on div "At-Risk Youth Campaign" at bounding box center [295, 143] width 125 height 15
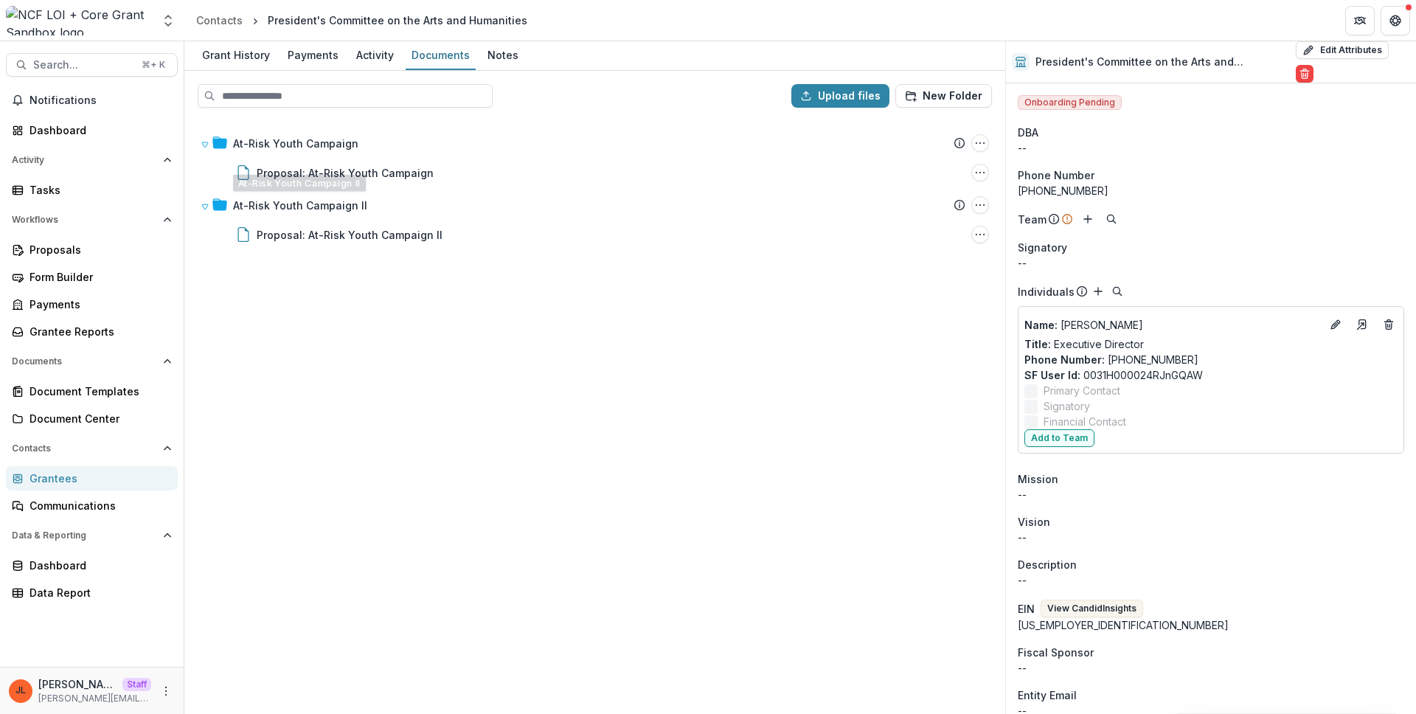
click at [377, 332] on div "At-Risk Youth Campaign Submission Temelio Proposal Attached proposal documents …" at bounding box center [595, 415] width 818 height 593
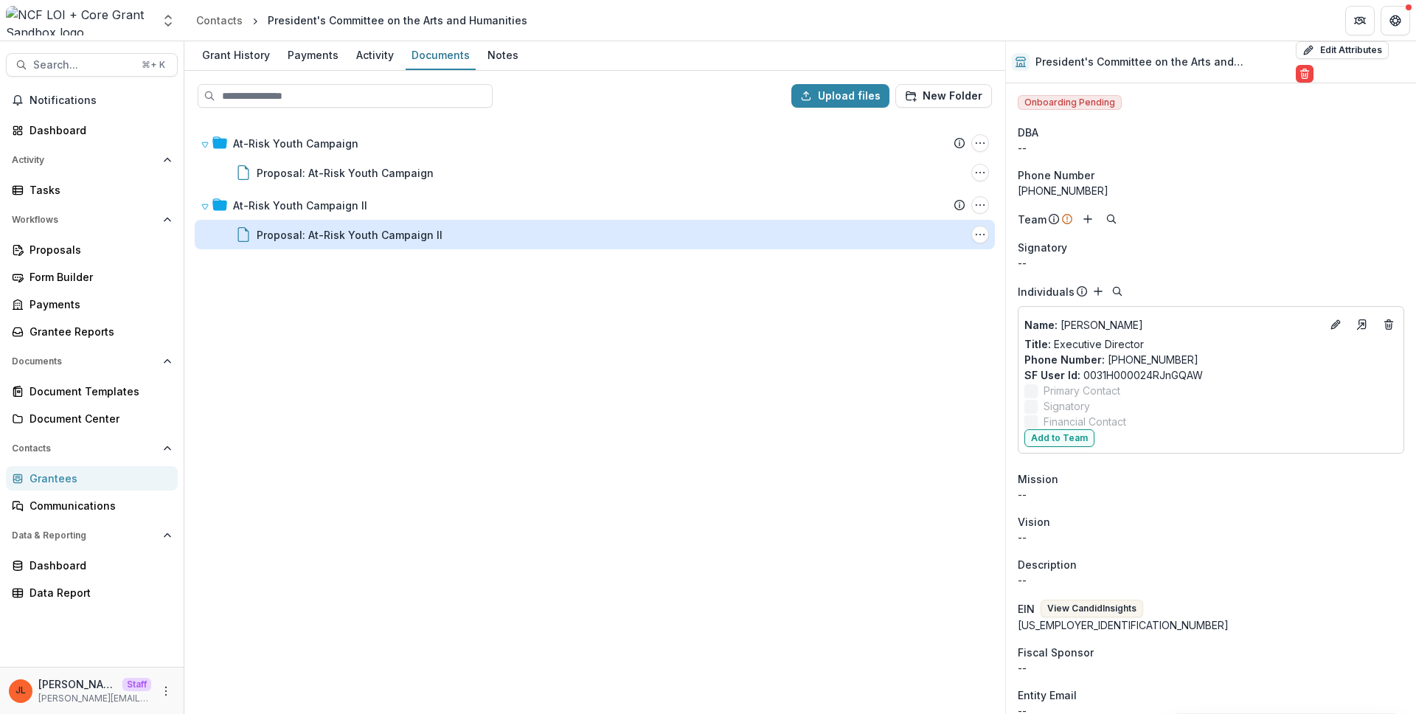
click at [290, 227] on div "Proposal: At-Risk Youth Campaign II" at bounding box center [350, 234] width 186 height 15
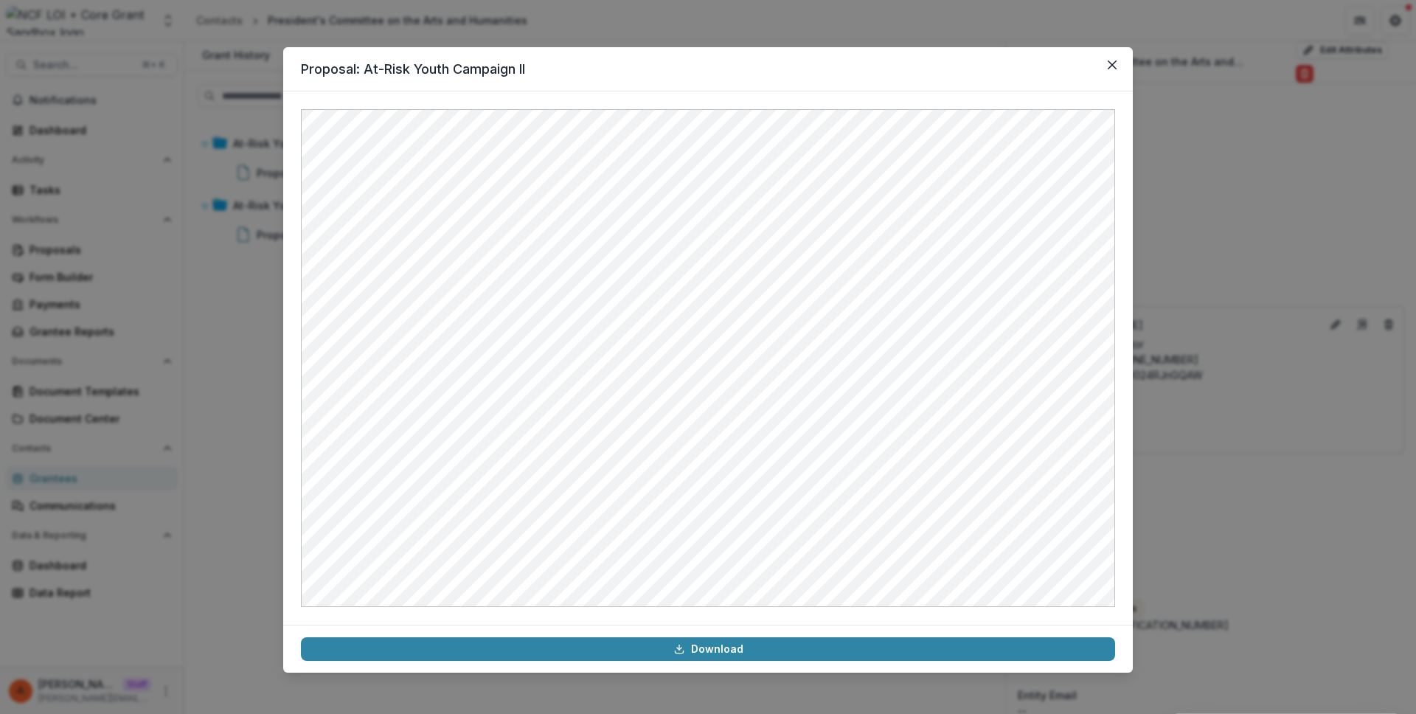
click at [249, 280] on div "Proposal: At-Risk Youth Campaign II Download" at bounding box center [708, 357] width 1416 height 714
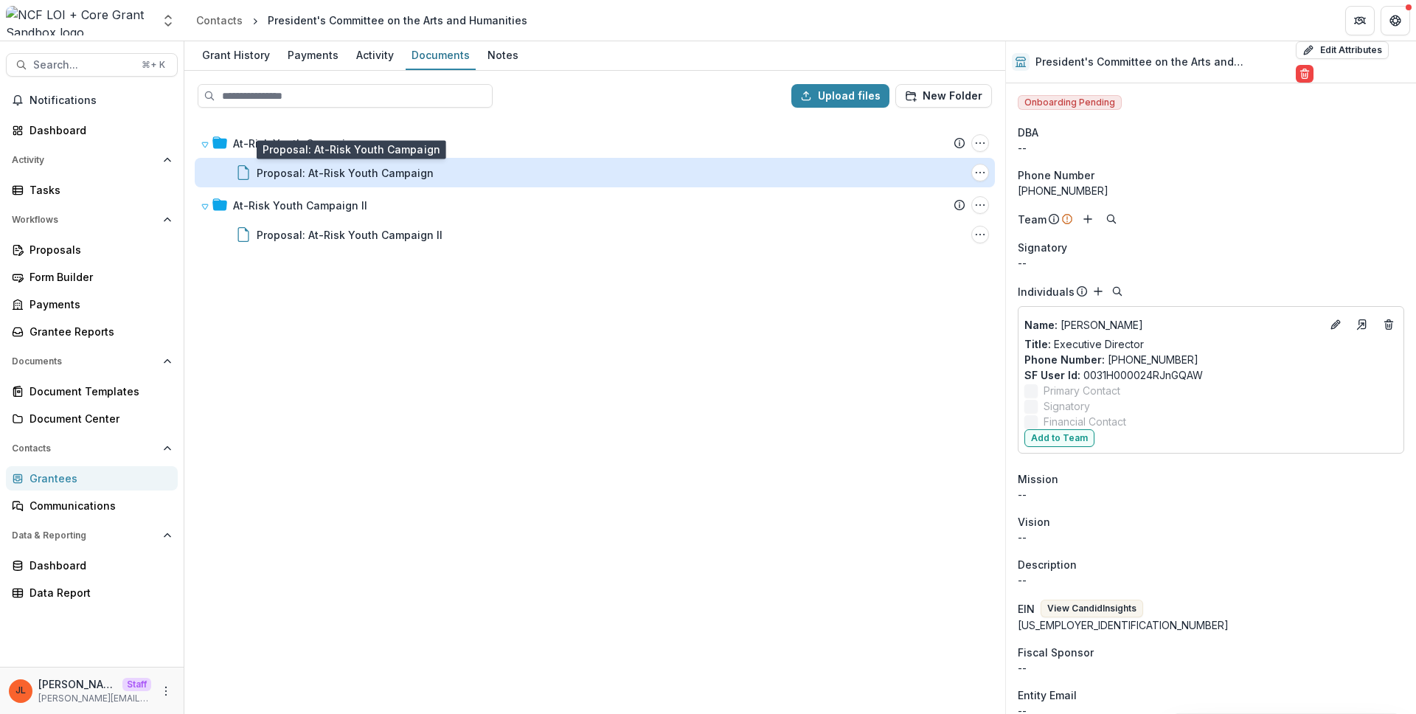
click at [311, 173] on div "Proposal: At-Risk Youth Campaign" at bounding box center [345, 172] width 177 height 15
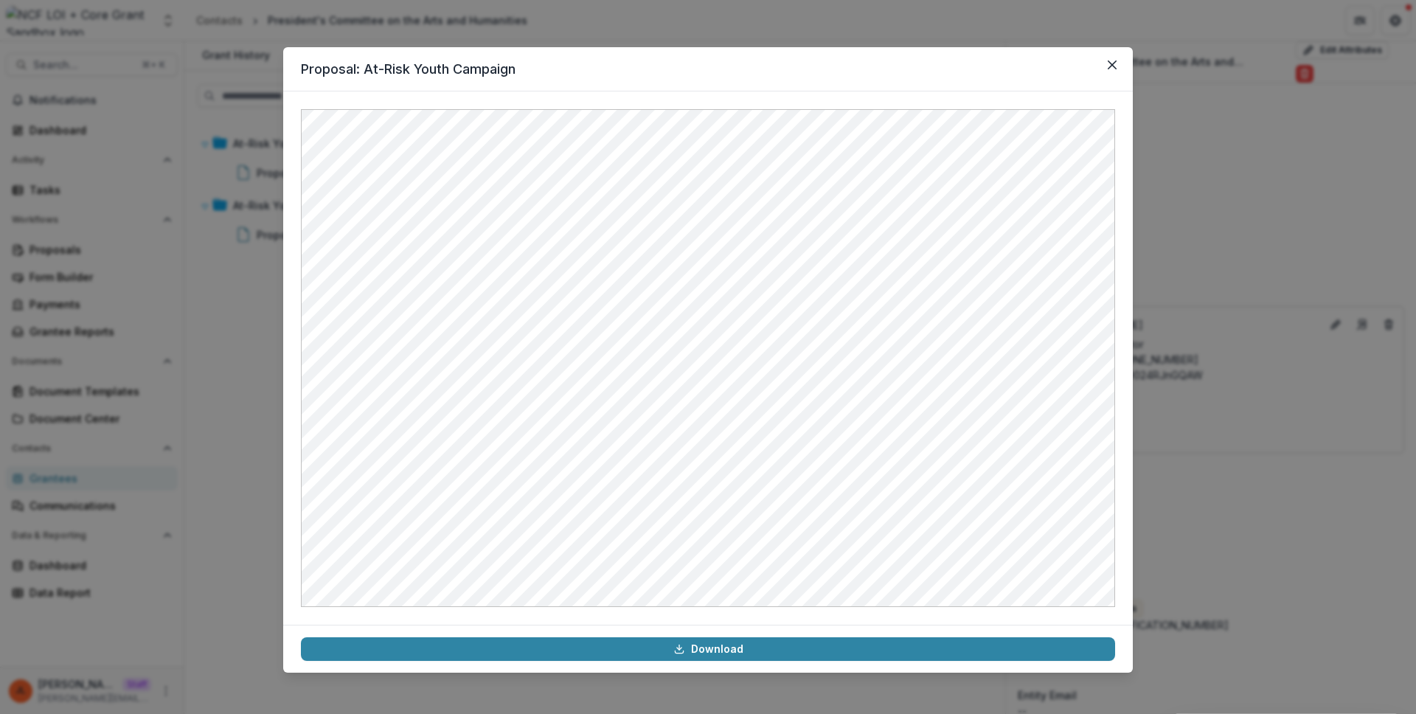
click at [248, 277] on div "Proposal: At-Risk Youth Campaign Download" at bounding box center [708, 357] width 1416 height 714
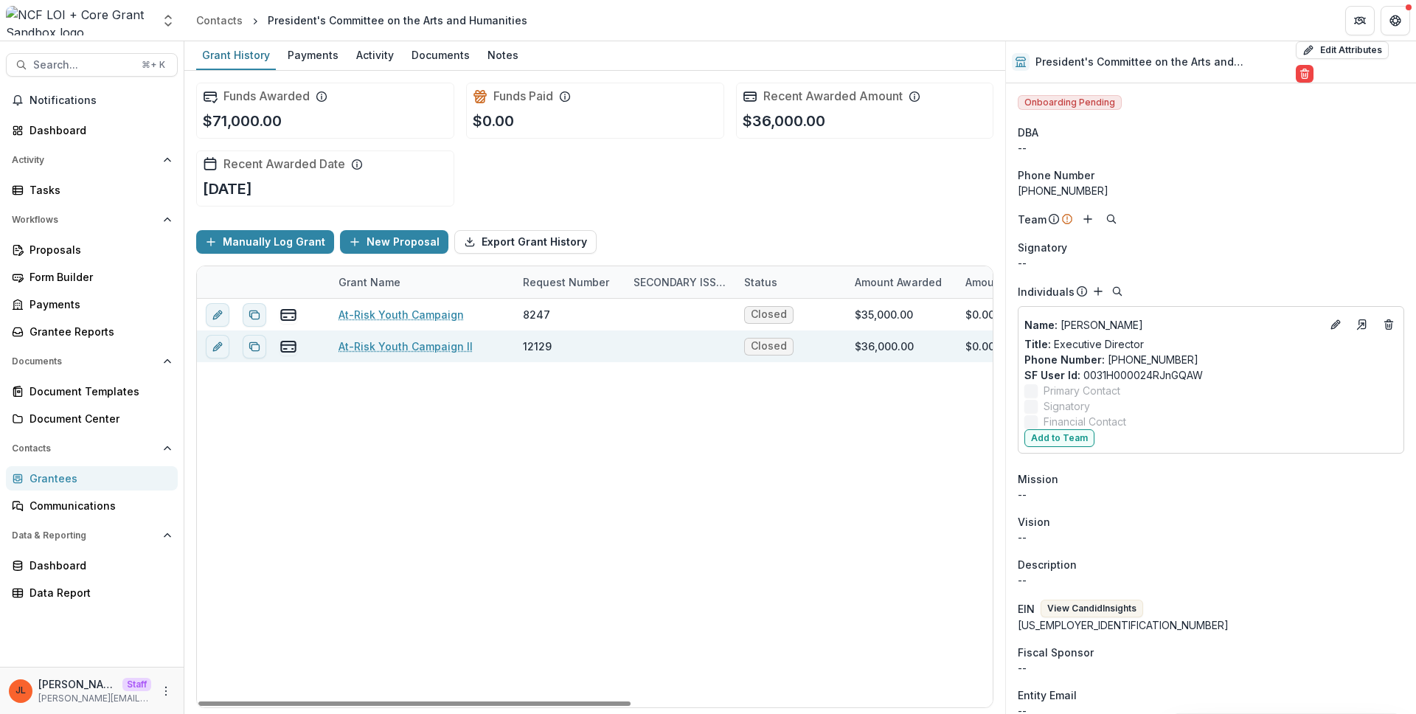
click at [359, 346] on link "At-Risk Youth Campaign II" at bounding box center [405, 345] width 134 height 15
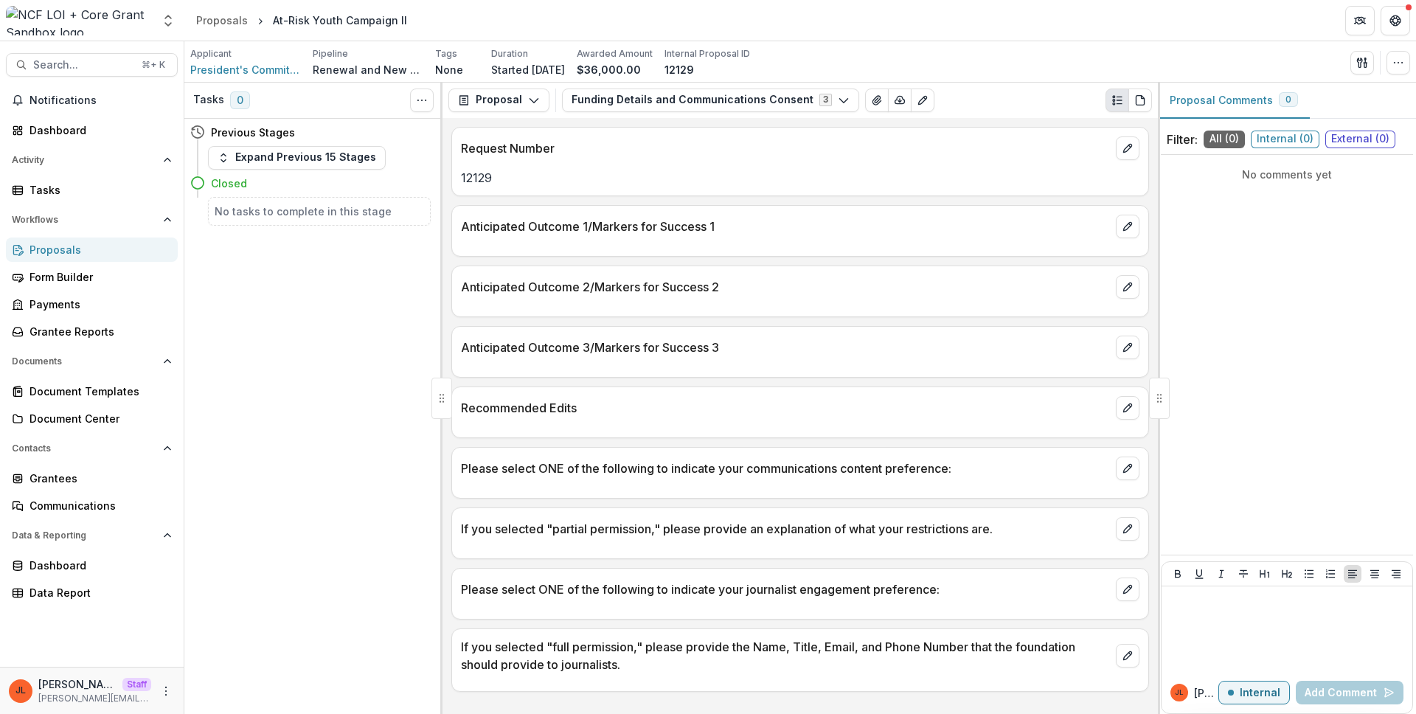
click at [678, 296] on div "Anticipated Outcome 2/Markers for Success 2" at bounding box center [800, 282] width 696 height 32
click at [703, 110] on button "Funding Details and Communications Consent 3" at bounding box center [710, 100] width 297 height 24
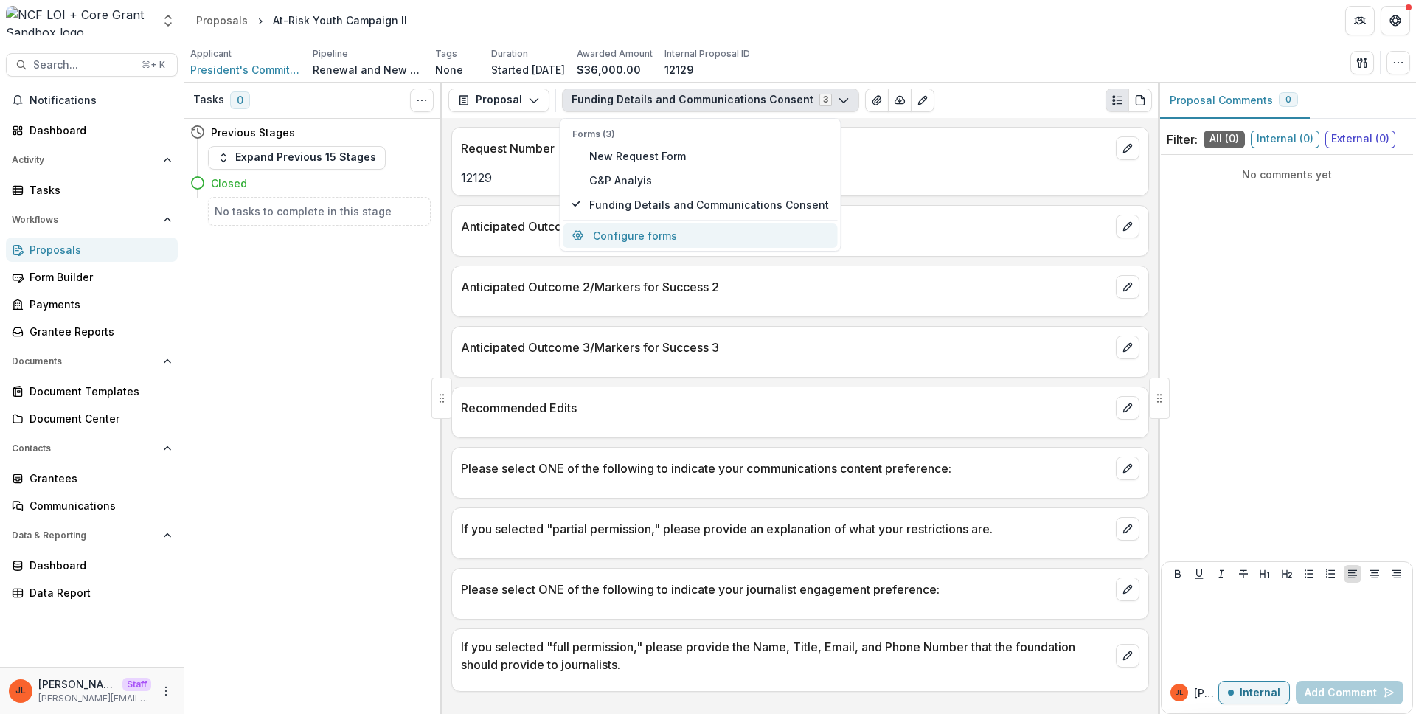
click at [644, 245] on button "Configure forms" at bounding box center [700, 235] width 274 height 24
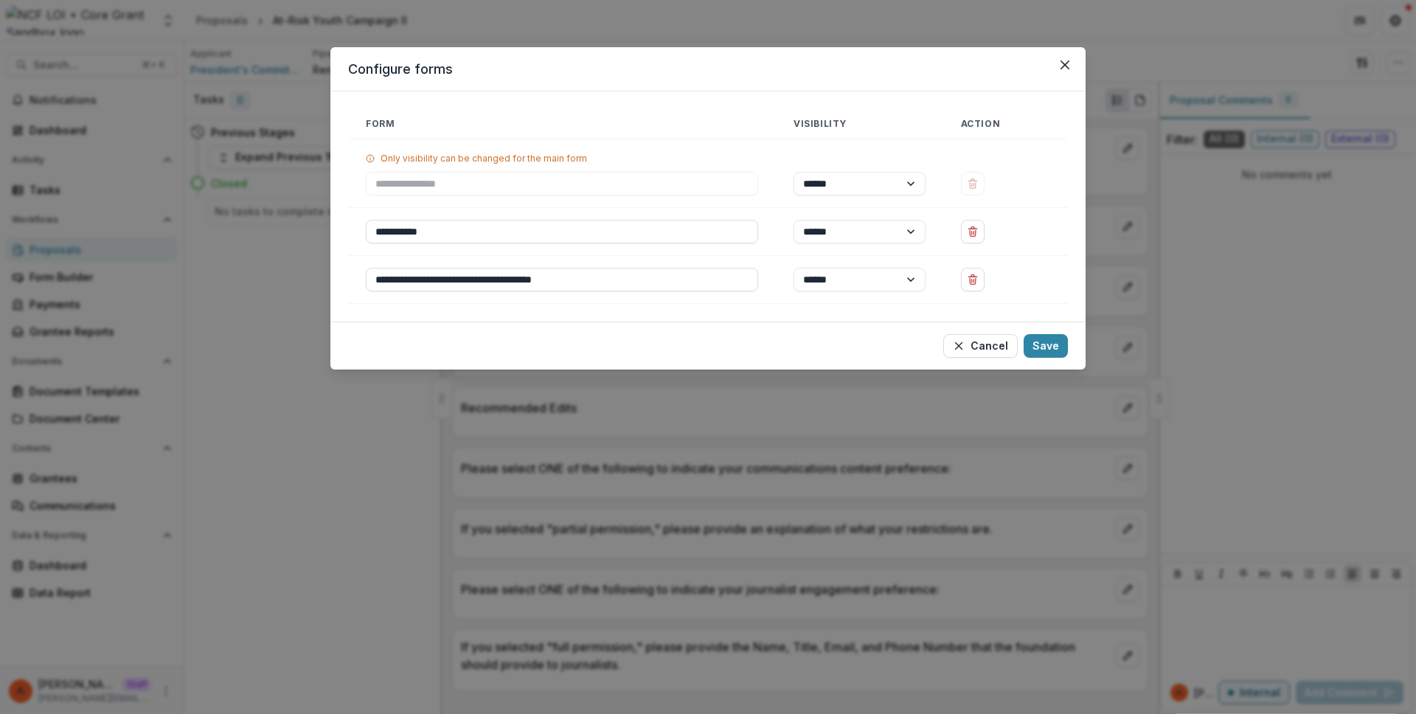
click at [782, 410] on div "**********" at bounding box center [708, 357] width 1416 height 714
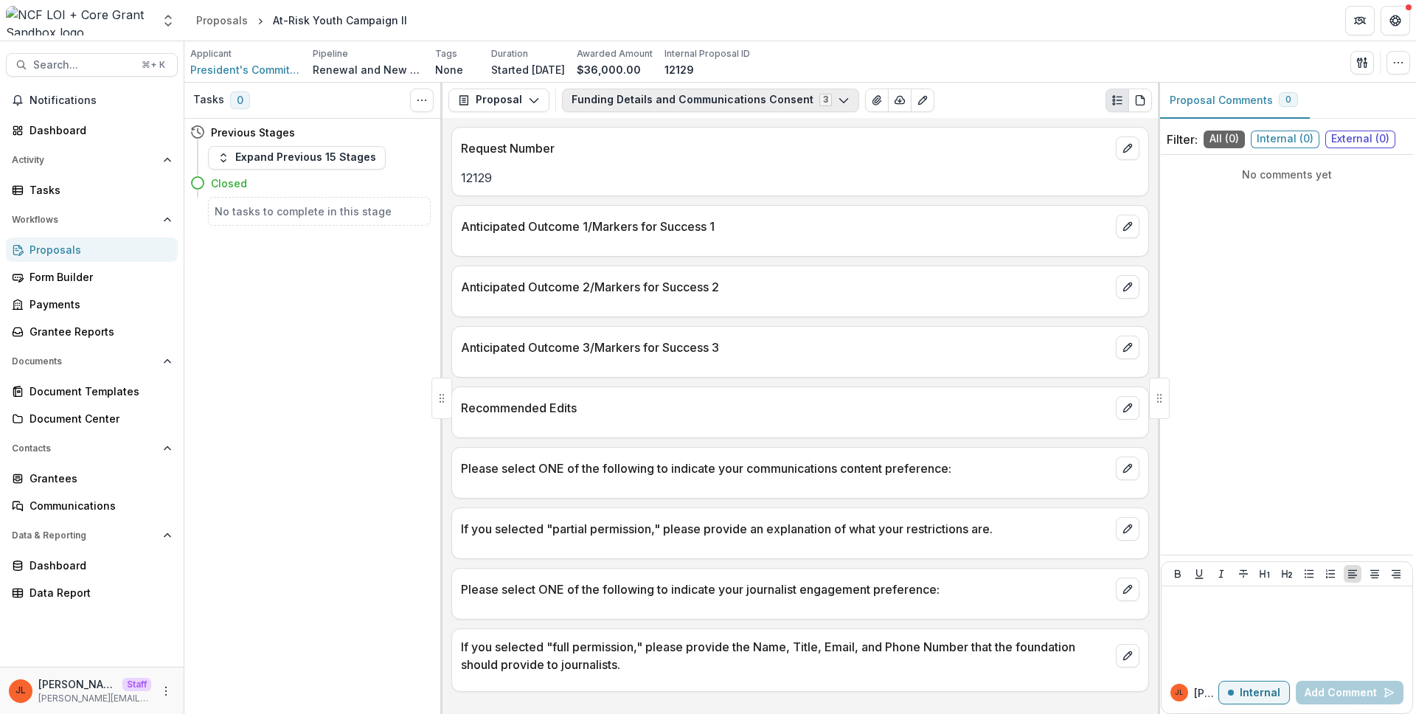
click at [690, 105] on button "Funding Details and Communications Consent 3" at bounding box center [710, 100] width 297 height 24
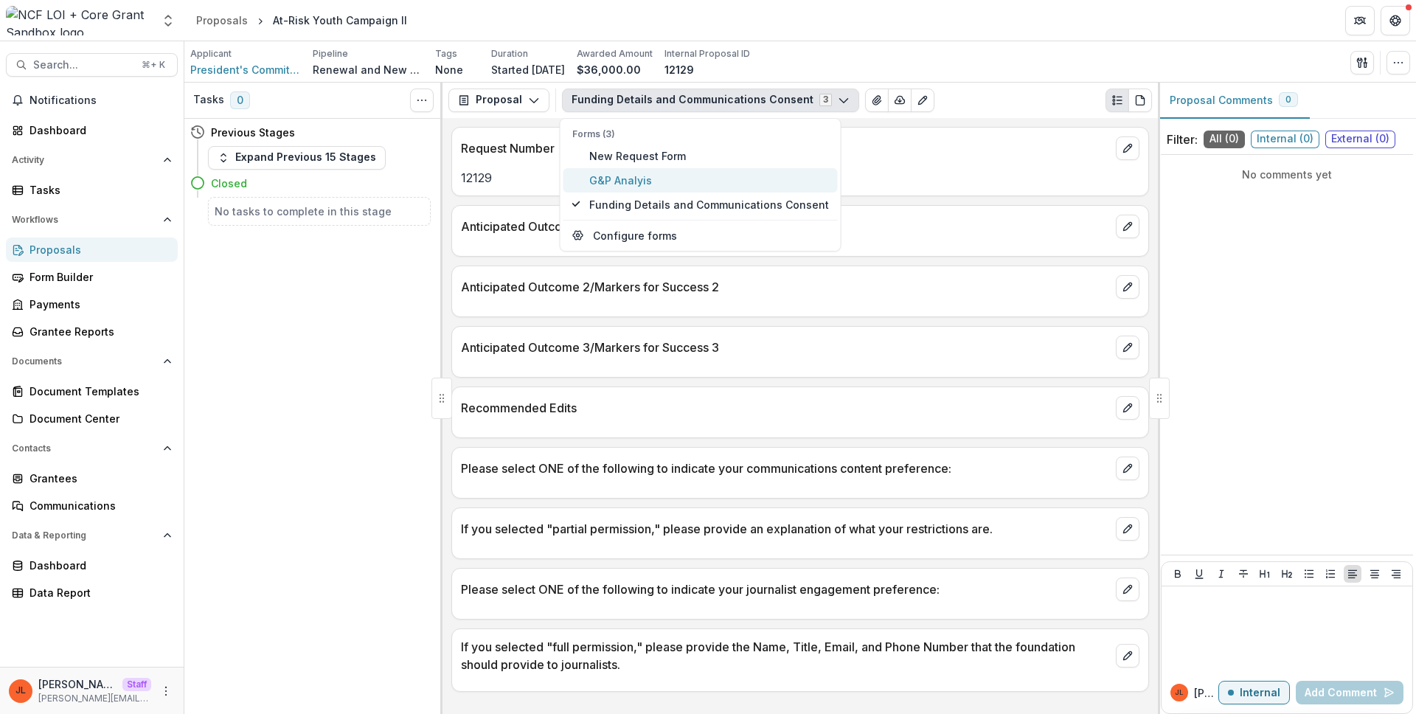
click at [676, 183] on span "G&P Analyis" at bounding box center [709, 180] width 240 height 15
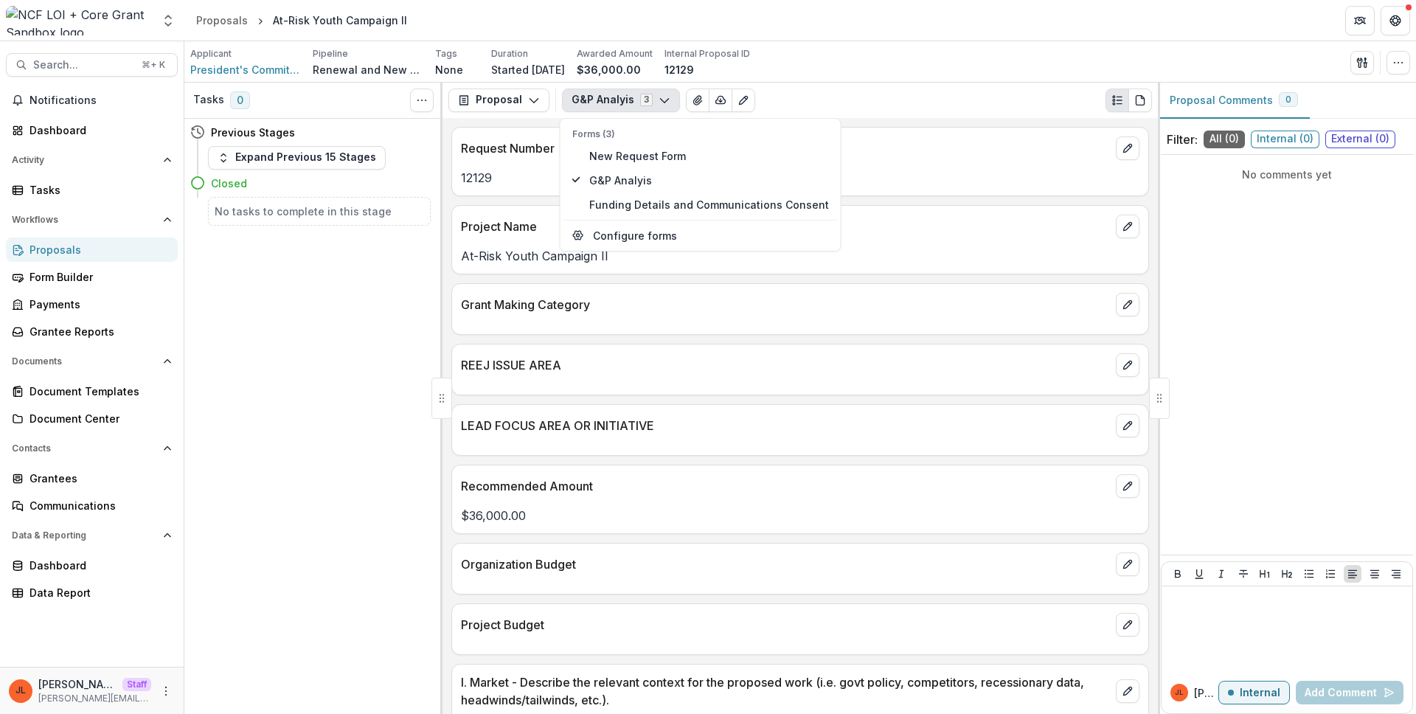
click at [788, 396] on div "Request Number 12129 Project Name At-Risk Youth Campaign II Grant Making Catego…" at bounding box center [799, 416] width 715 height 596
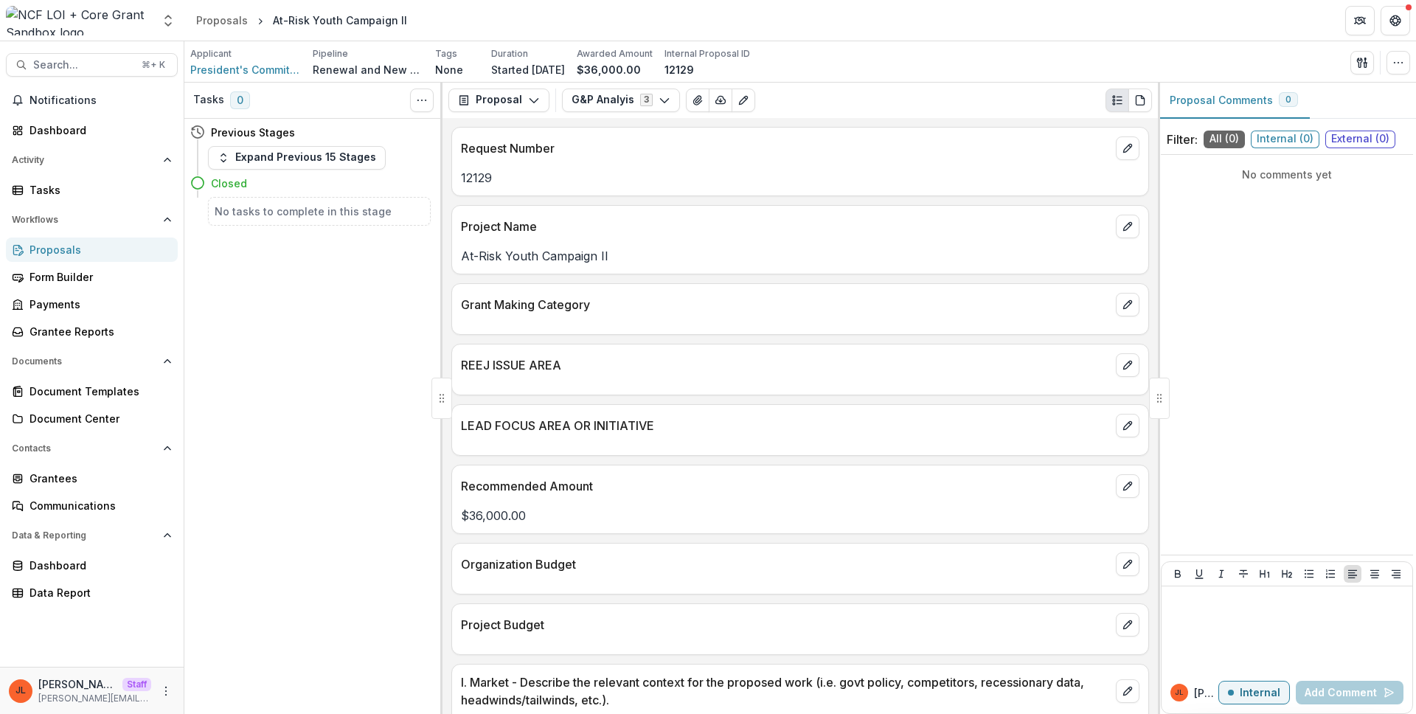
click at [631, 114] on div "Proposal Proposal Payments Reports Grant Agreements Board Summaries Bank Detail…" at bounding box center [799, 100] width 715 height 35
click at [629, 105] on button "G&P Analyis 3" at bounding box center [621, 100] width 118 height 24
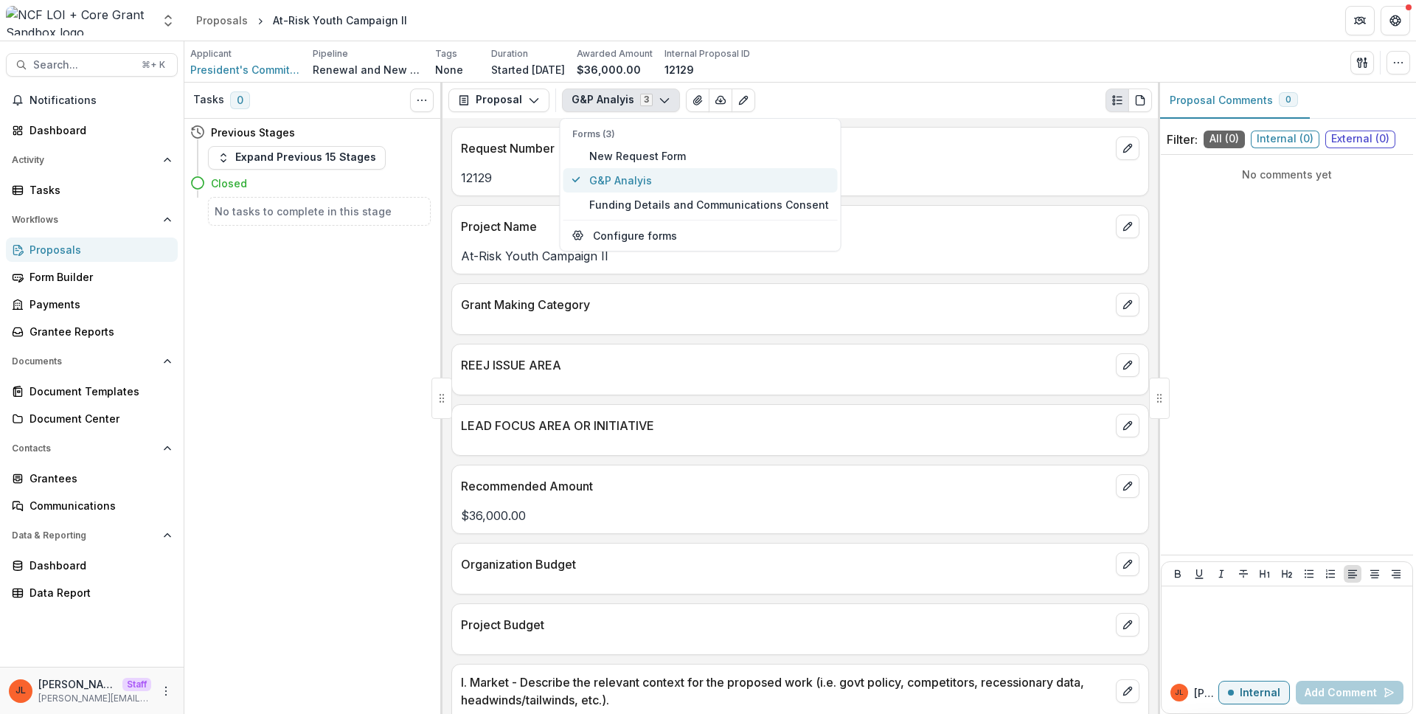
click at [667, 182] on span "G&P Analyis" at bounding box center [709, 180] width 240 height 15
click at [649, 222] on div "Forms (3) New Request Form G&P Analyis Funding Details and Communications Conse…" at bounding box center [701, 184] width 282 height 133
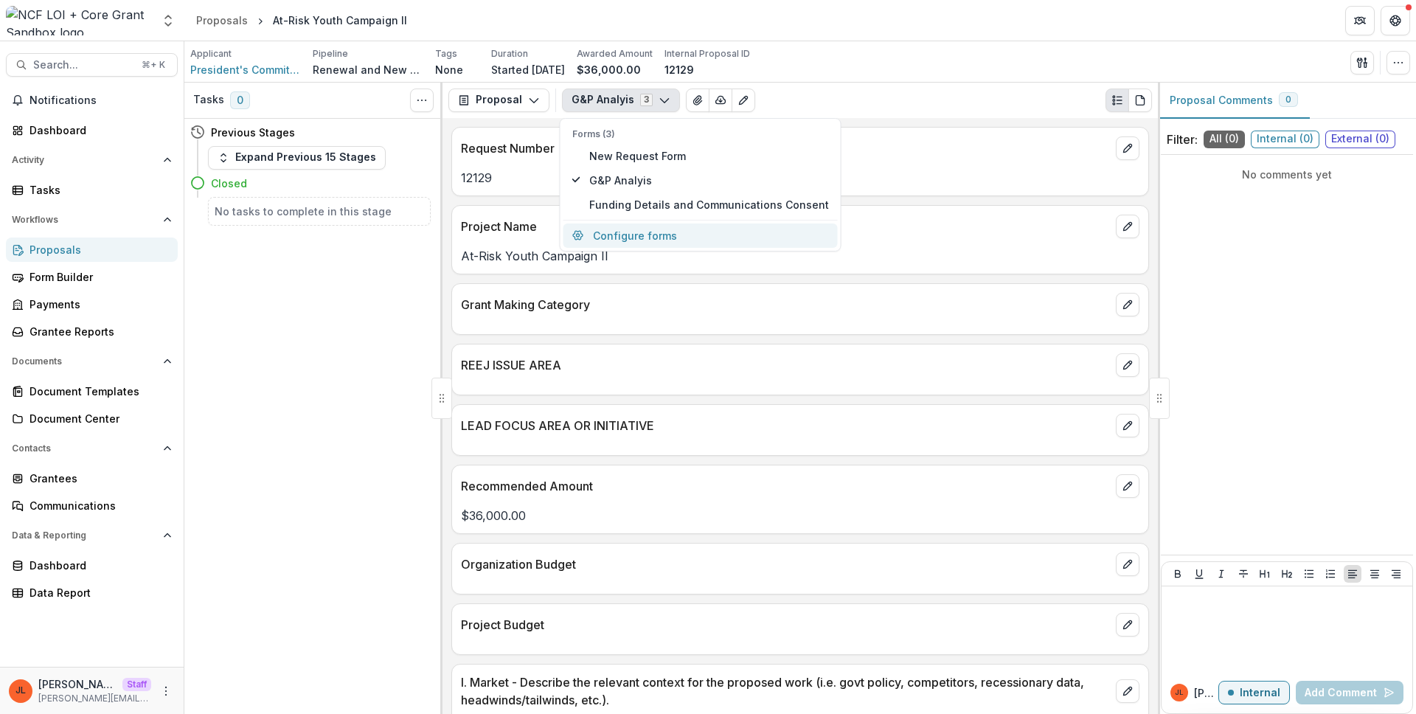
click at [655, 227] on button "Configure forms" at bounding box center [700, 235] width 274 height 24
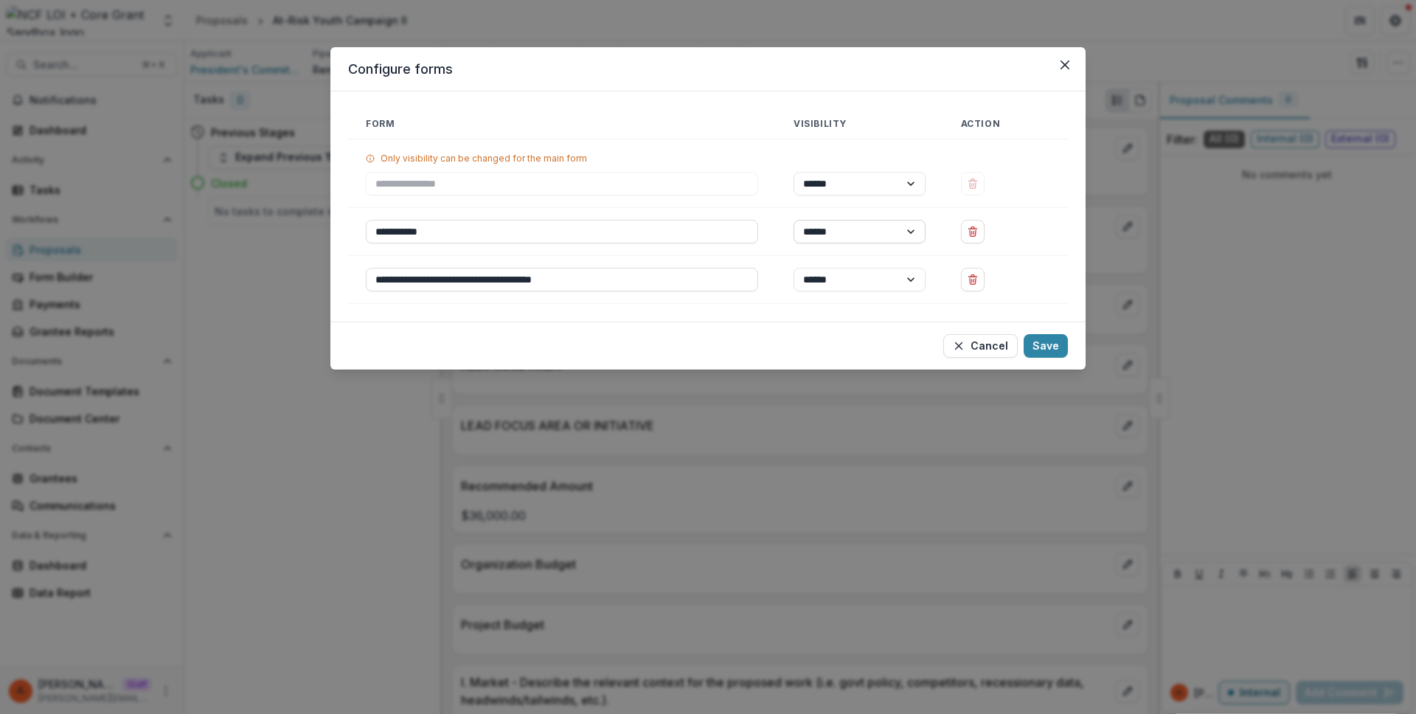
click at [846, 228] on select "****** ********" at bounding box center [859, 232] width 132 height 24
select select "****"
click at [793, 220] on select "****** ********" at bounding box center [859, 232] width 132 height 24
click at [1040, 350] on button "Save" at bounding box center [1045, 346] width 44 height 24
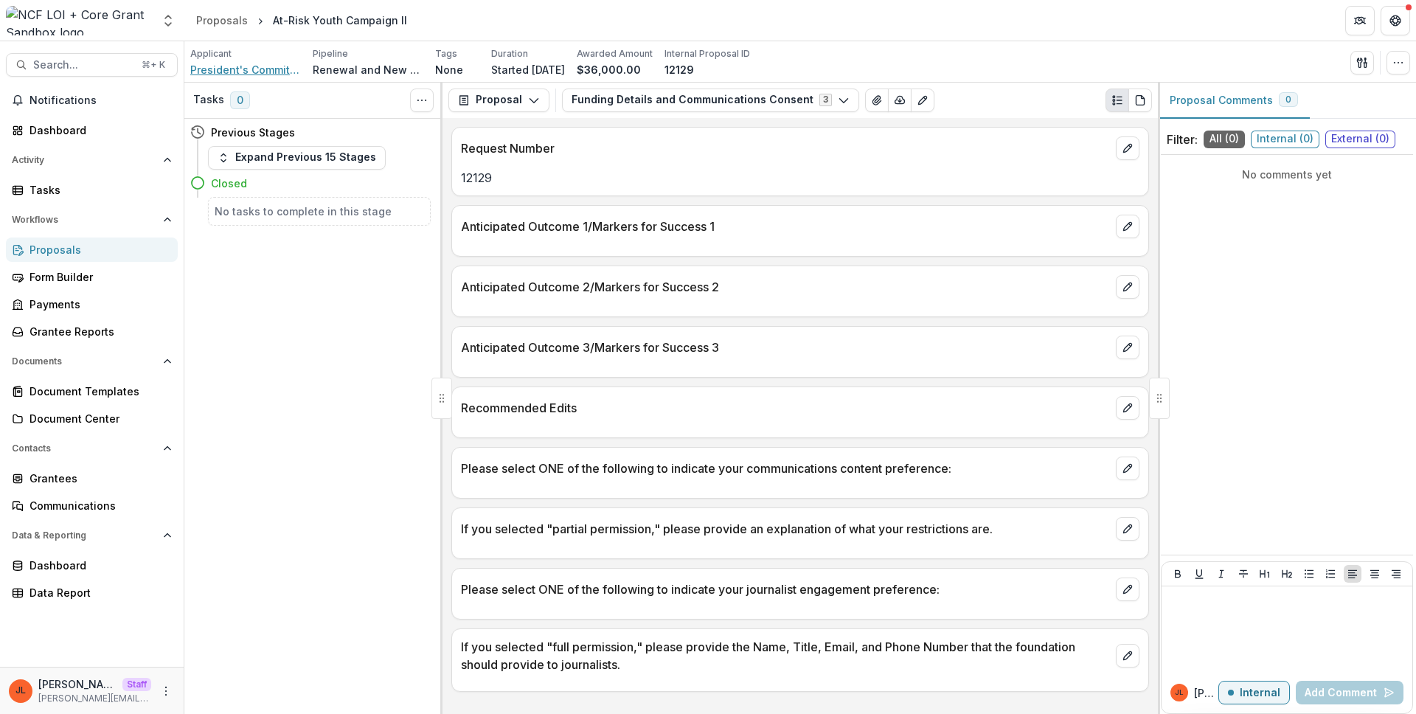
click at [262, 70] on span "President's Committee on the Arts and Humanities" at bounding box center [245, 69] width 111 height 15
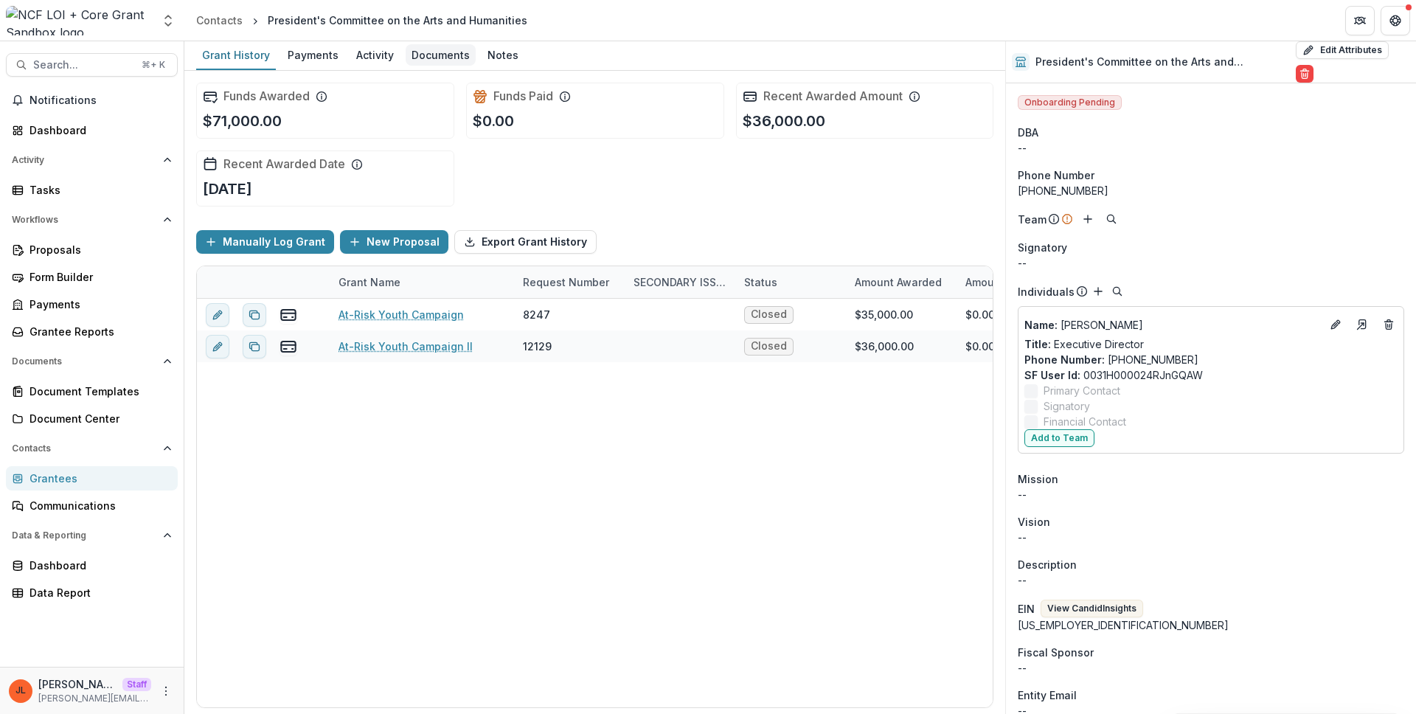
click at [414, 49] on div "Documents" at bounding box center [441, 54] width 70 height 21
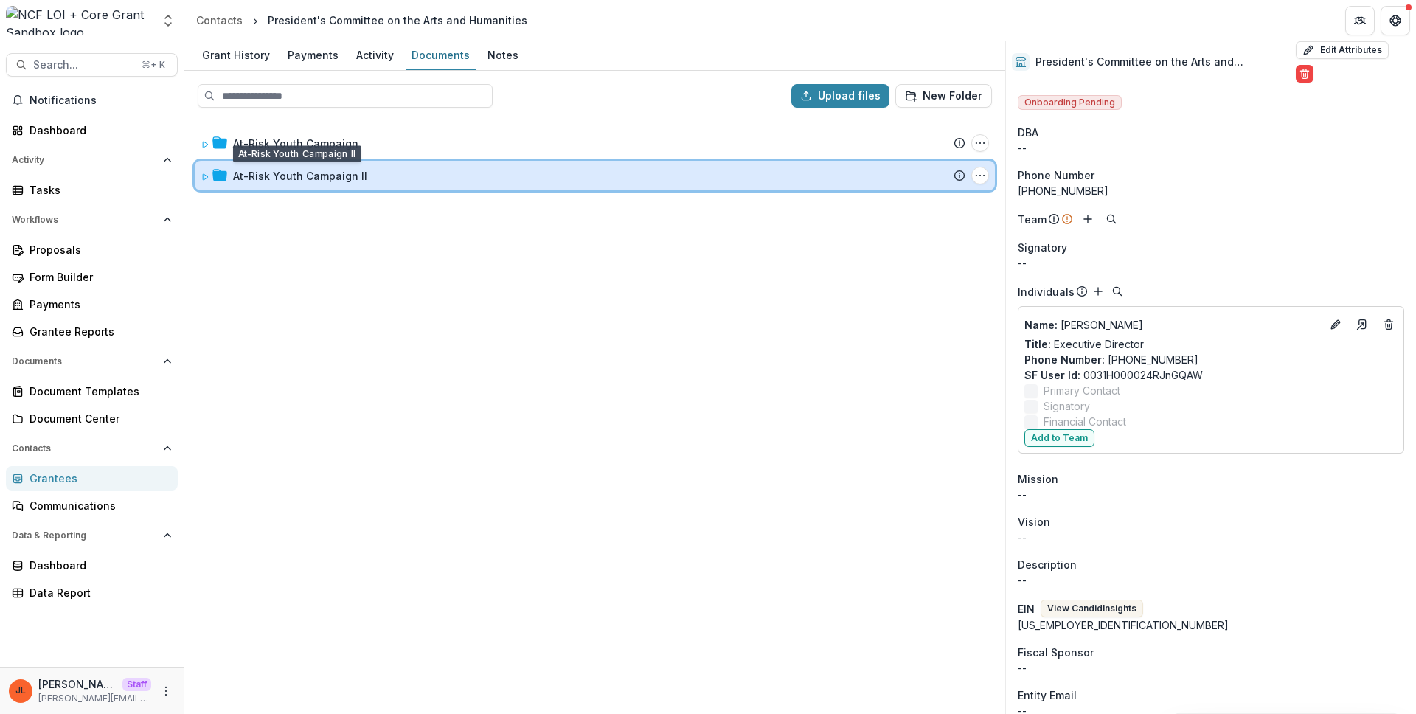
click at [338, 185] on div "At-Risk Youth Campaign II Submission Temelio Proposal Attached proposal documen…" at bounding box center [595, 175] width 800 height 29
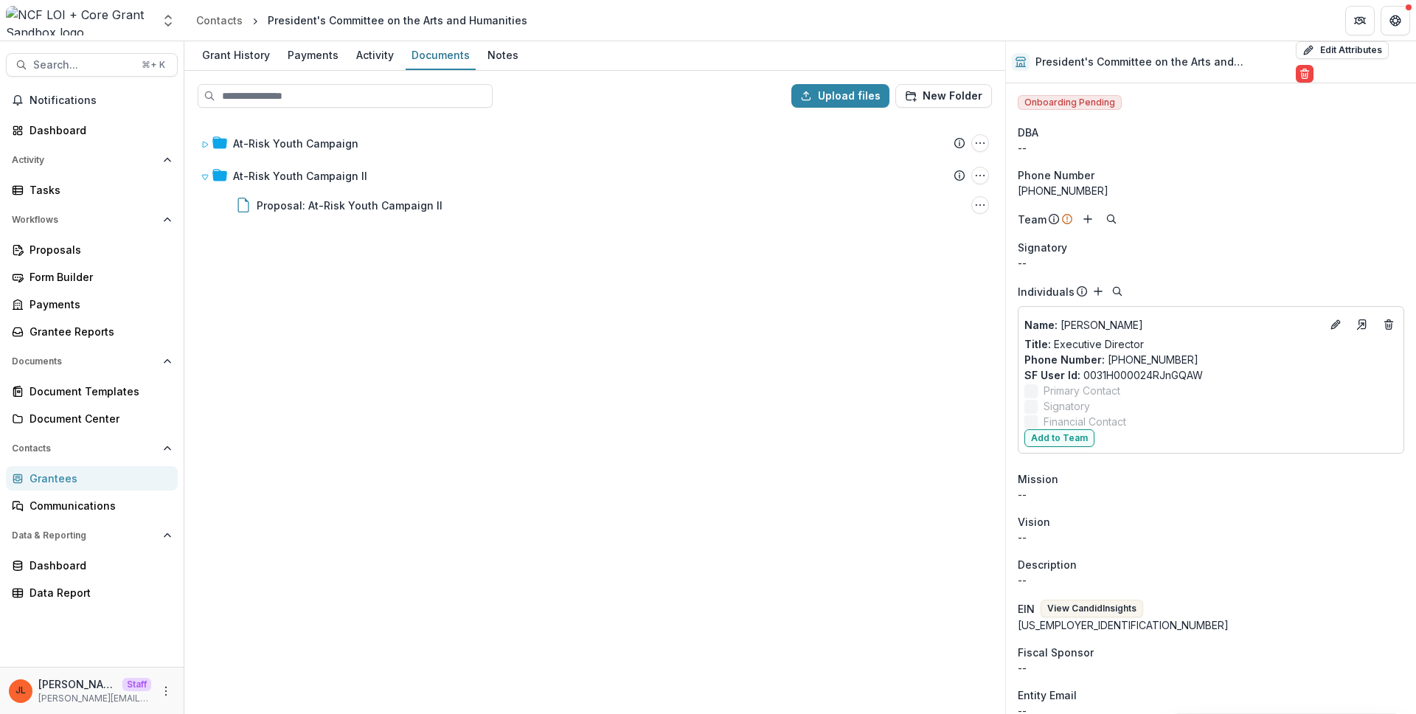
click at [456, 362] on div "At-Risk Youth Campaign Submission Temelio Proposal Attached proposal documents …" at bounding box center [595, 415] width 818 height 593
click at [882, 309] on div "At-Risk Youth Campaign Submission Temelio Proposal Attached proposal documents …" at bounding box center [595, 415] width 818 height 593
click at [1332, 313] on div "Name : Ellen McCulloch-Lovell" at bounding box center [1210, 325] width 373 height 24
click at [1336, 320] on icon "Edit" at bounding box center [1338, 322] width 4 height 4
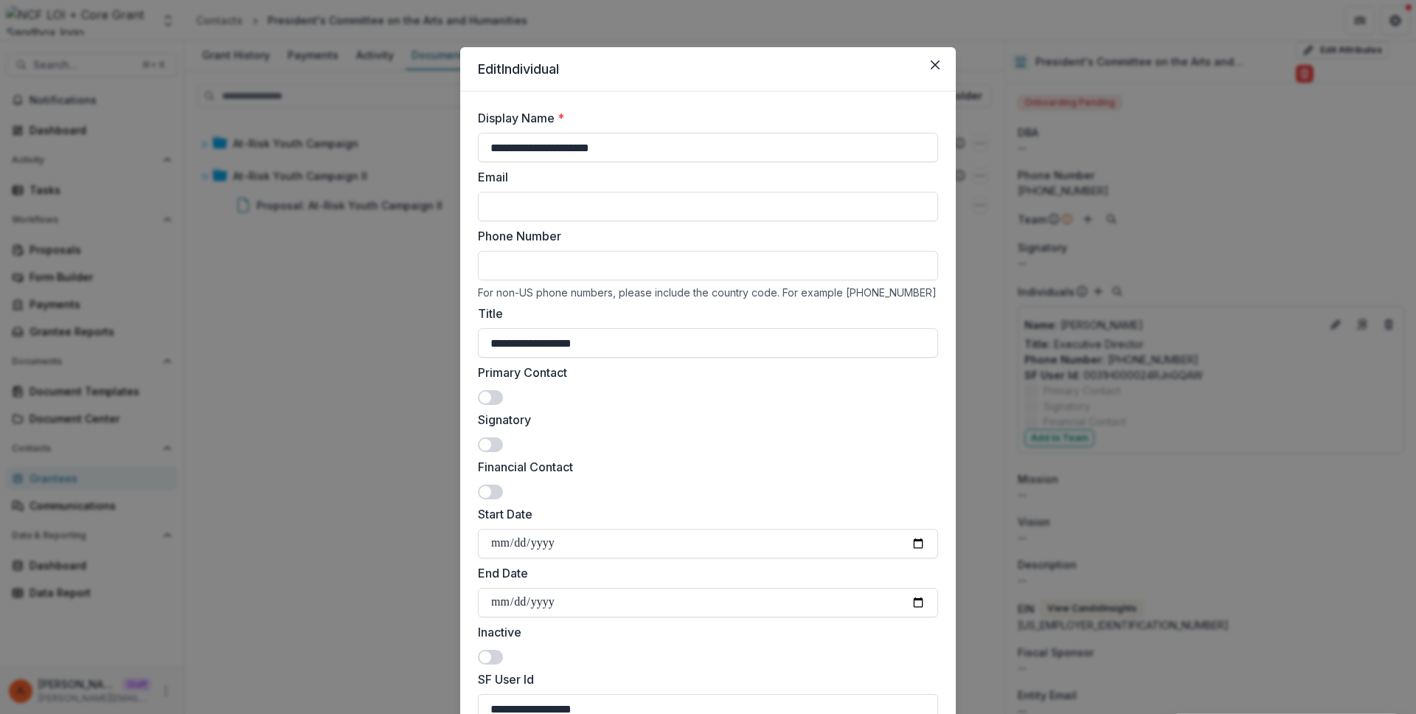
click at [1094, 481] on div "**********" at bounding box center [708, 357] width 1416 height 714
